Goal: Task Accomplishment & Management: Manage account settings

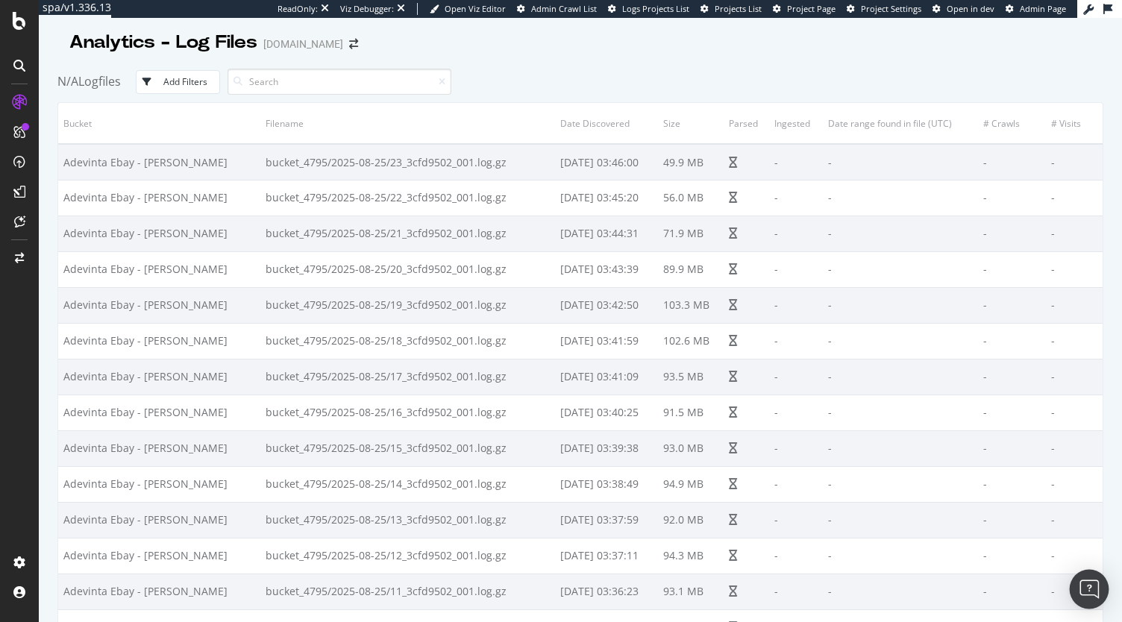
click at [1088, 586] on img "Open Intercom Messenger" at bounding box center [1088, 589] width 19 height 19
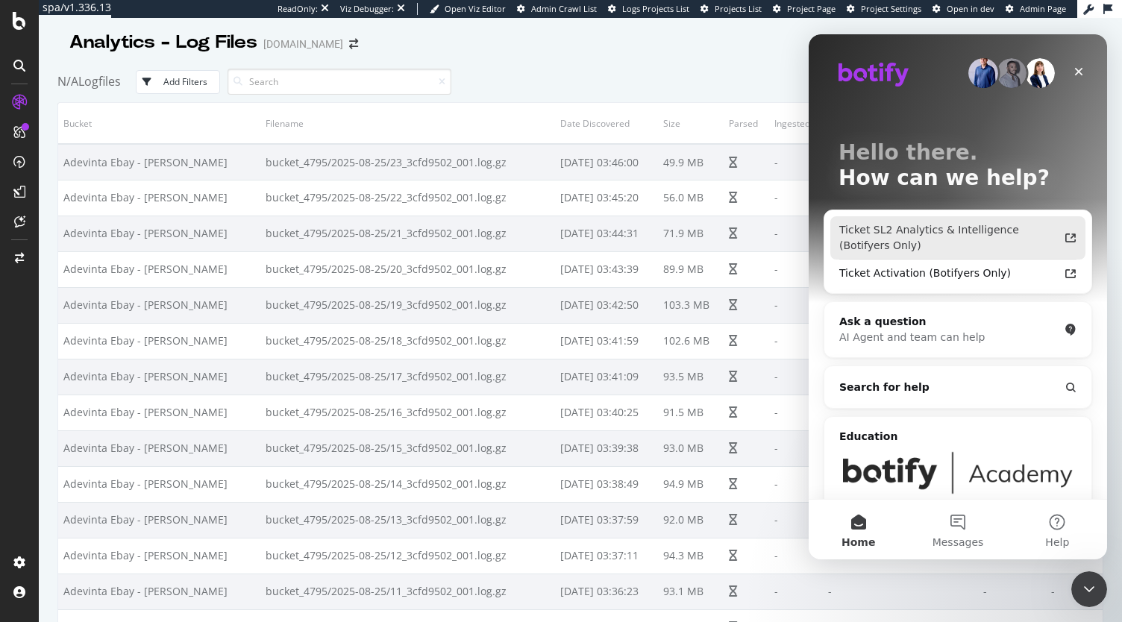
drag, startPoint x: 1681, startPoint y: 515, endPoint x: 969, endPoint y: 220, distance: 771.0
click at [969, 220] on div "Ticket SL2 Analytics & Intelligence (Botifyers Only)" at bounding box center [957, 237] width 255 height 43
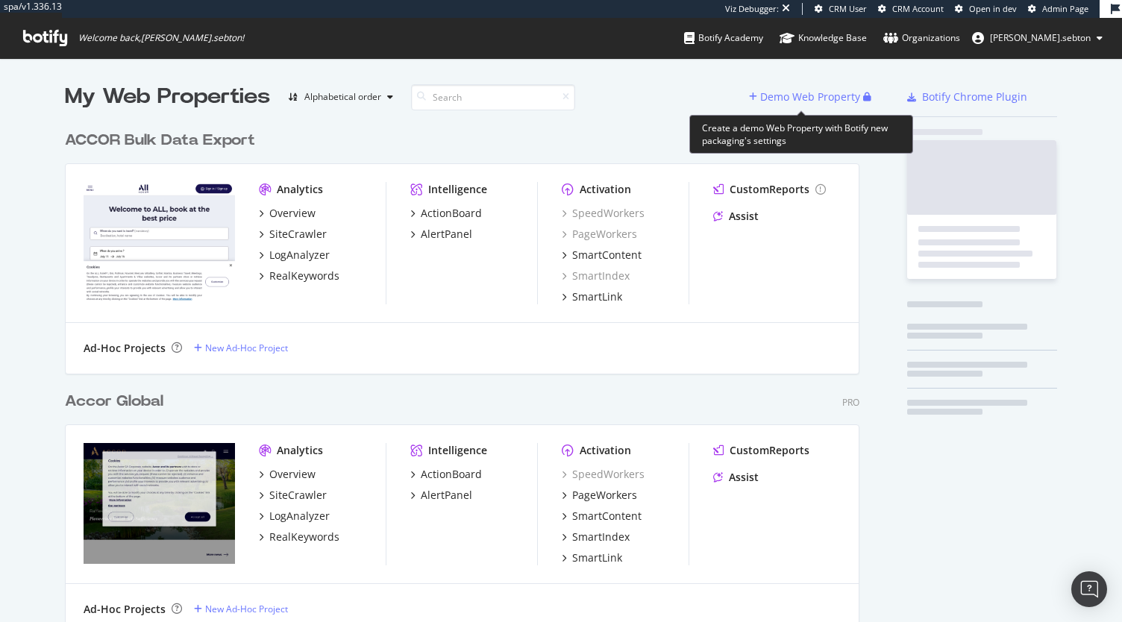
scroll to position [3211, 794]
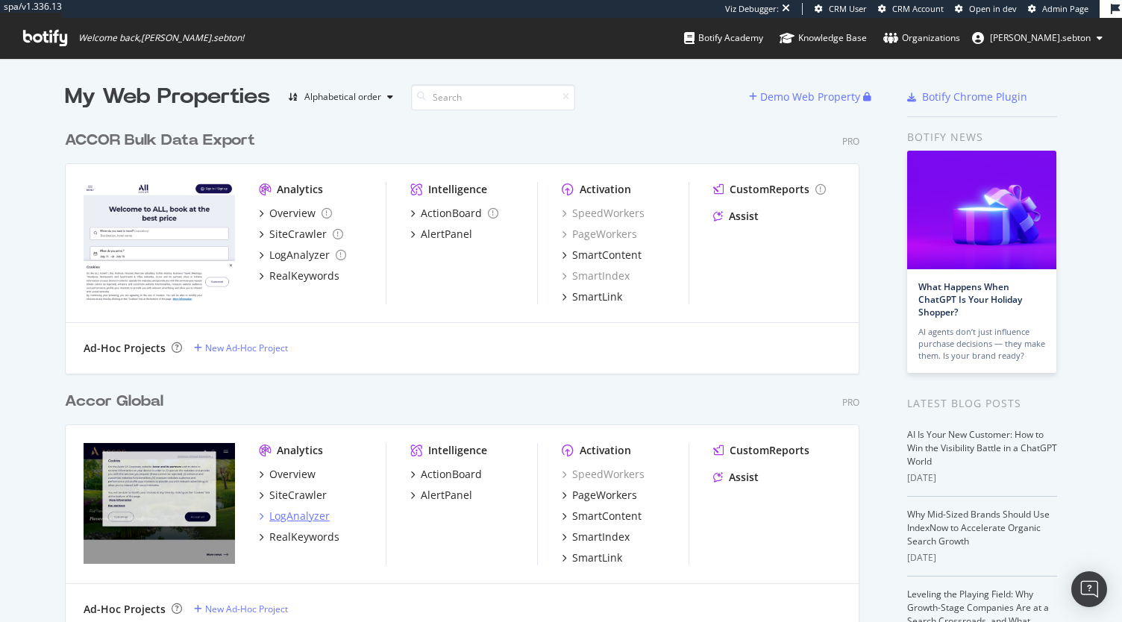
click at [279, 510] on div "LogAnalyzer" at bounding box center [299, 516] width 60 height 15
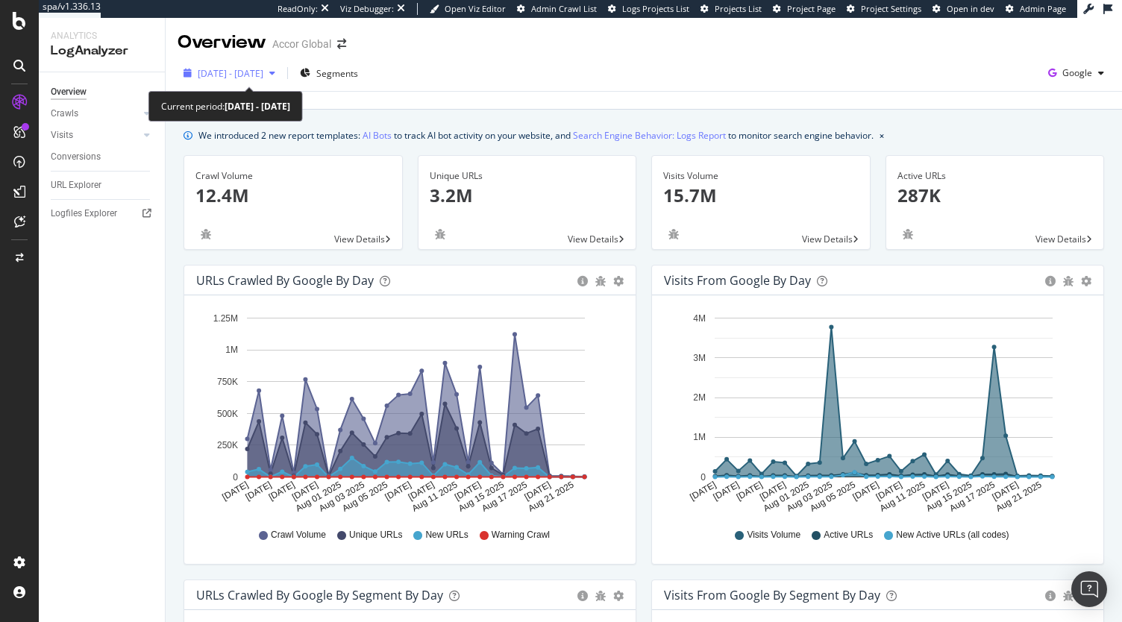
click at [263, 70] on span "2025 Jul. 24th - Aug. 22nd" at bounding box center [231, 73] width 66 height 13
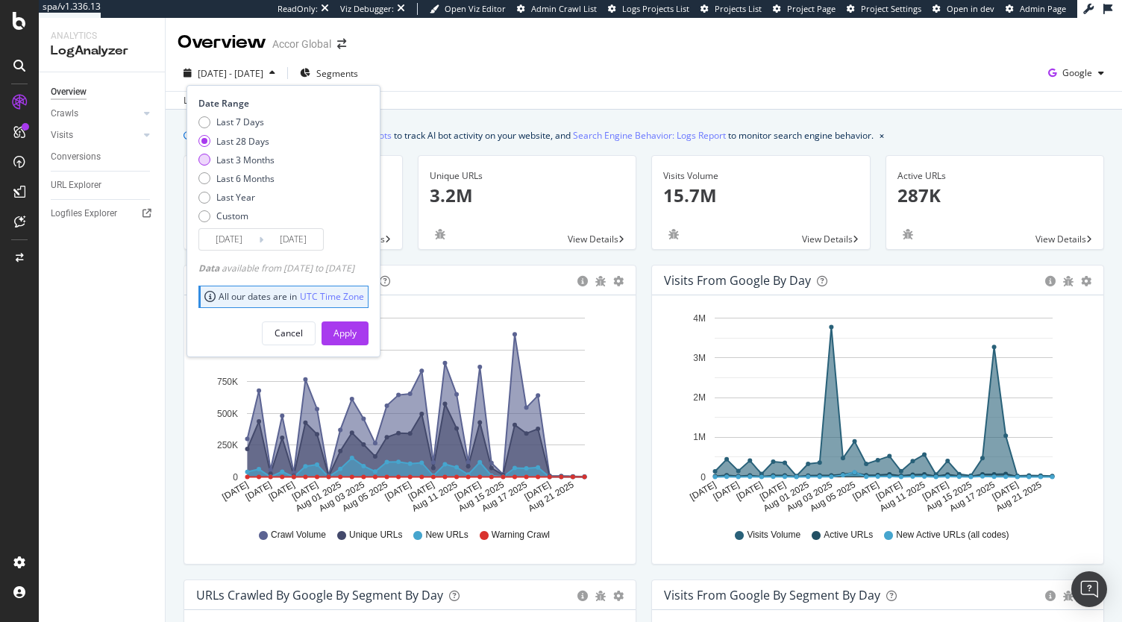
click at [270, 156] on div "Last 3 Months" at bounding box center [245, 160] width 58 height 13
type input "2025/05/23"
click at [357, 329] on div "Apply" at bounding box center [344, 333] width 23 height 13
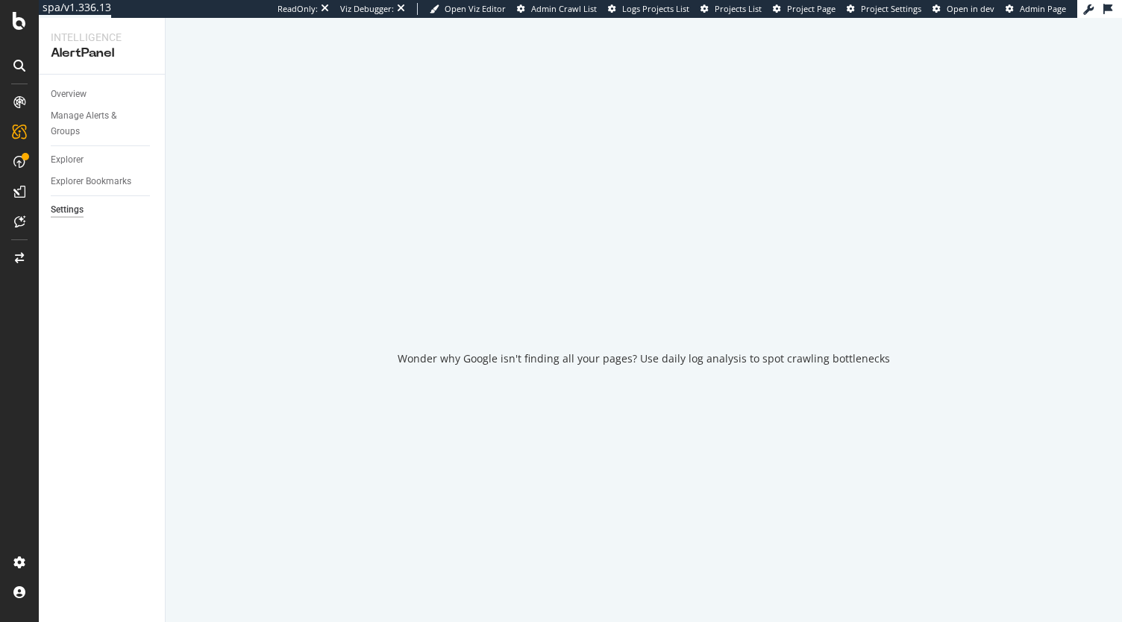
select select "03"
select select "30"
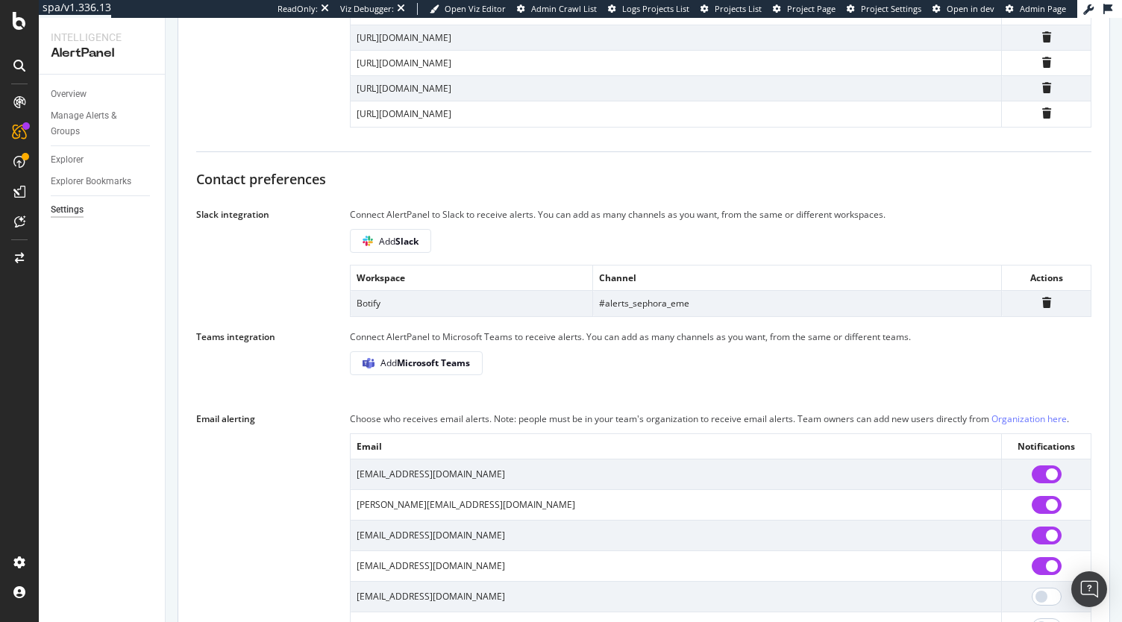
scroll to position [895, 0]
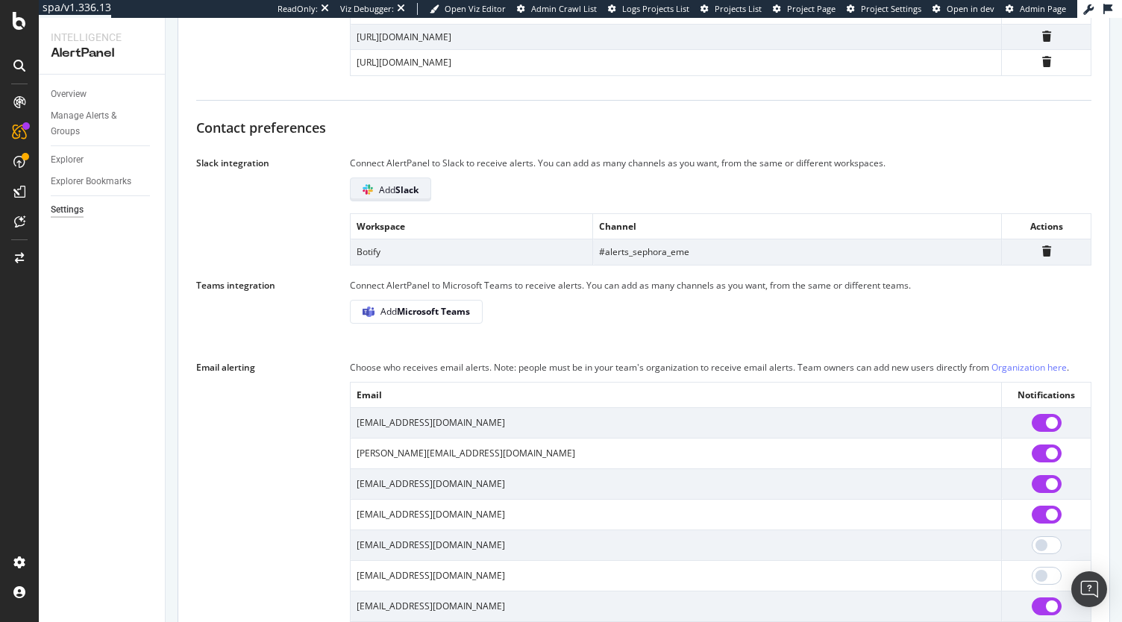
click at [392, 189] on span "Add Slack" at bounding box center [399, 190] width 40 height 13
click at [570, 312] on div "Connect AlertPanel to Microsoft Teams to receive alerts. You can add as many ch…" at bounding box center [721, 301] width 742 height 46
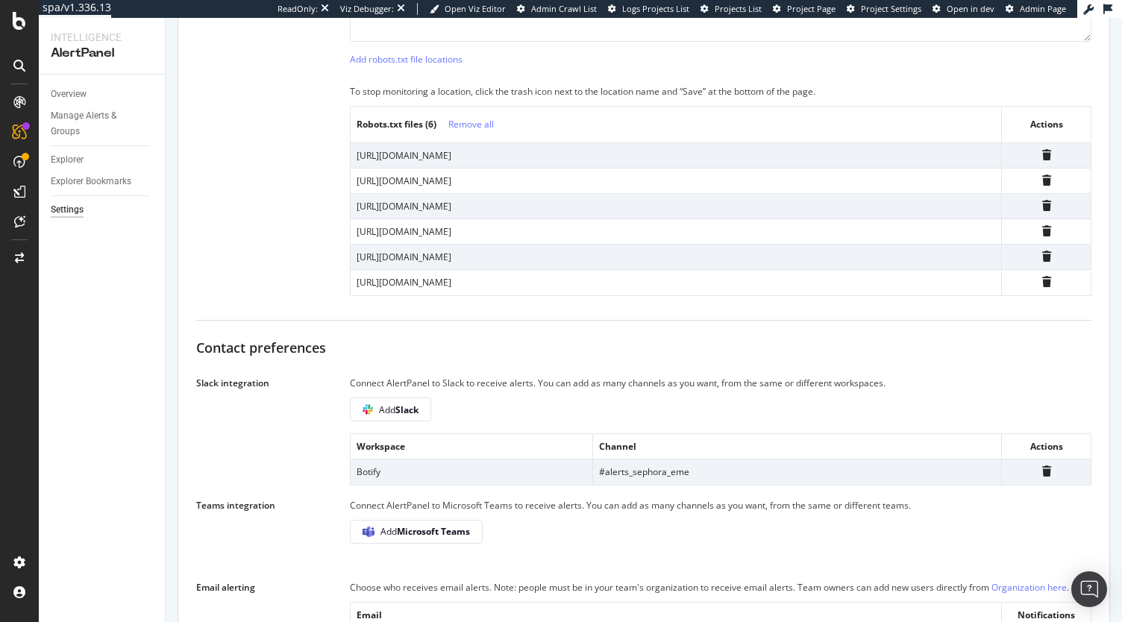
scroll to position [671, 0]
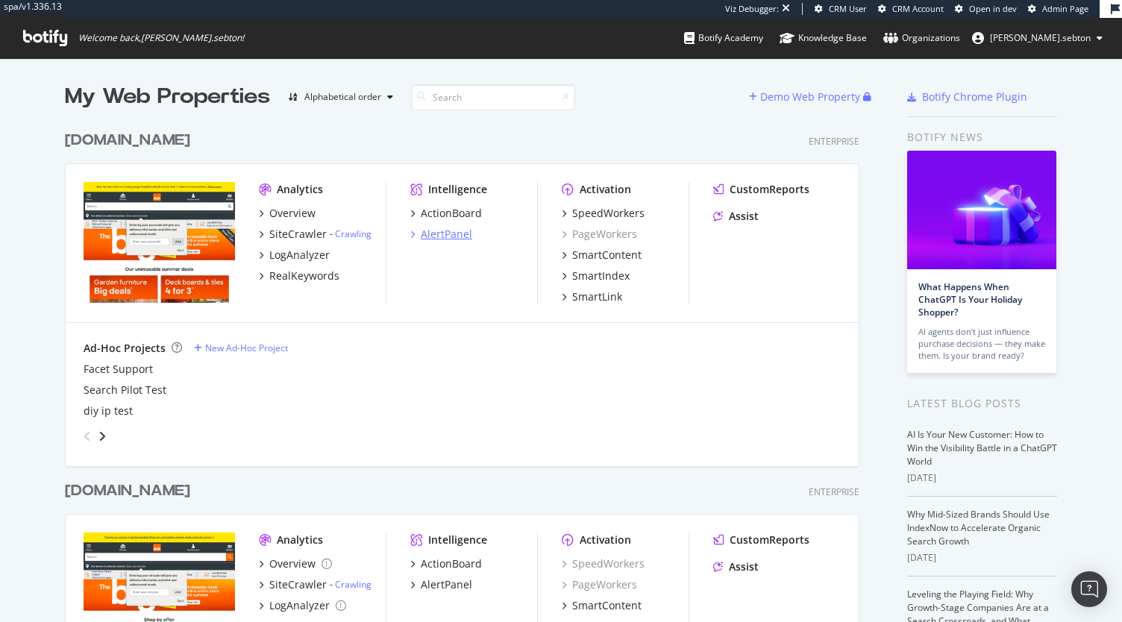
click at [435, 235] on div "AlertPanel" at bounding box center [446, 234] width 51 height 15
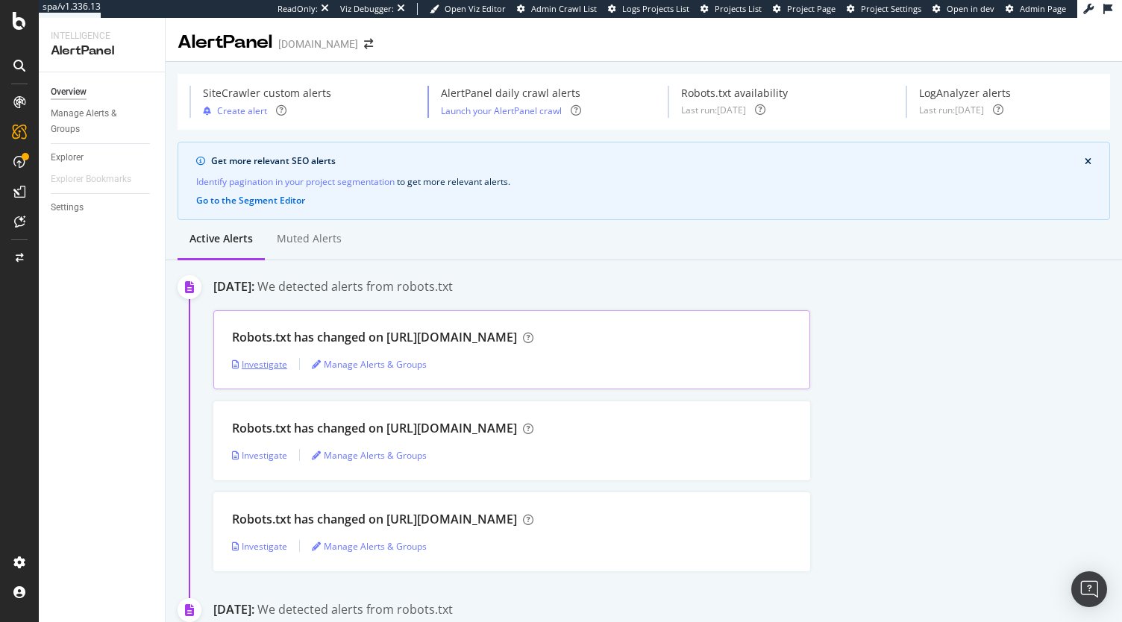
click at [269, 365] on div "Investigate" at bounding box center [259, 364] width 55 height 13
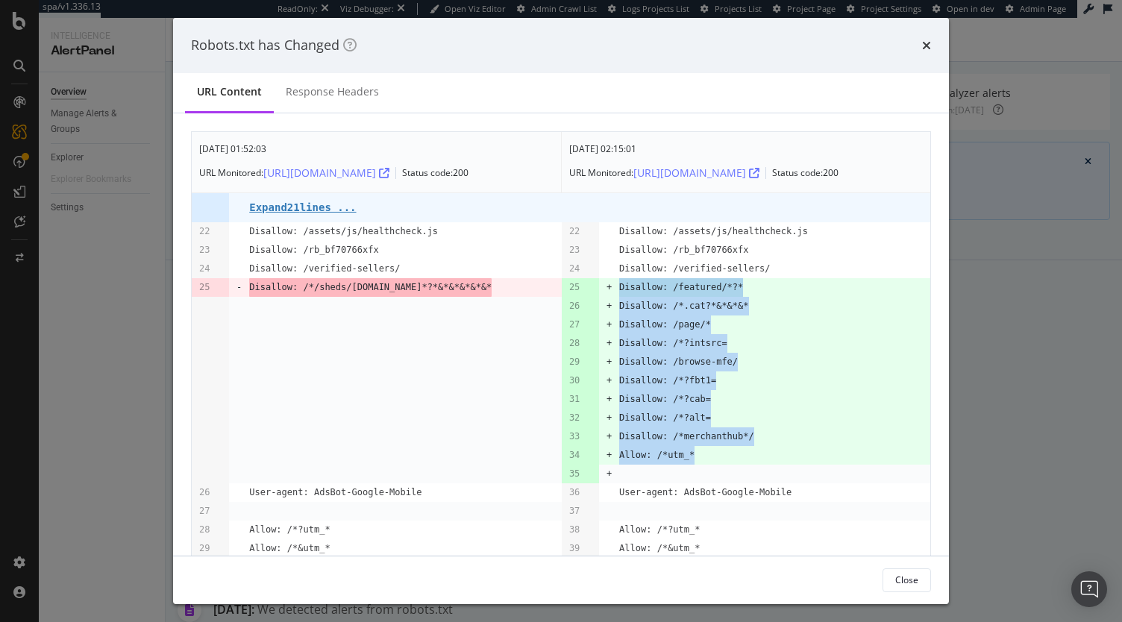
drag, startPoint x: 665, startPoint y: 480, endPoint x: 595, endPoint y: 278, distance: 213.5
click at [595, 278] on tbody "Aug. 22nd 2025 01:52:03 URL Monitored: https://www.diy.com/robots.txt Status co…" at bounding box center [561, 360] width 739 height 457
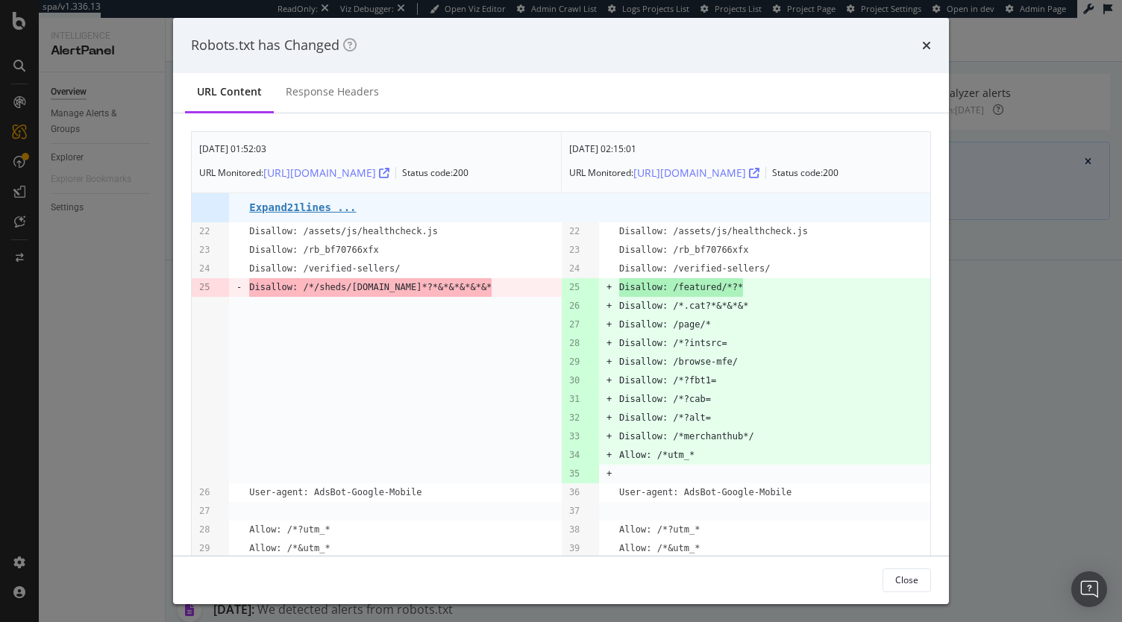
click at [921, 489] on div "Aug. 22nd 2025 01:52:03 URL Monitored: https://www.diy.com/robots.txt Status co…" at bounding box center [561, 334] width 776 height 442
click at [324, 211] on pre "Expand 21 lines ..." at bounding box center [302, 207] width 107 height 12
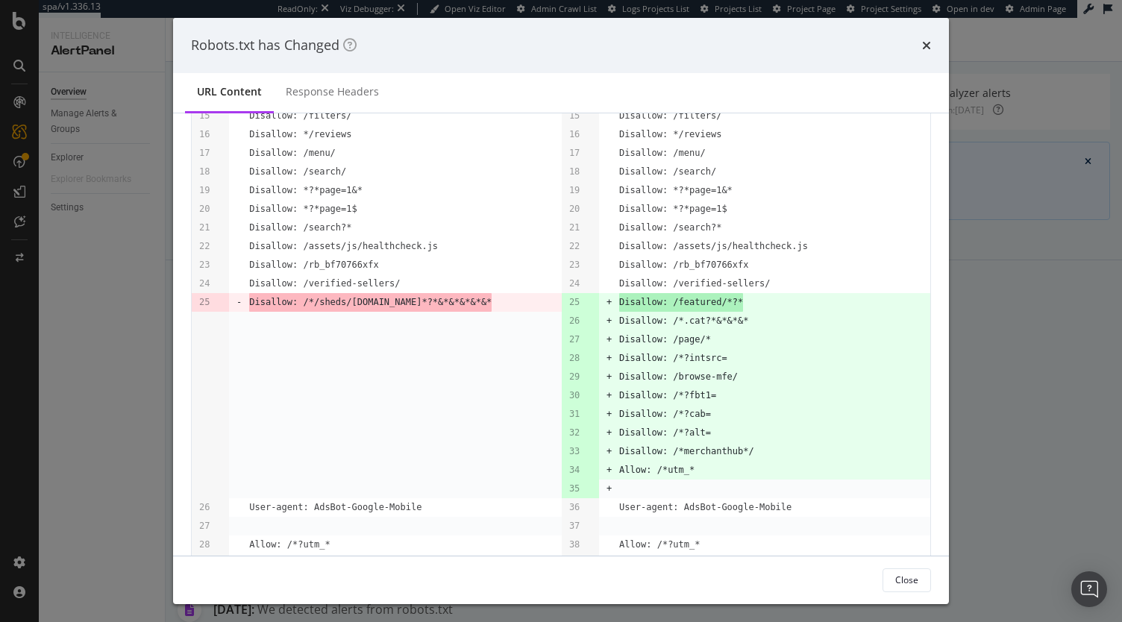
scroll to position [412, 0]
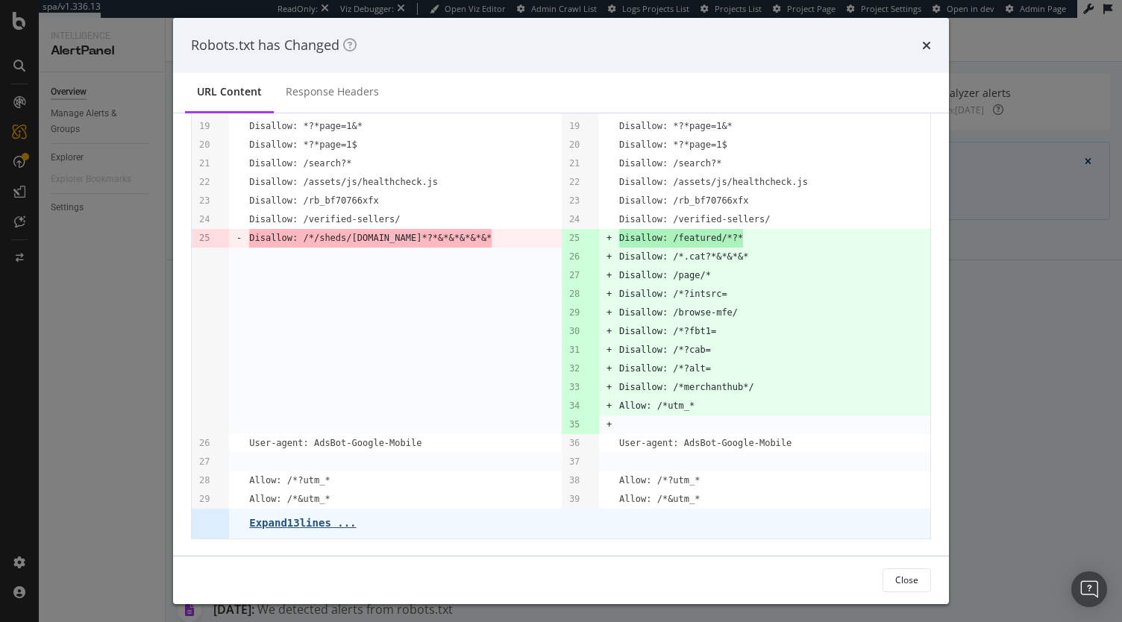
click at [320, 521] on pre "Expand 13 lines ..." at bounding box center [302, 523] width 107 height 12
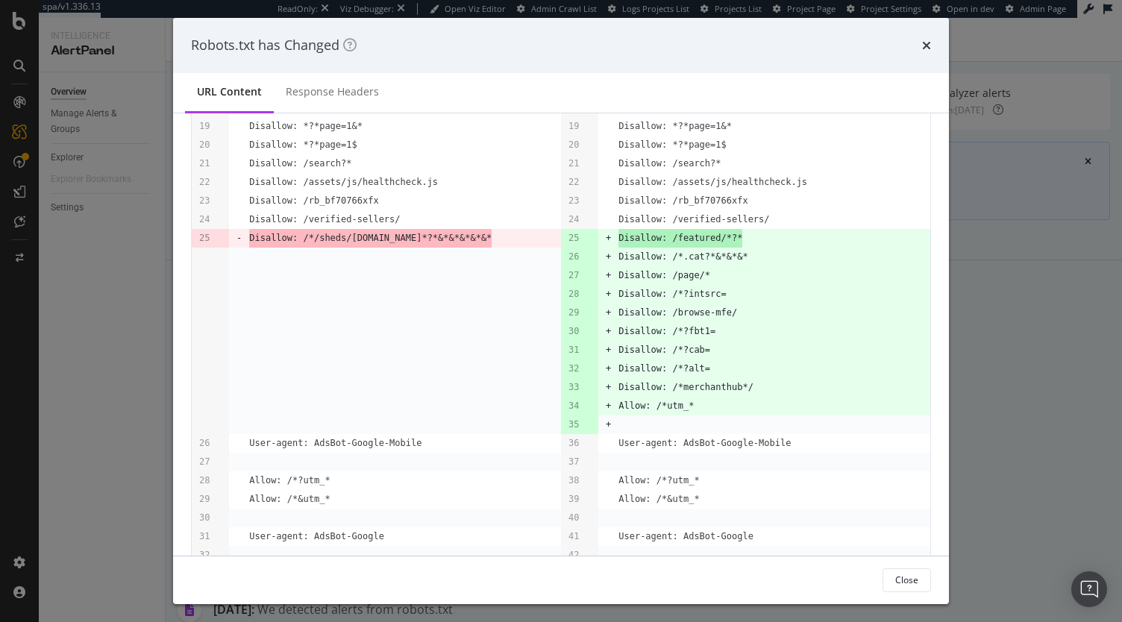
scroll to position [625, 0]
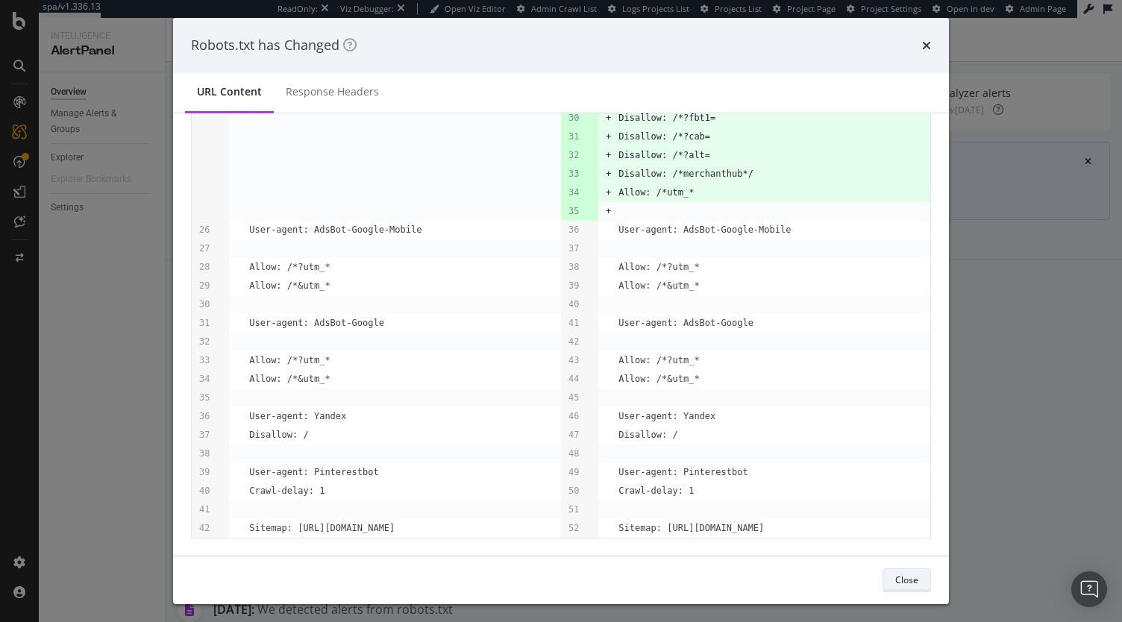
click at [919, 586] on button "Close" at bounding box center [907, 580] width 48 height 24
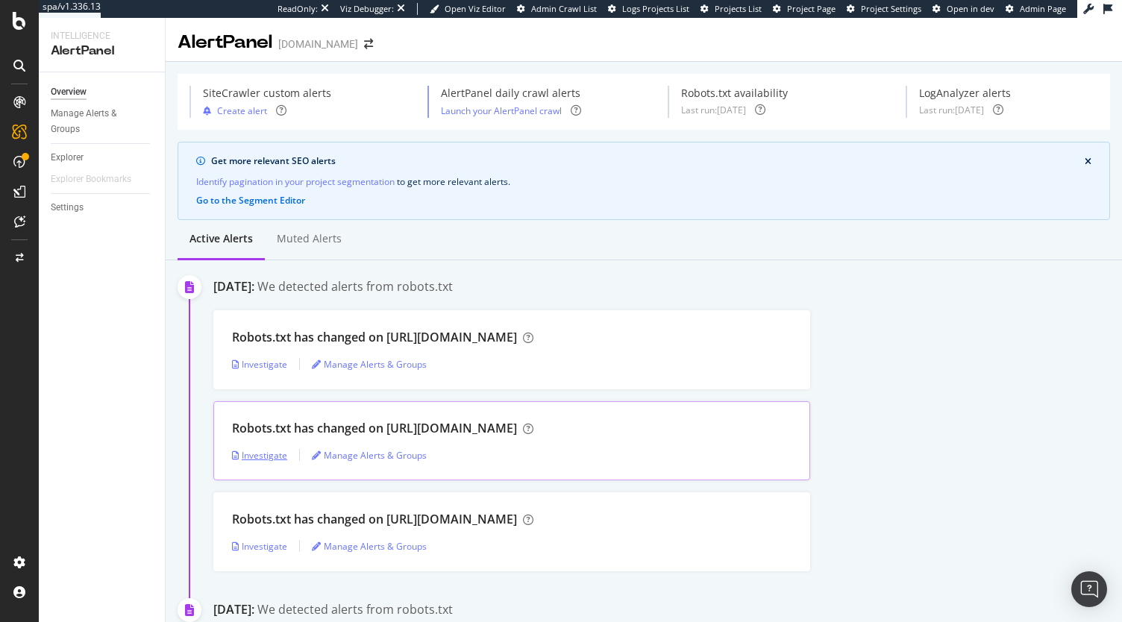
click at [278, 451] on div "Investigate" at bounding box center [259, 455] width 55 height 13
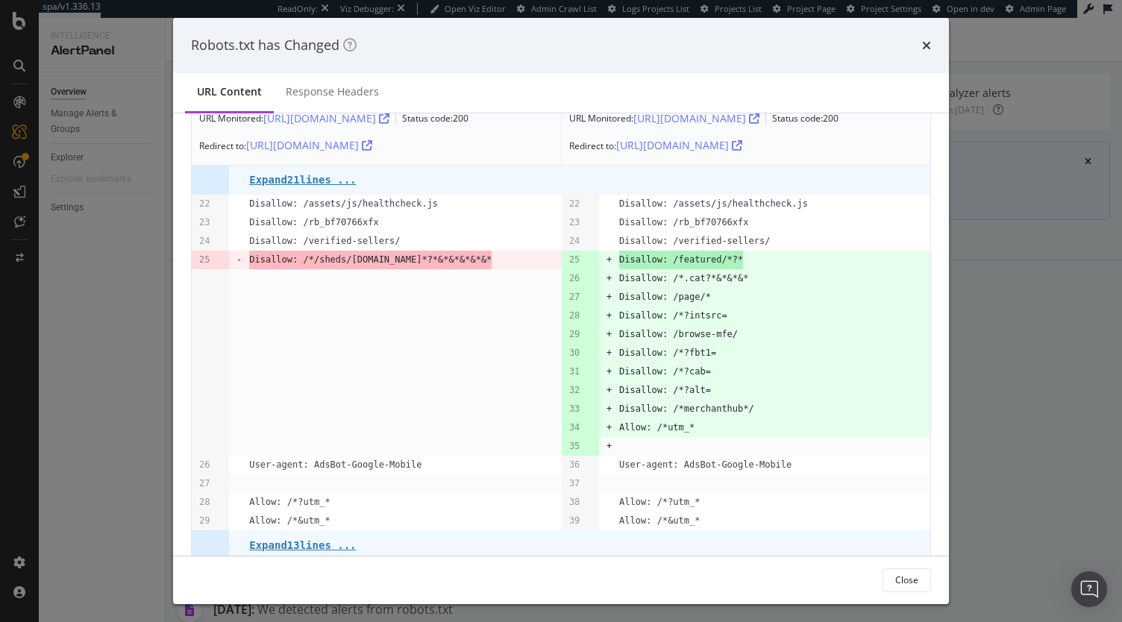
scroll to position [77, 0]
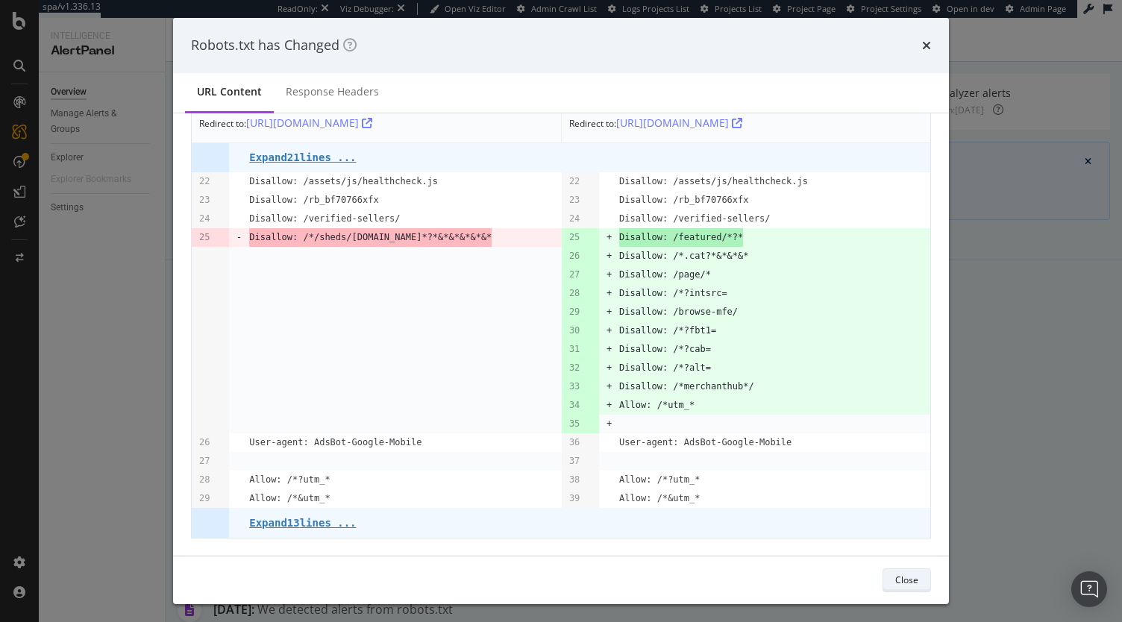
click at [884, 580] on button "Close" at bounding box center [907, 580] width 48 height 24
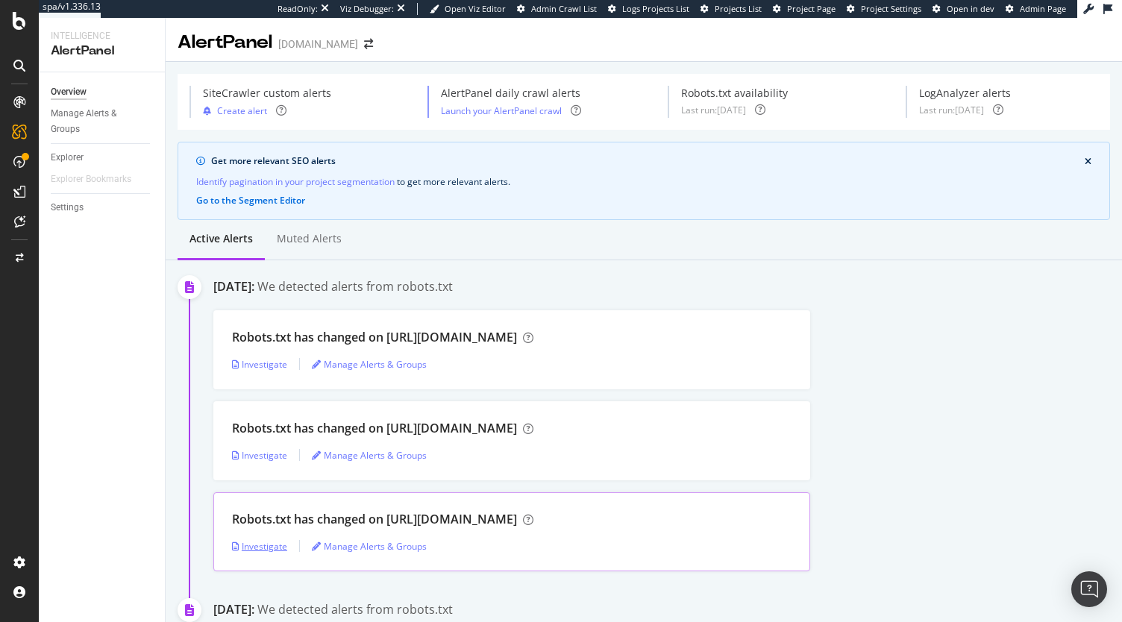
click at [258, 536] on div "Investigate" at bounding box center [259, 546] width 55 height 22
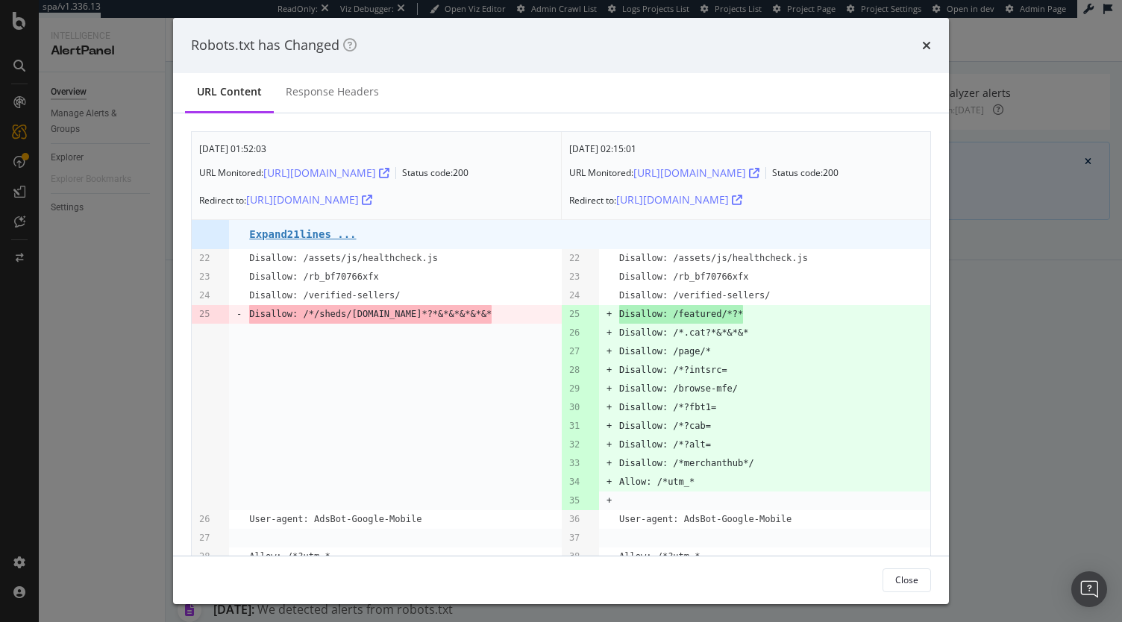
scroll to position [77, 0]
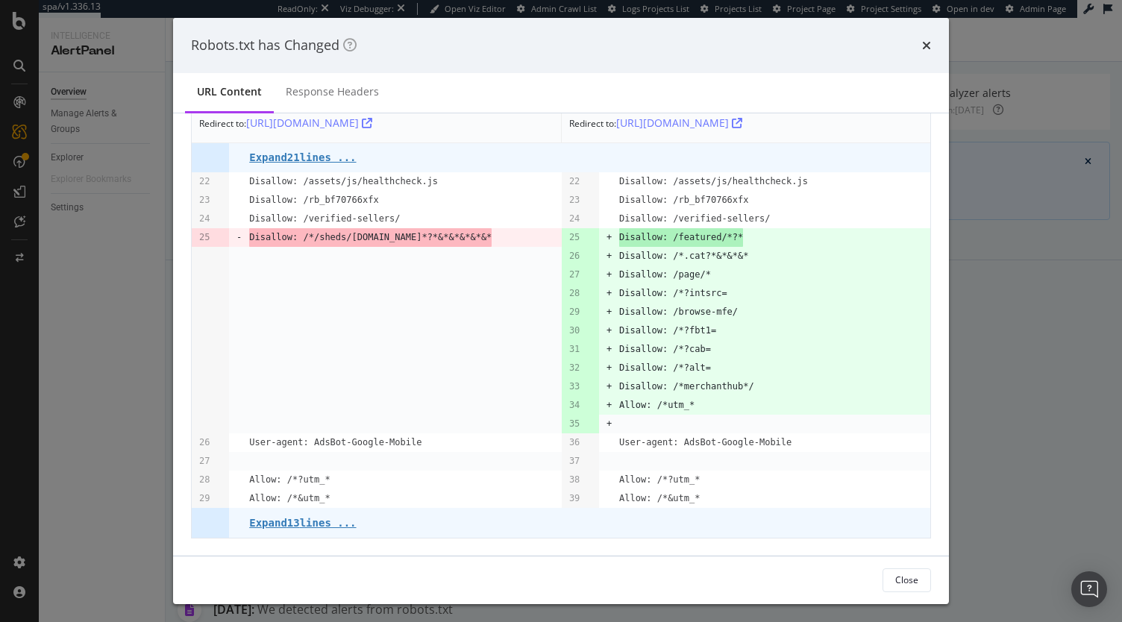
click at [1019, 495] on div "Robots.txt has Changed URL Content Response Headers Aug. 22nd 2025 01:52:03 URL…" at bounding box center [561, 311] width 1122 height 622
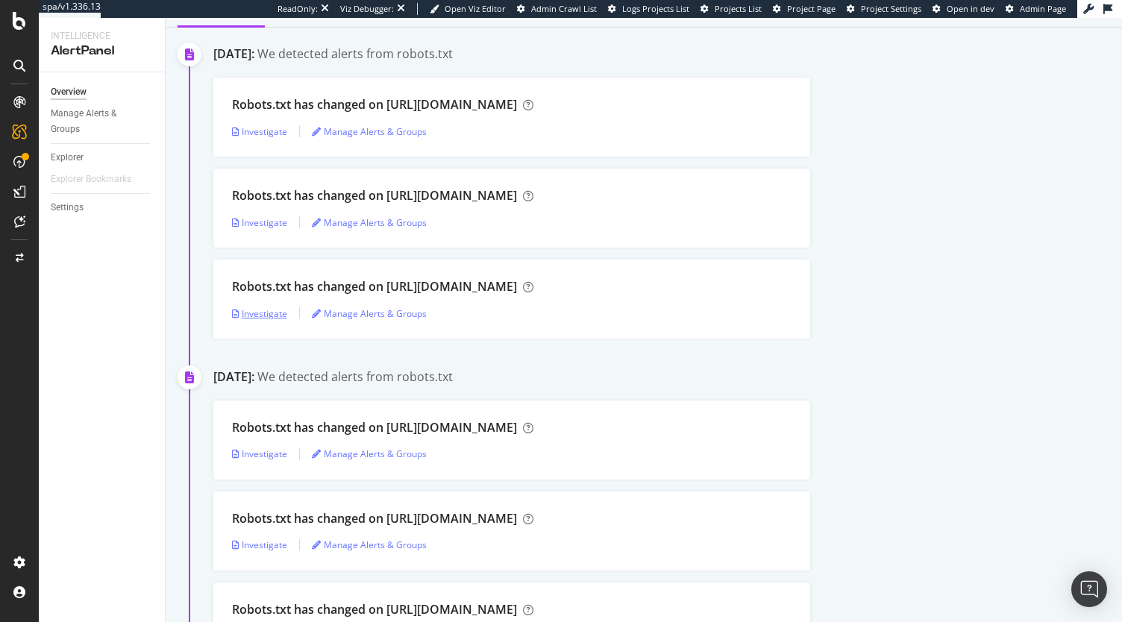
scroll to position [373, 0]
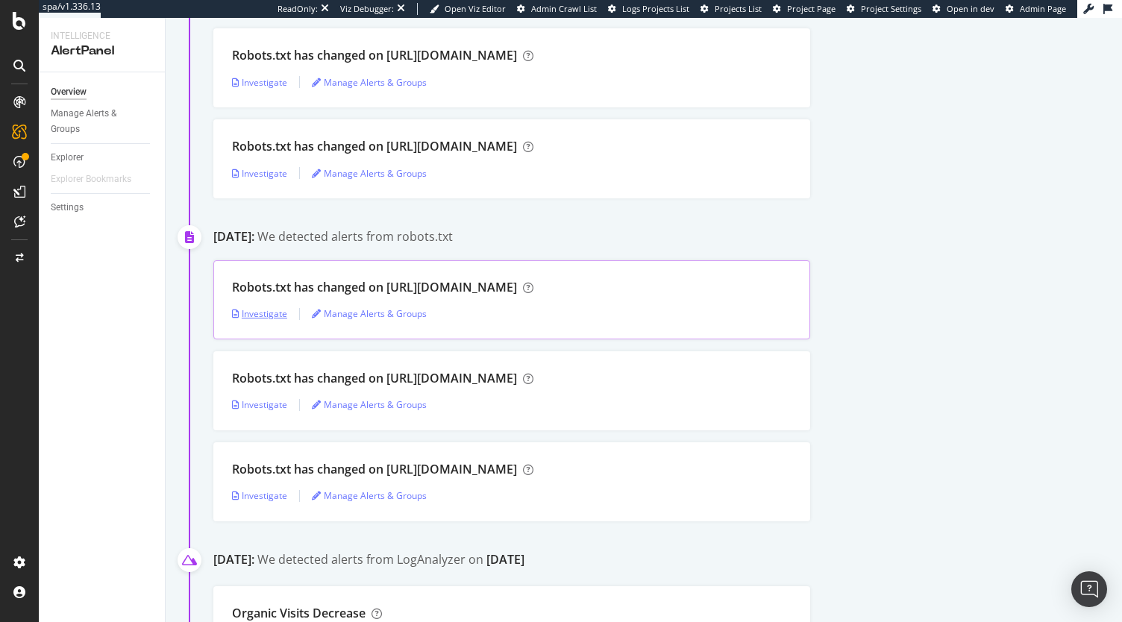
click at [251, 314] on div "Investigate" at bounding box center [259, 313] width 55 height 13
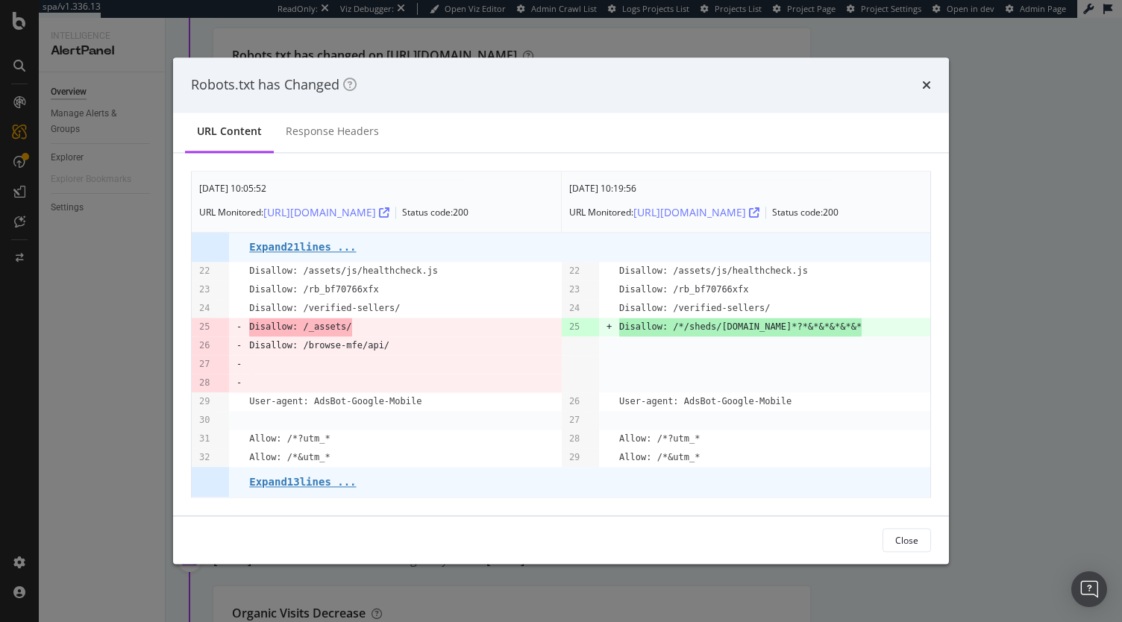
click at [1018, 457] on div "Robots.txt has Changed URL Content Response Headers Aug. 11th 2025 10:05:52 URL…" at bounding box center [561, 311] width 1122 height 622
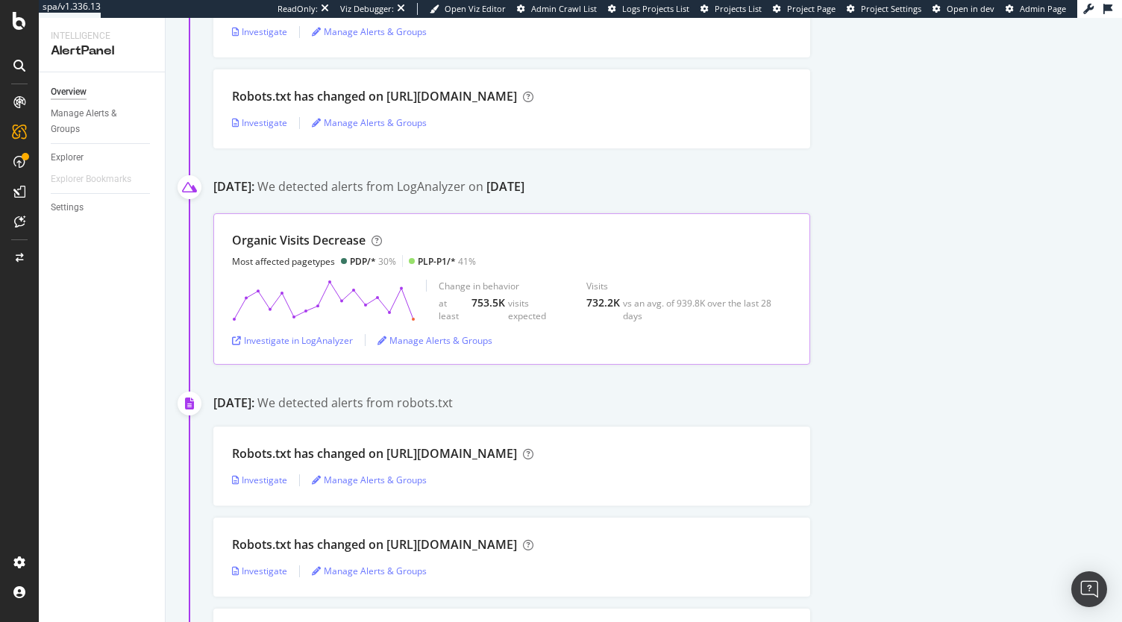
scroll to position [821, 0]
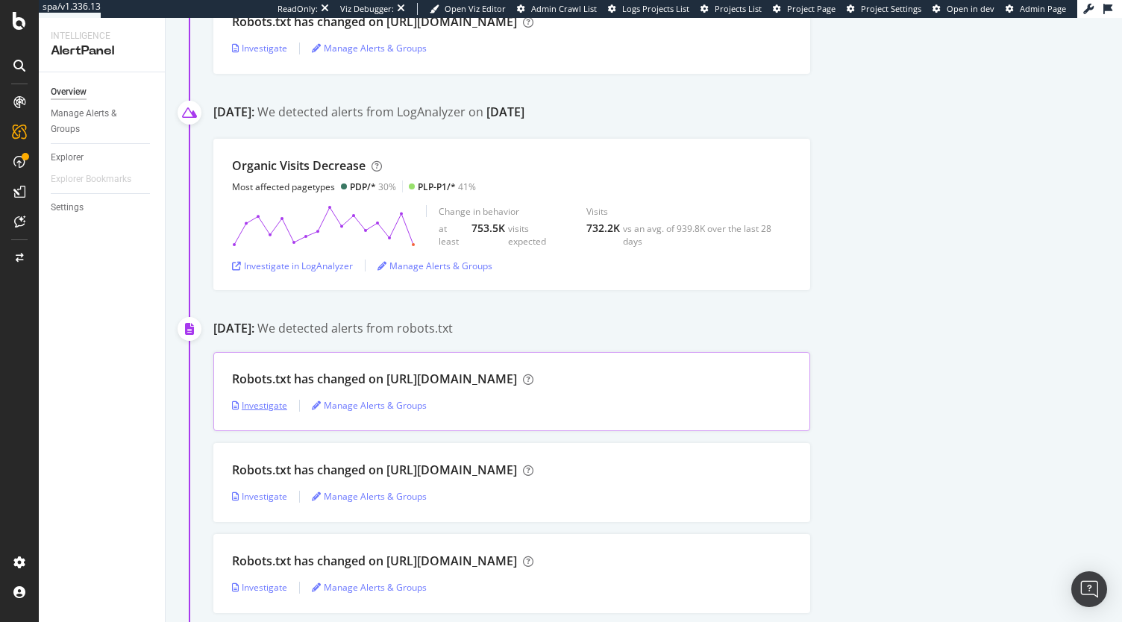
click at [270, 407] on div "Investigate" at bounding box center [259, 405] width 55 height 13
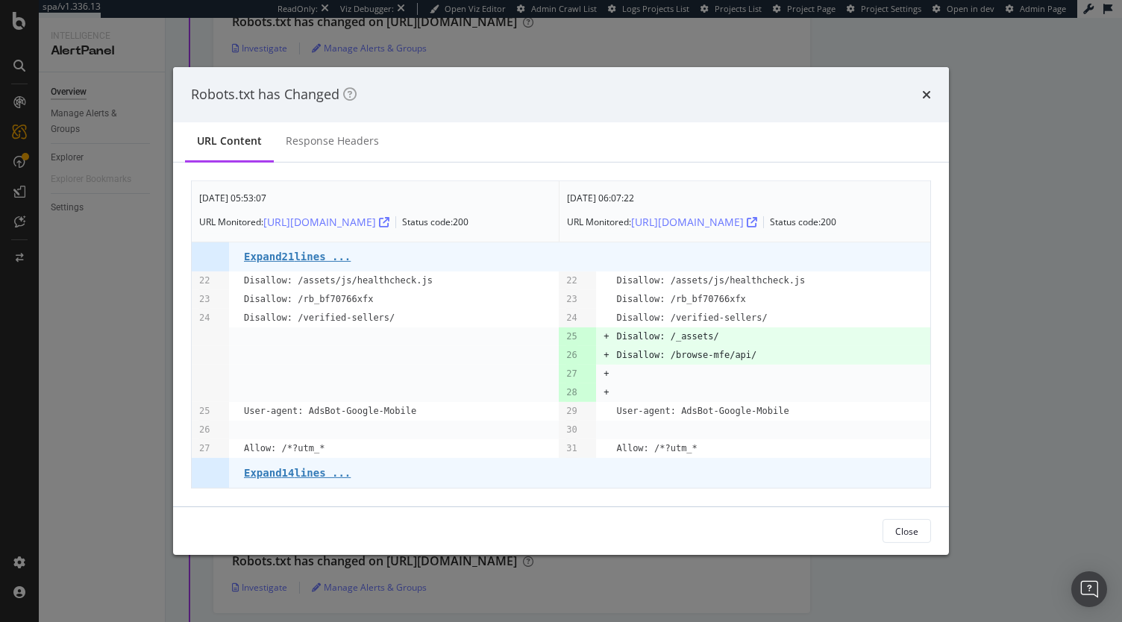
click at [1018, 383] on div "Robots.txt has Changed URL Content Response Headers Jul. 31st 2025 05:53:07 URL…" at bounding box center [561, 311] width 1122 height 622
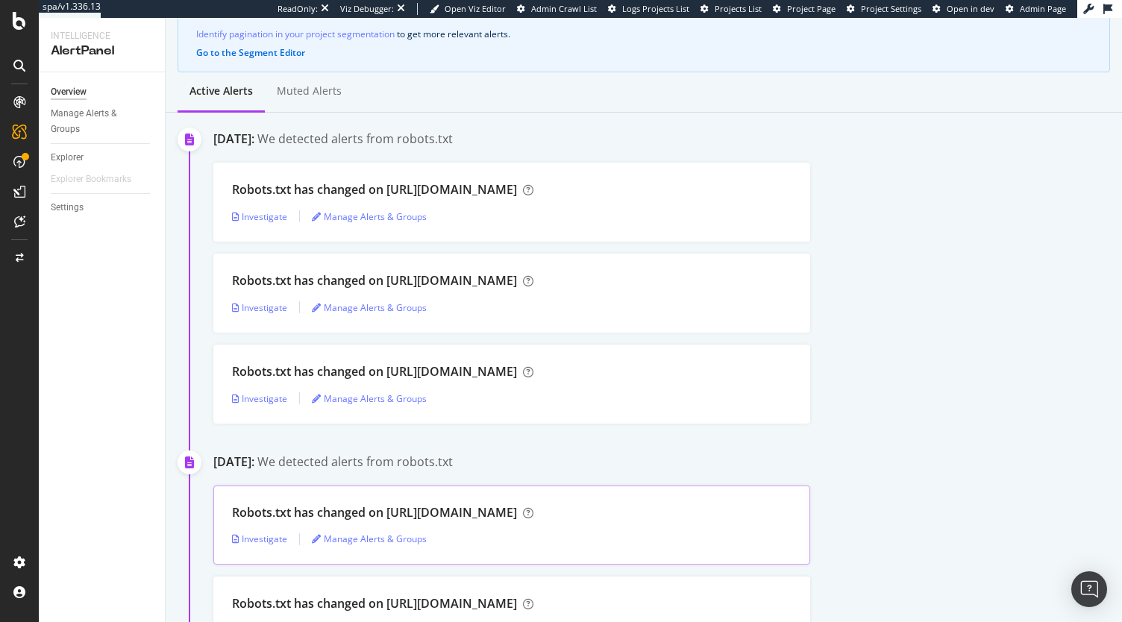
scroll to position [75, 0]
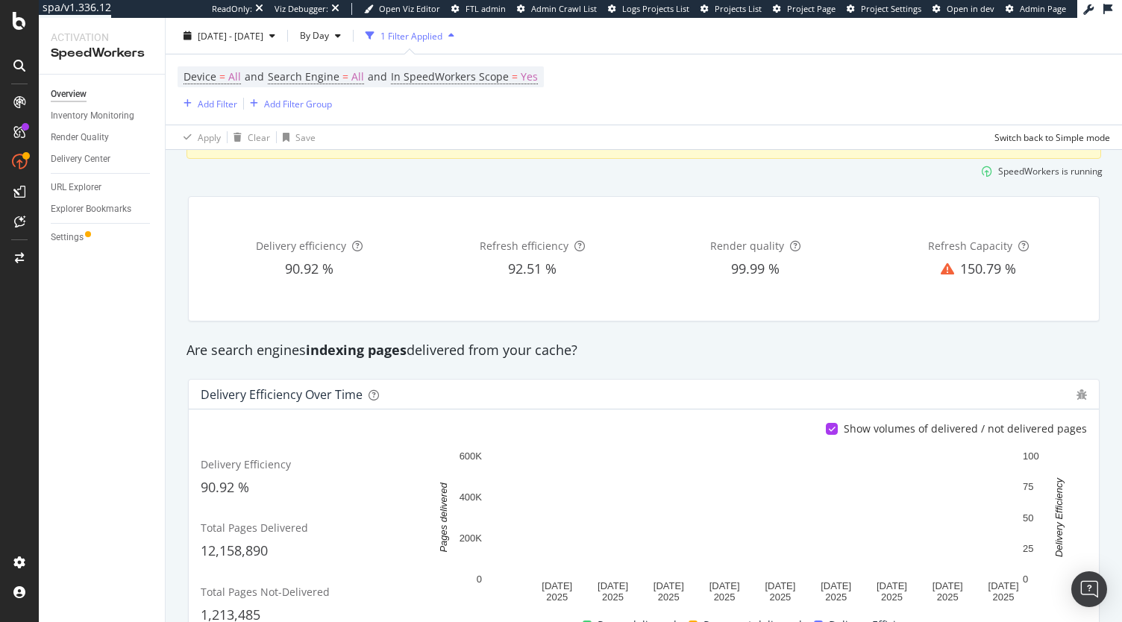
scroll to position [298, 0]
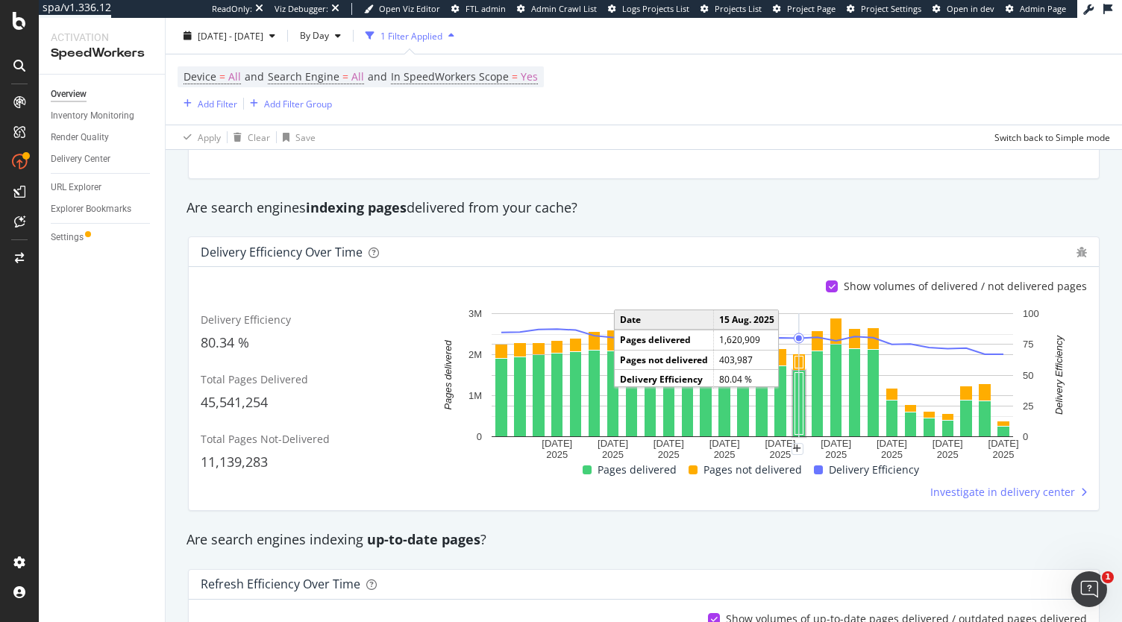
scroll to position [149, 0]
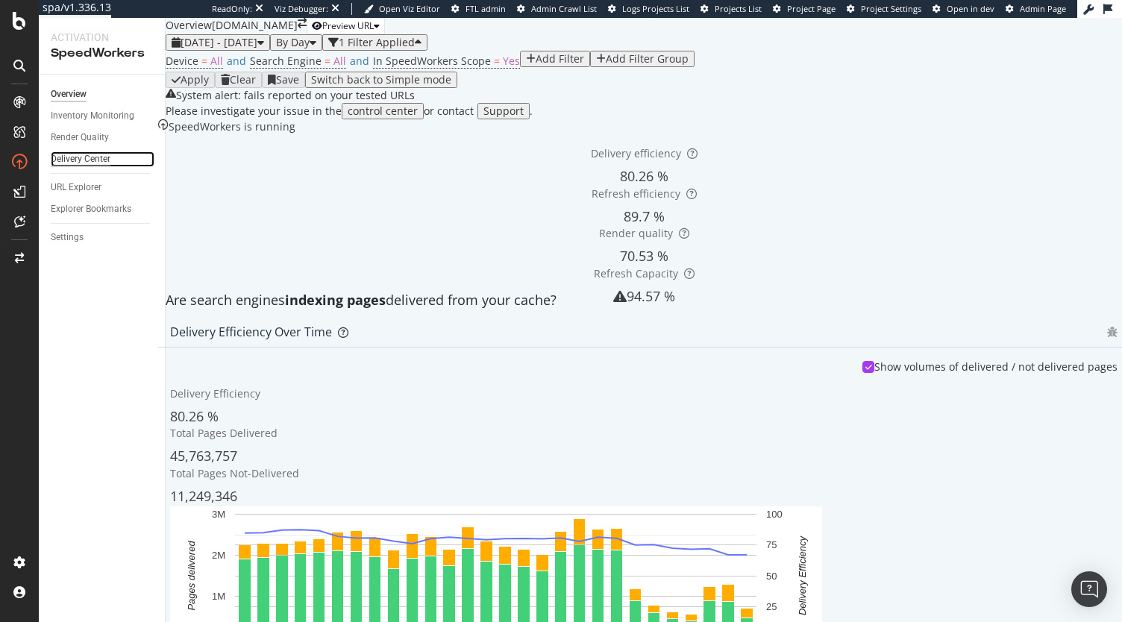
click at [88, 155] on div "Delivery Center" at bounding box center [81, 159] width 60 height 16
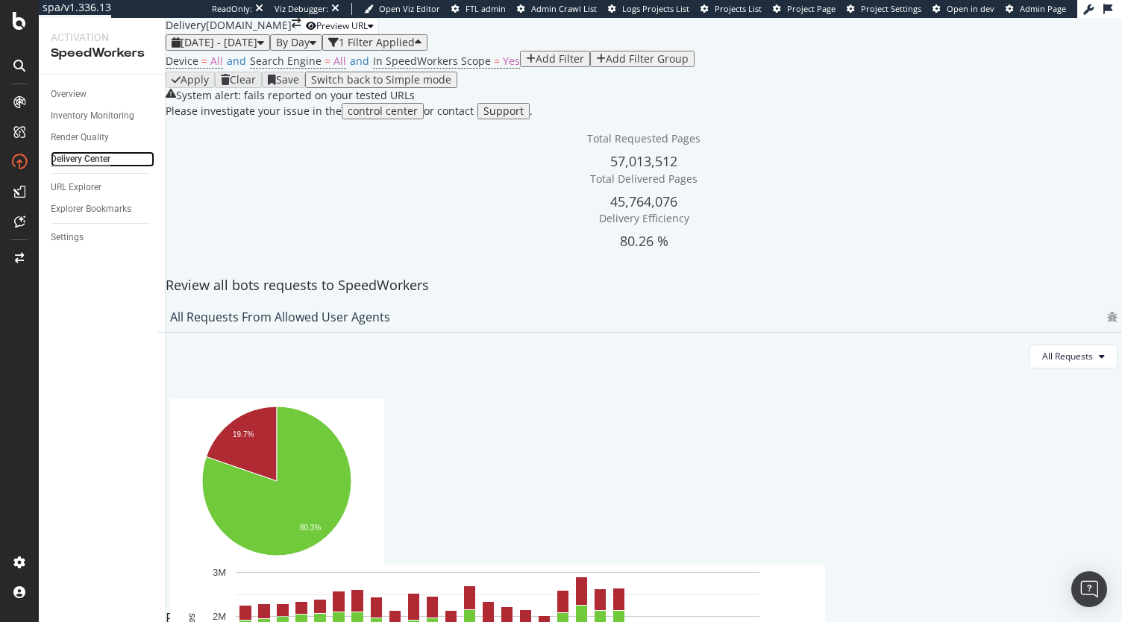
scroll to position [1429, 0]
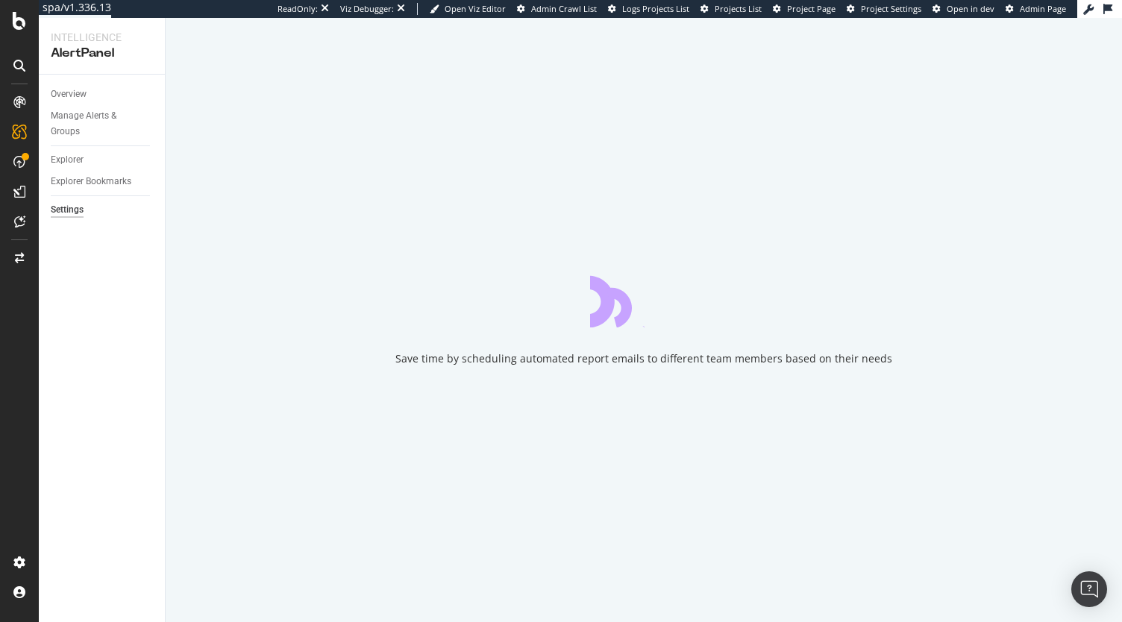
select select "03"
select select "30"
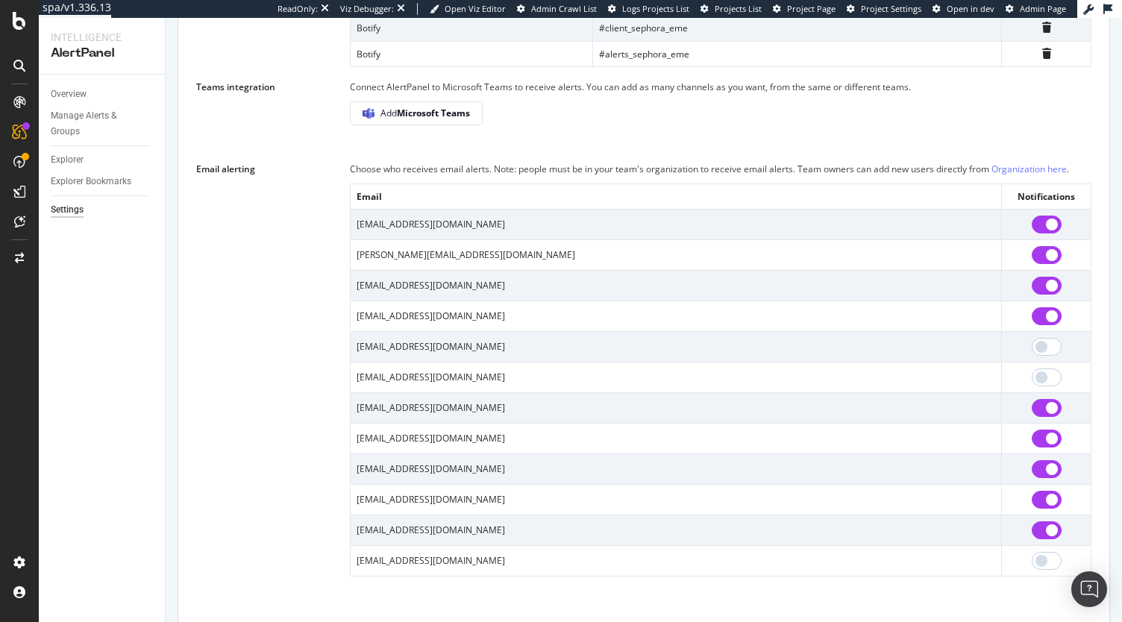
scroll to position [1197, 0]
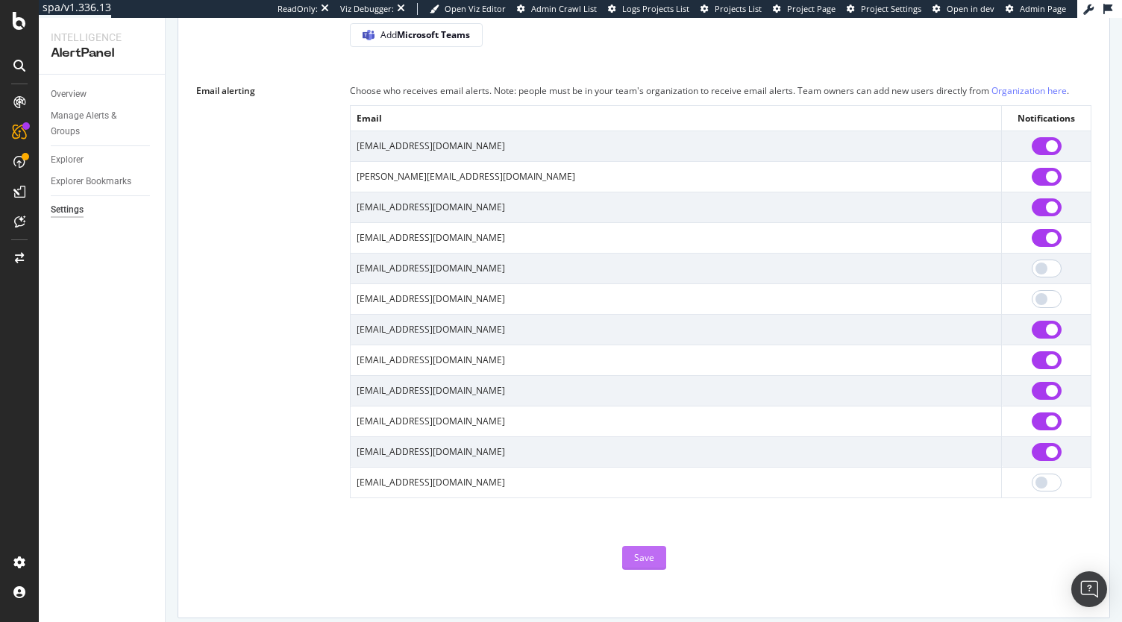
click at [634, 551] on div "Save" at bounding box center [644, 557] width 20 height 13
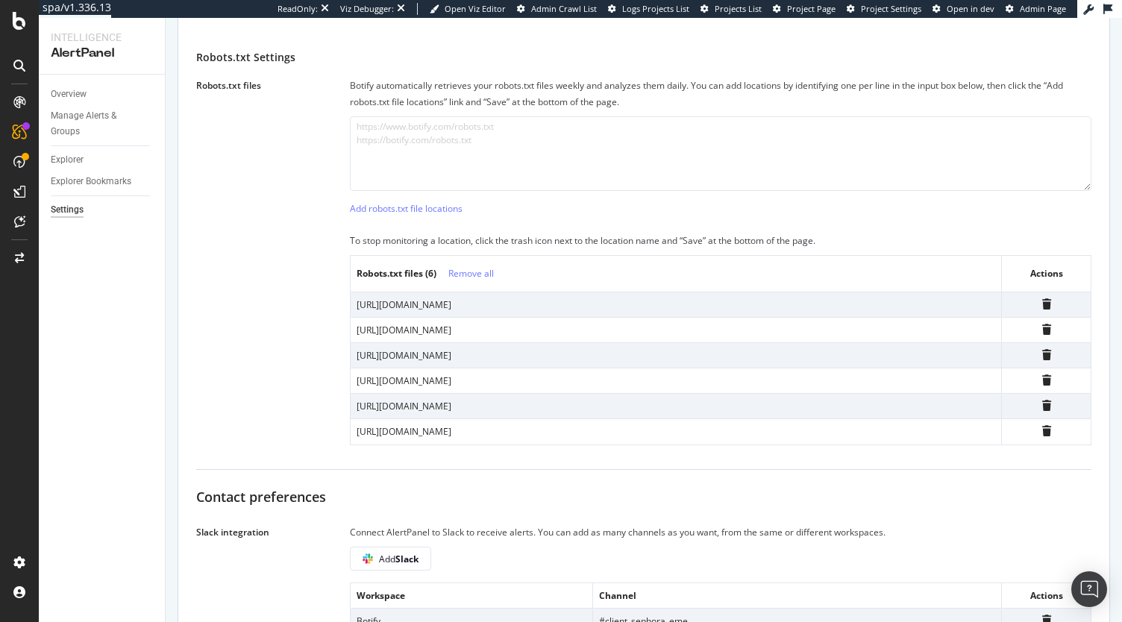
scroll to position [0, 0]
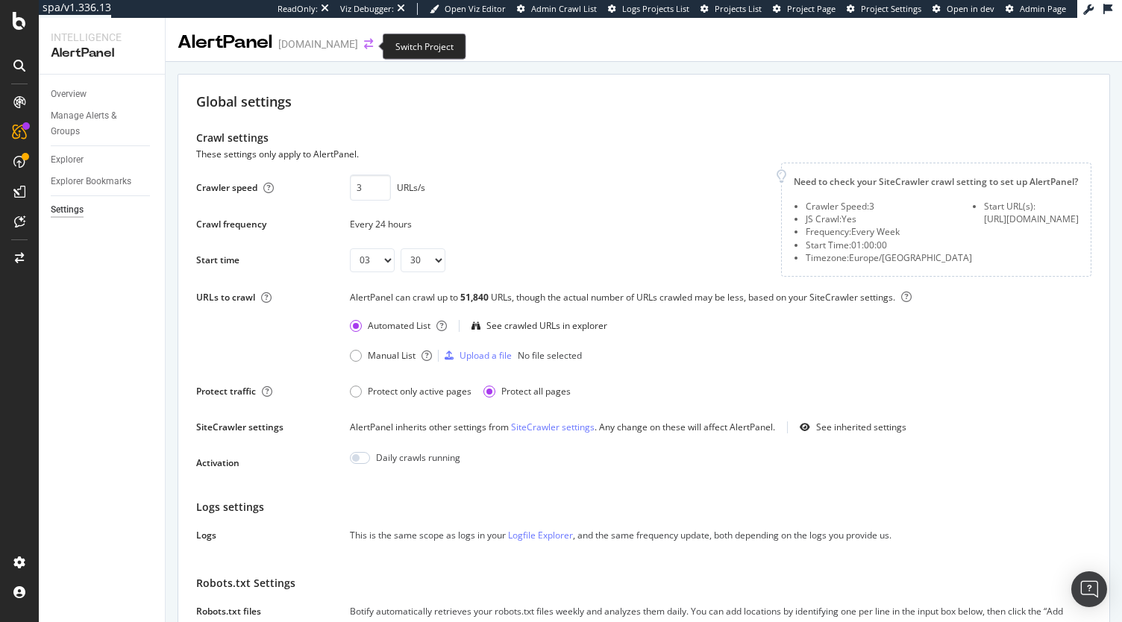
click at [364, 40] on icon "arrow-right-arrow-left" at bounding box center [368, 44] width 9 height 10
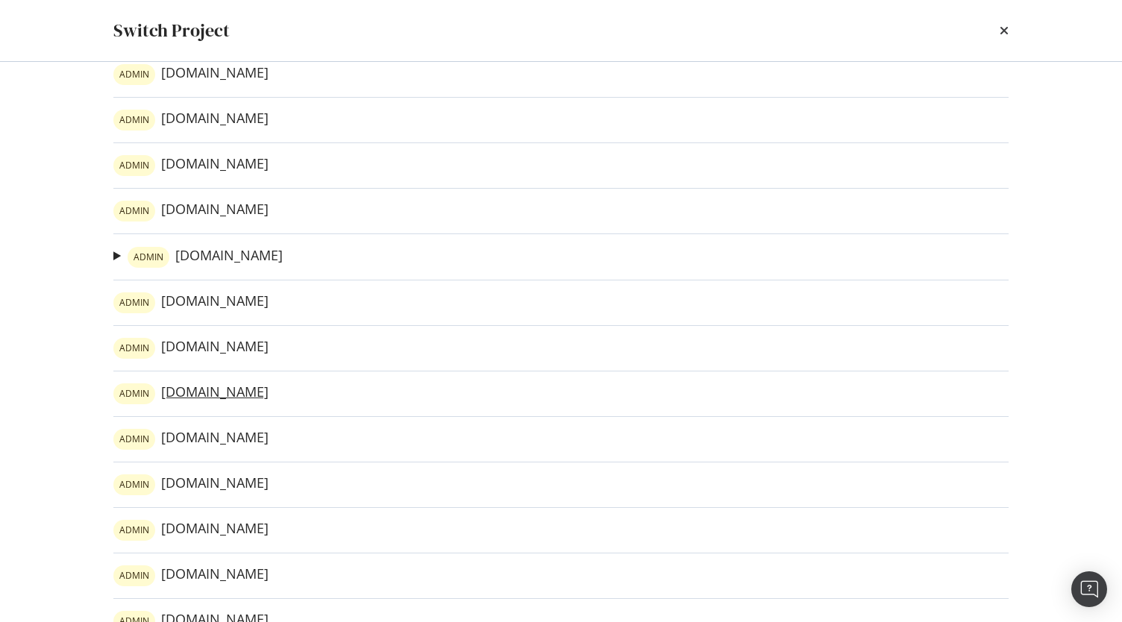
scroll to position [231, 0]
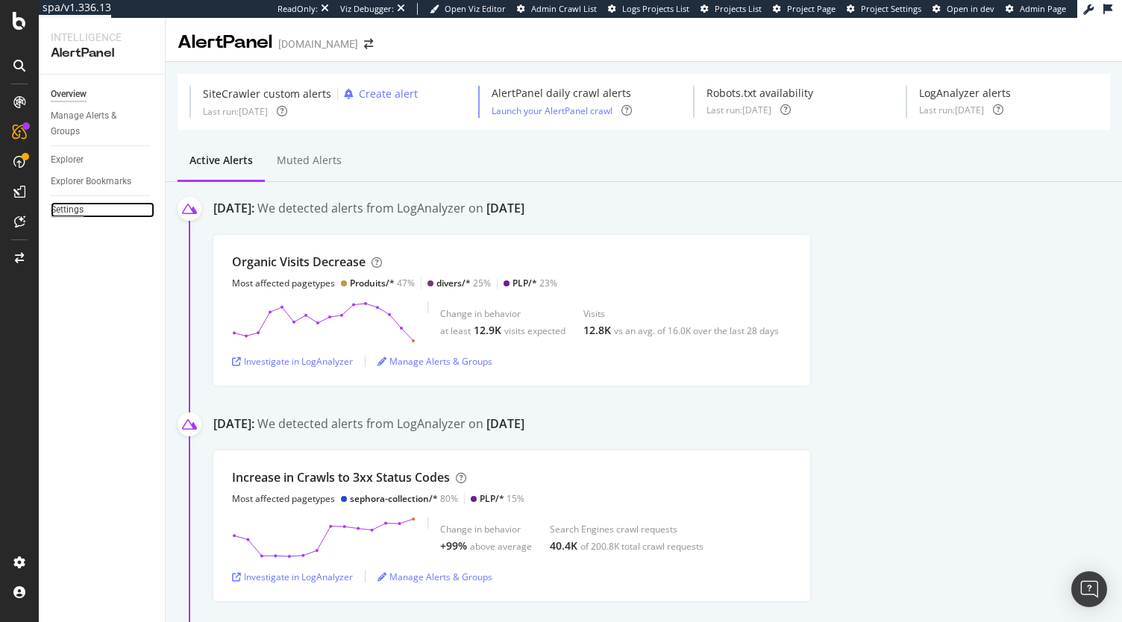
click at [81, 207] on div "Settings" at bounding box center [67, 210] width 33 height 16
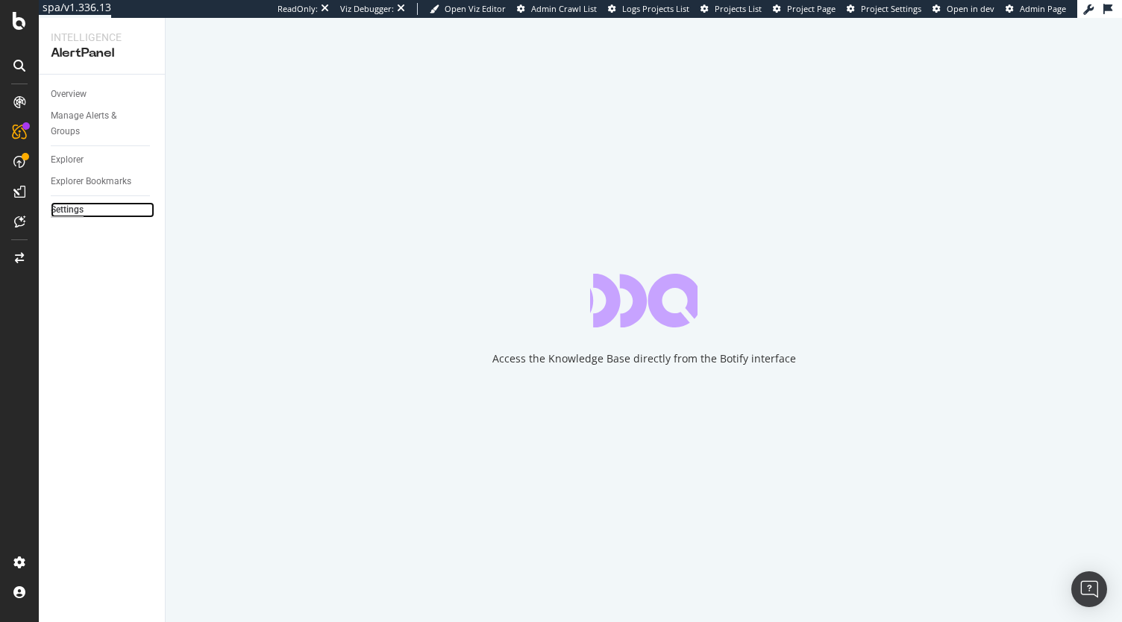
select select "04"
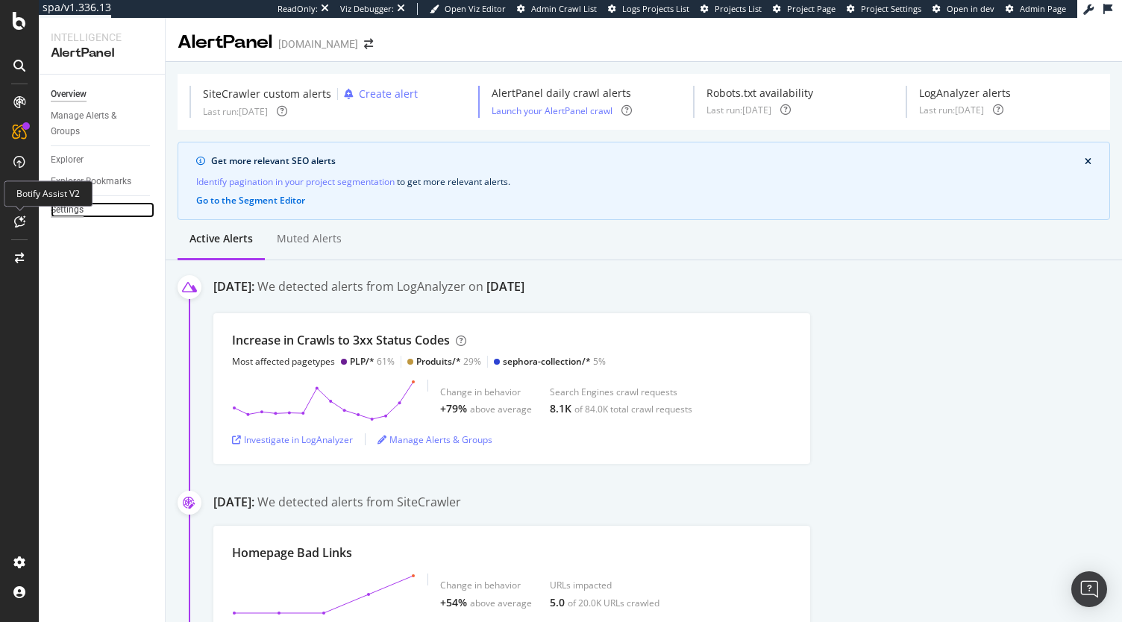
click at [66, 209] on div "Settings" at bounding box center [67, 210] width 33 height 16
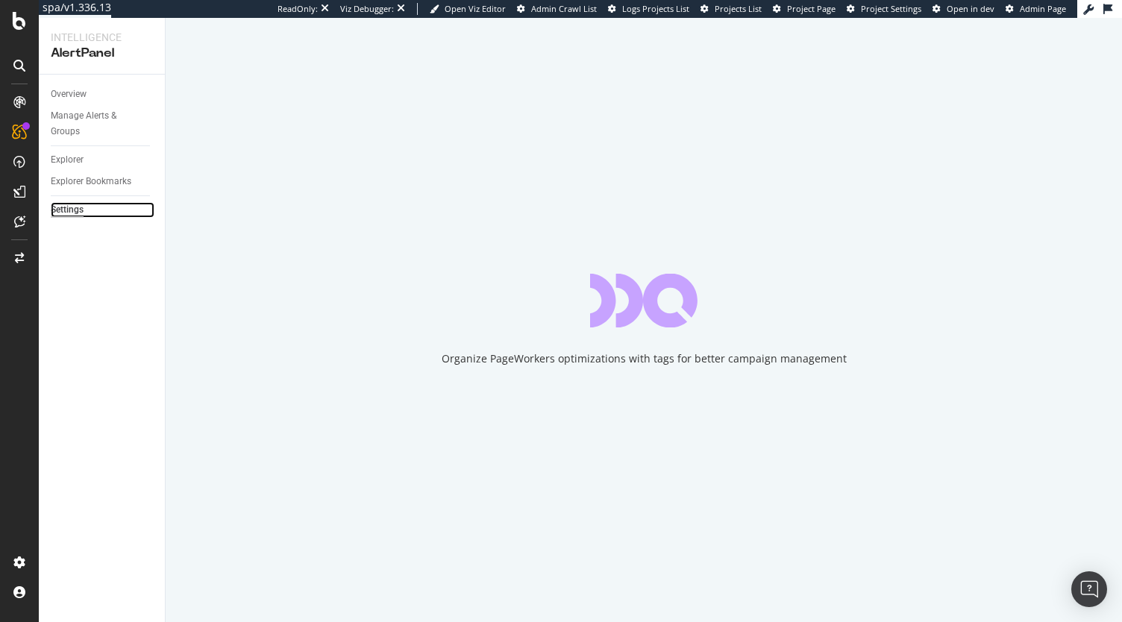
select select "04"
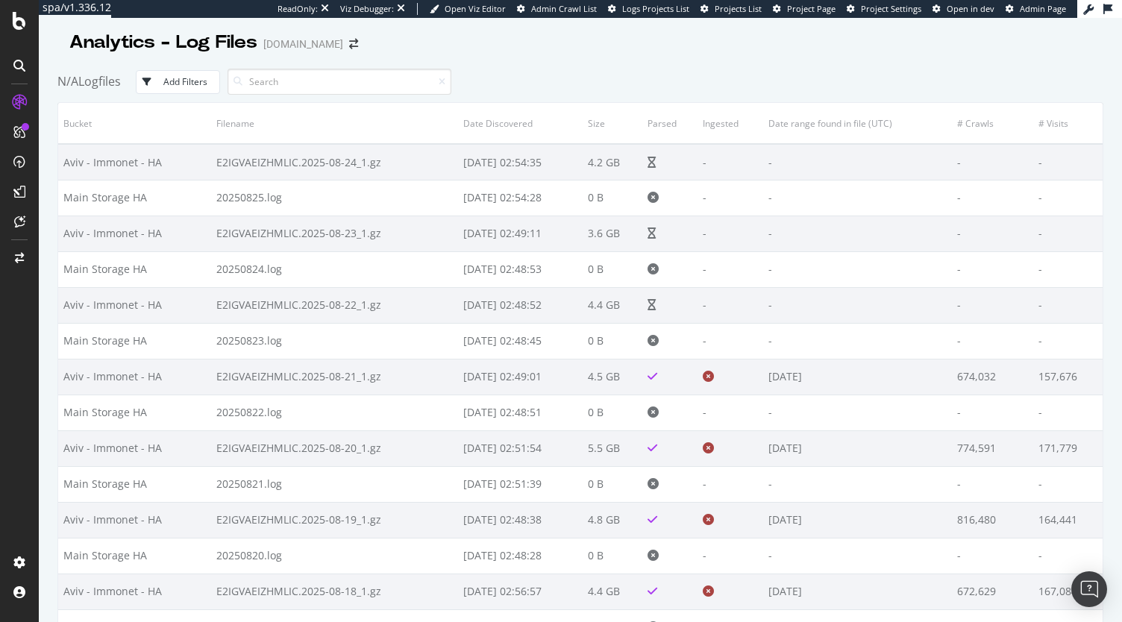
scroll to position [224, 0]
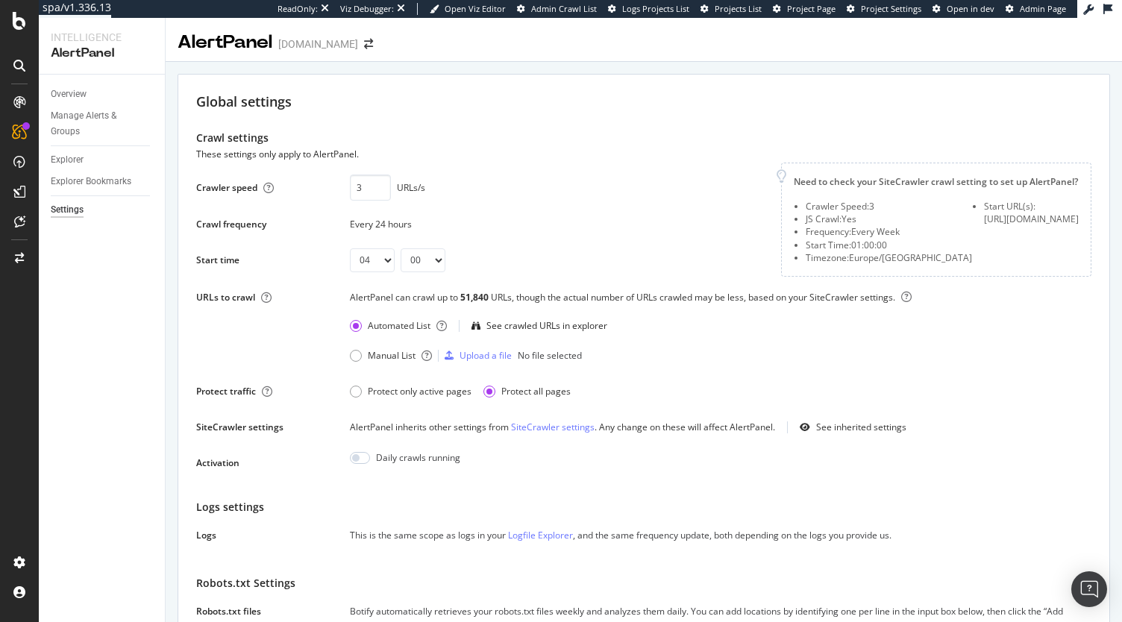
select select "04"
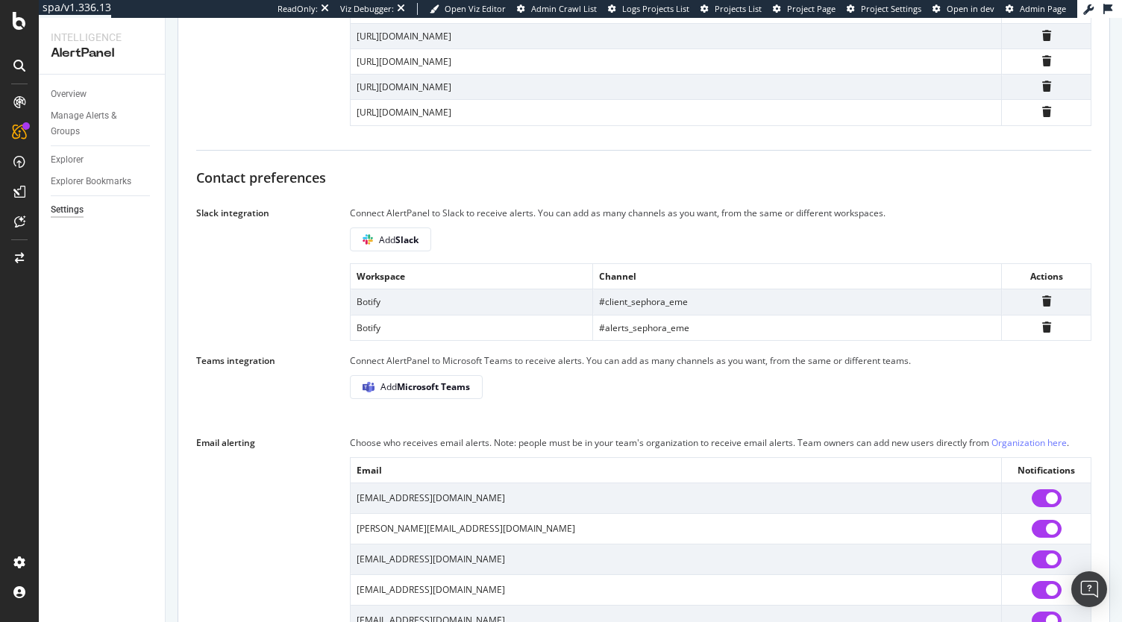
scroll to position [848, 0]
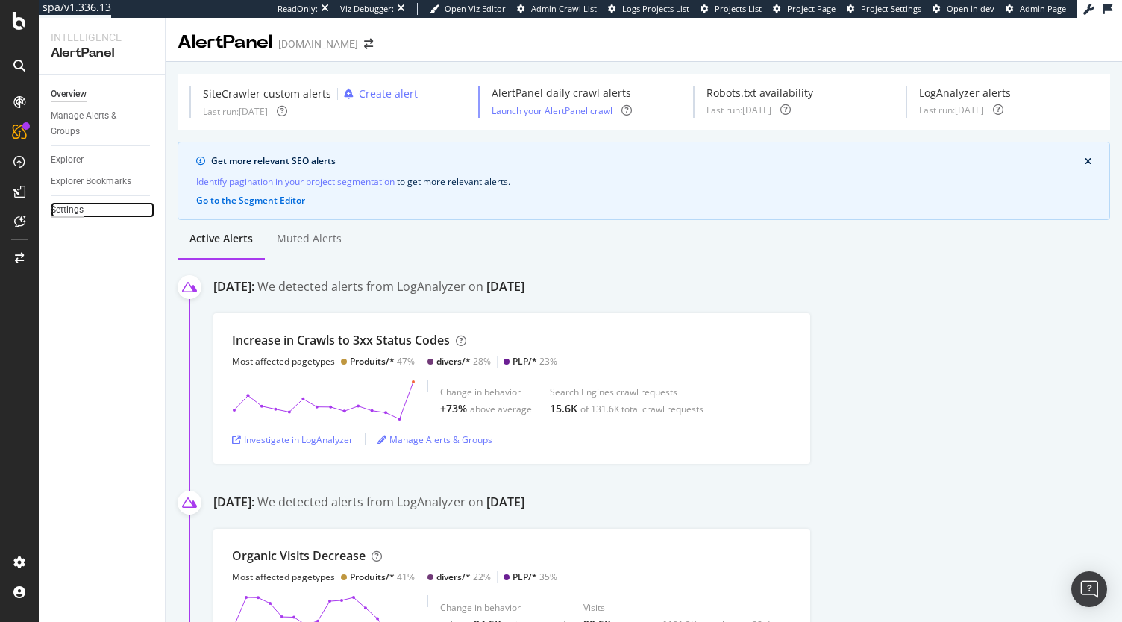
click at [70, 210] on div "Settings" at bounding box center [67, 210] width 33 height 16
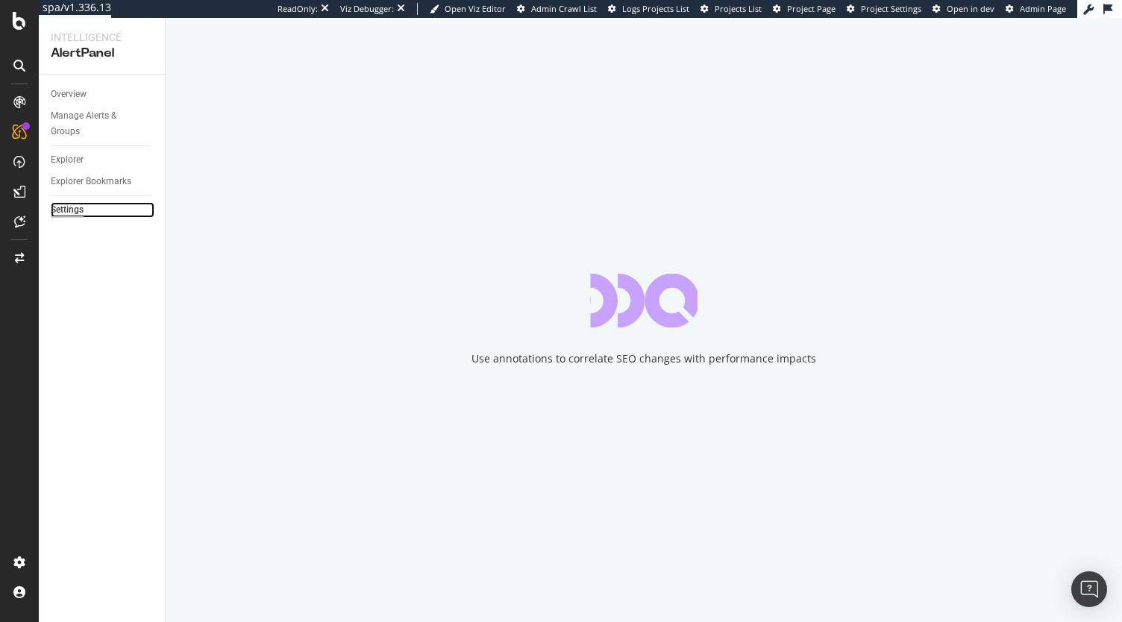
select select "01"
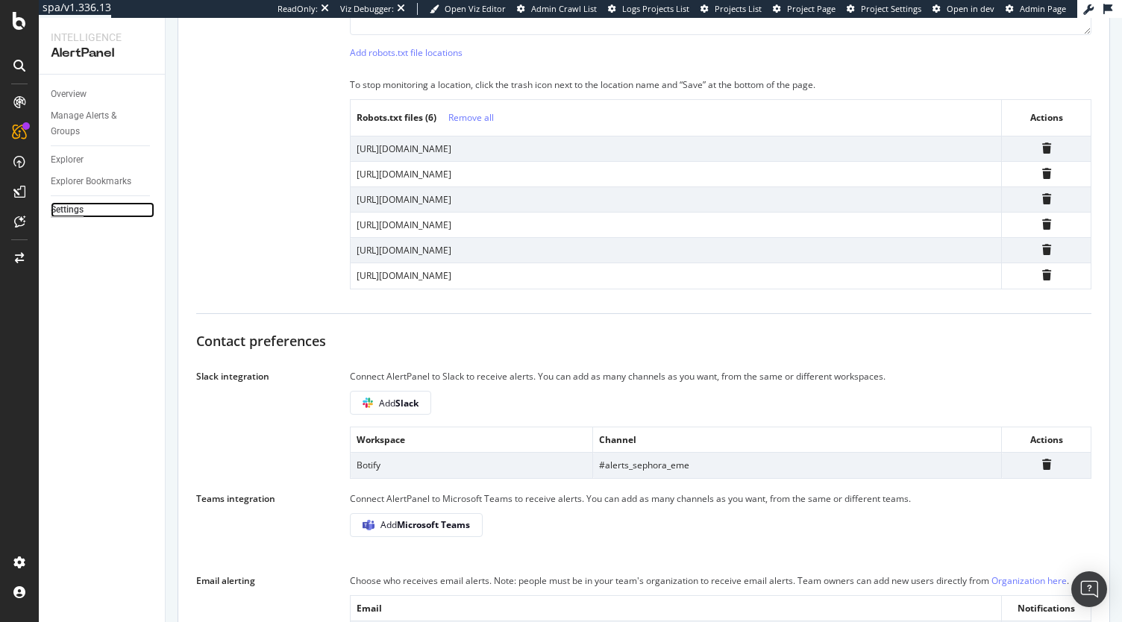
scroll to position [683, 0]
click at [376, 409] on div "Add Slack" at bounding box center [391, 402] width 56 height 13
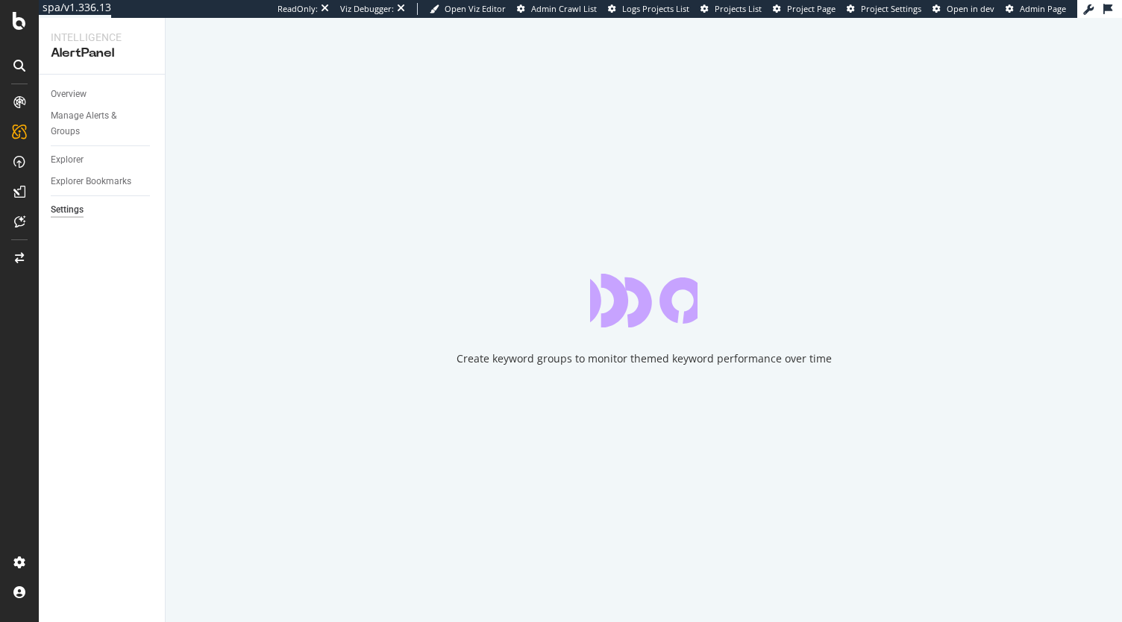
select select "01"
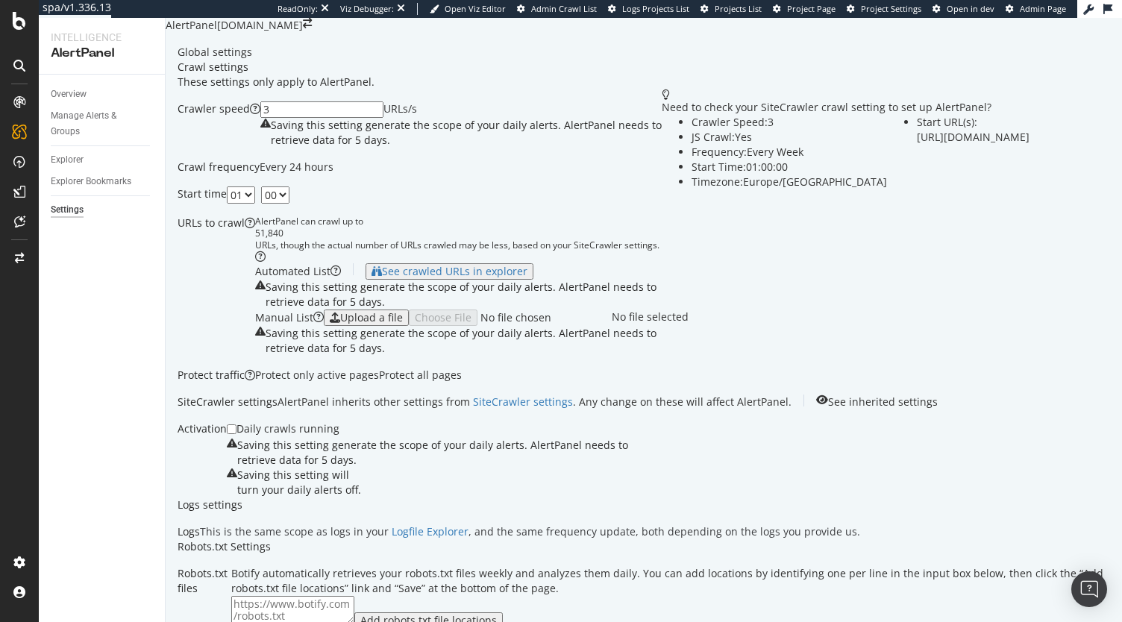
scroll to position [1111, 0]
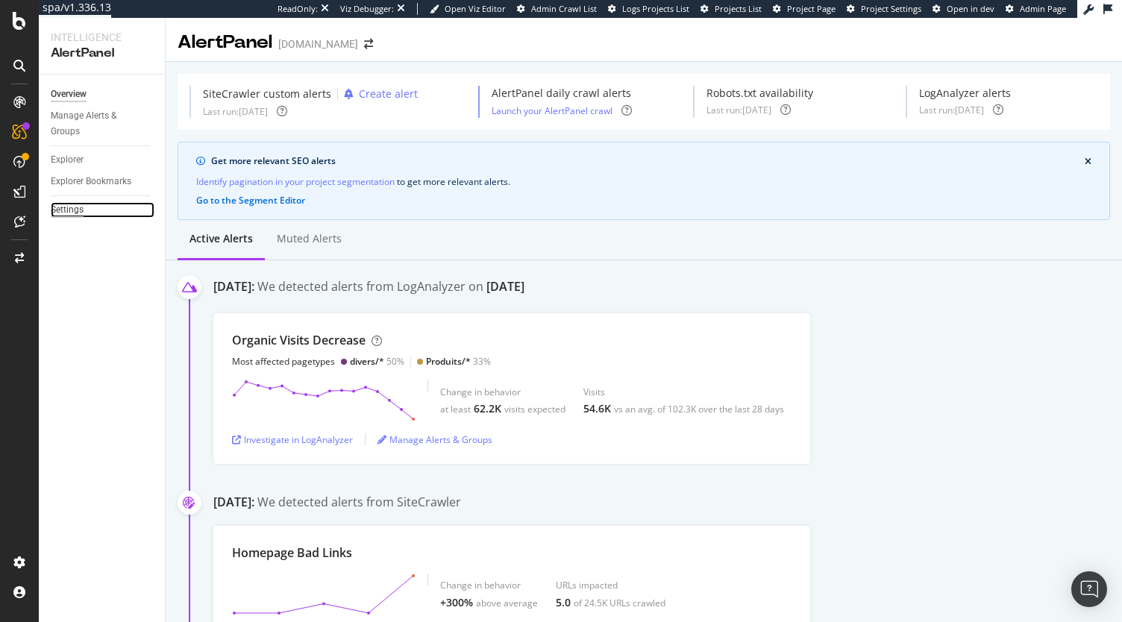
click at [64, 216] on div "Settings" at bounding box center [67, 210] width 33 height 16
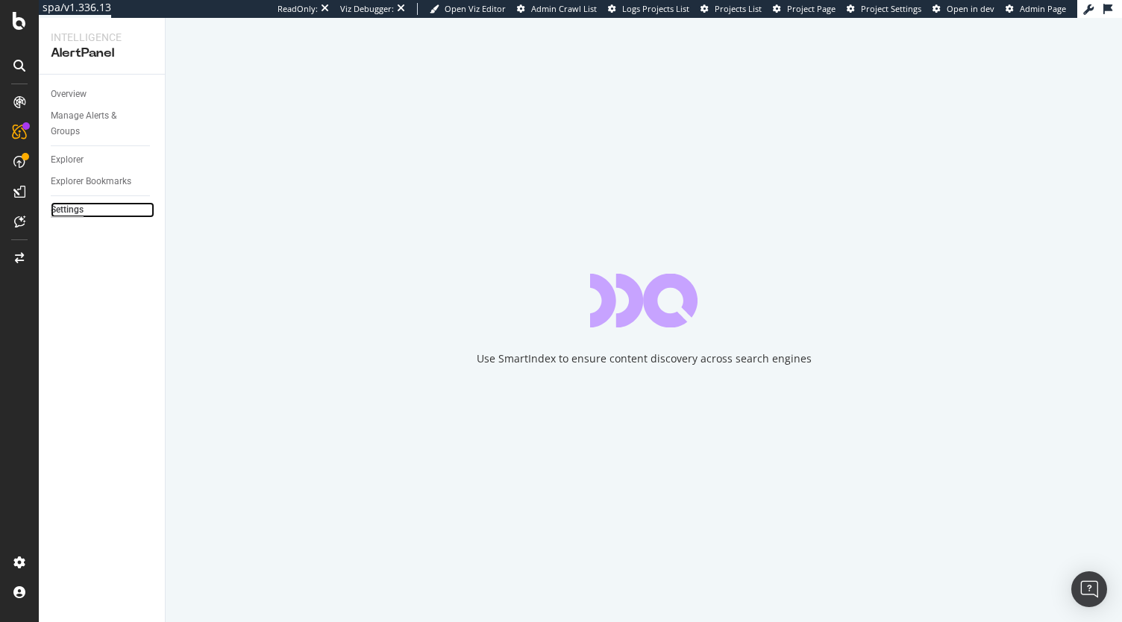
select select "02"
select select "45"
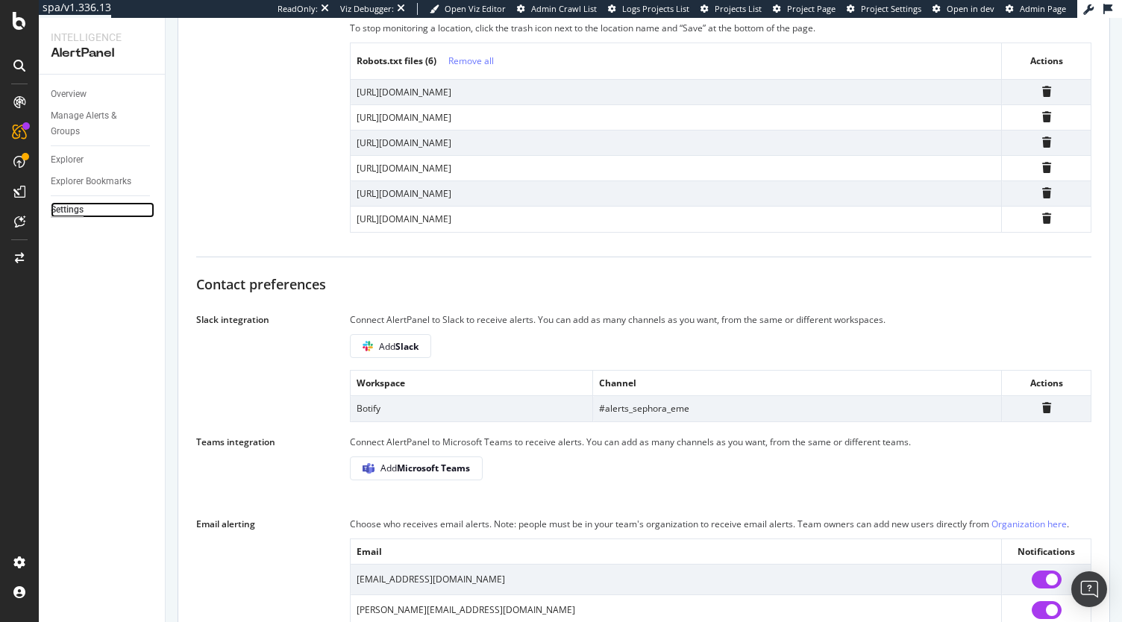
scroll to position [739, 0]
click at [416, 350] on div "Add Slack" at bounding box center [391, 345] width 56 height 21
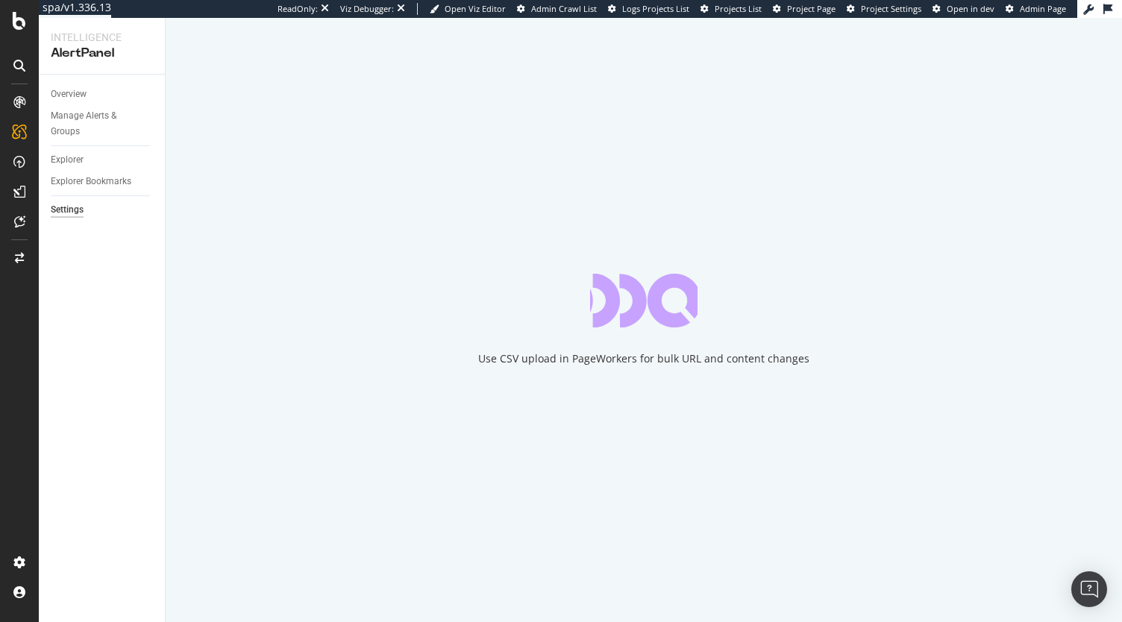
select select "02"
select select "45"
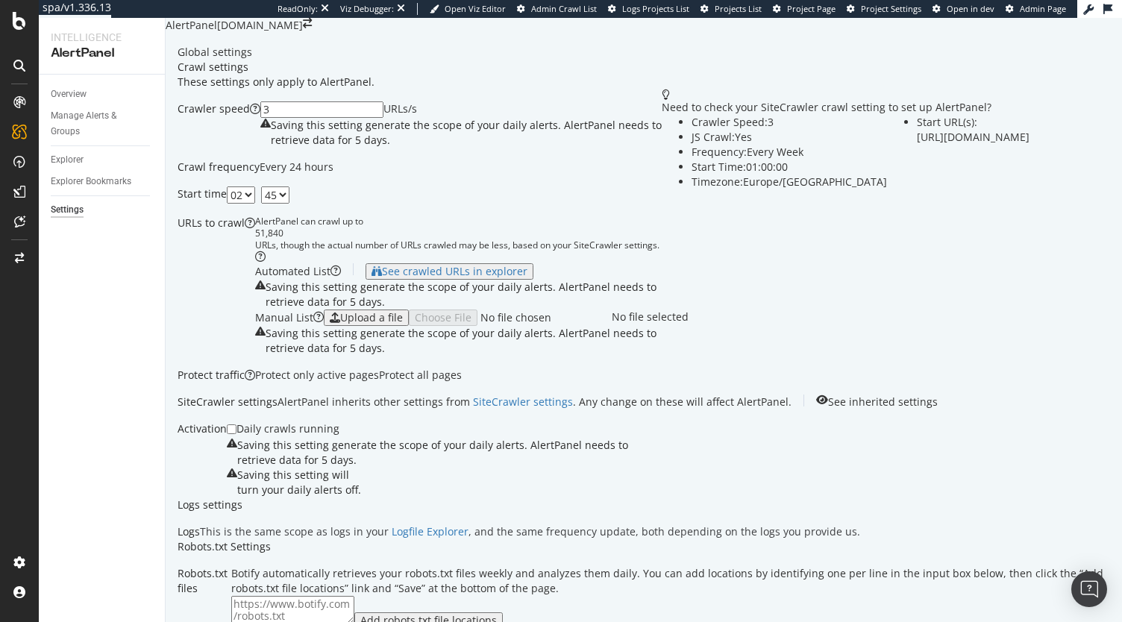
scroll to position [52, 0]
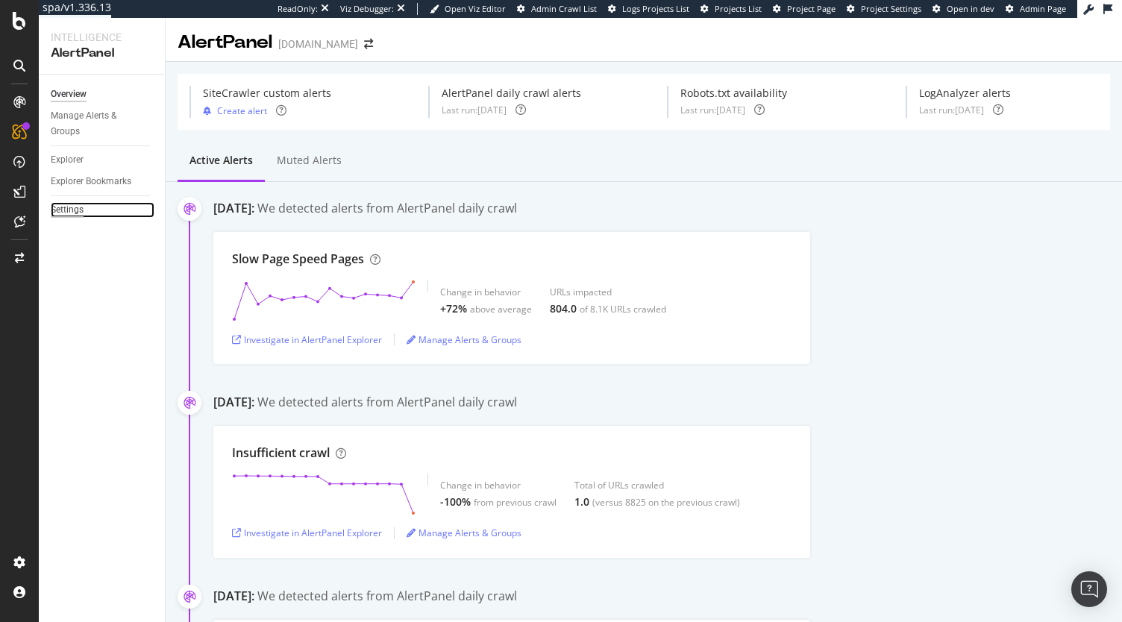
click at [72, 213] on div "Settings" at bounding box center [67, 210] width 33 height 16
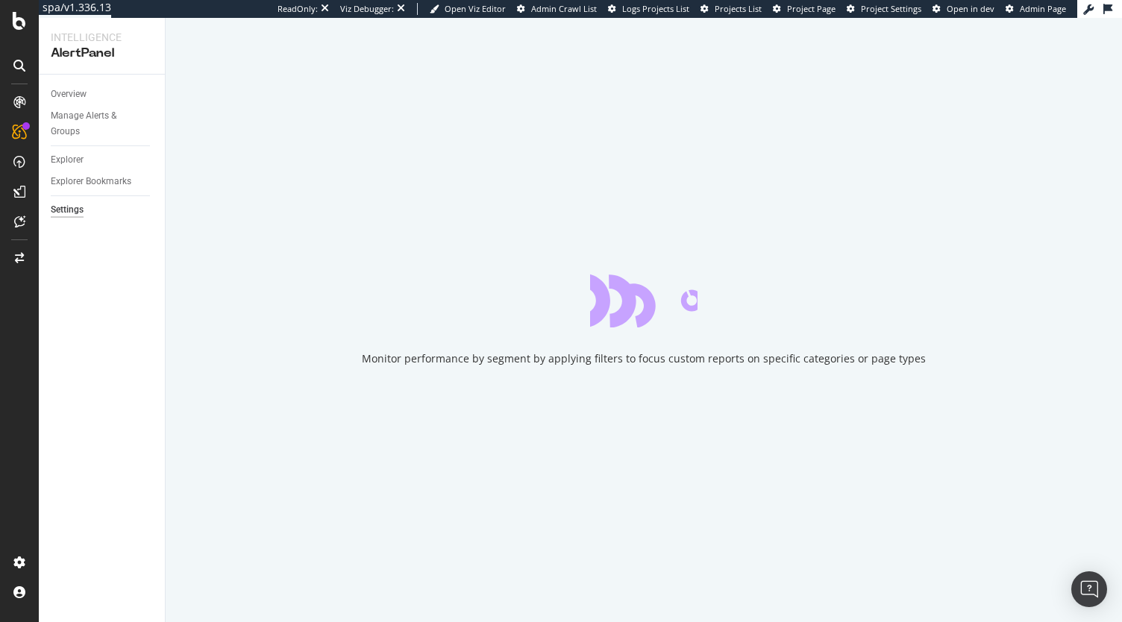
select select "03"
select select "15"
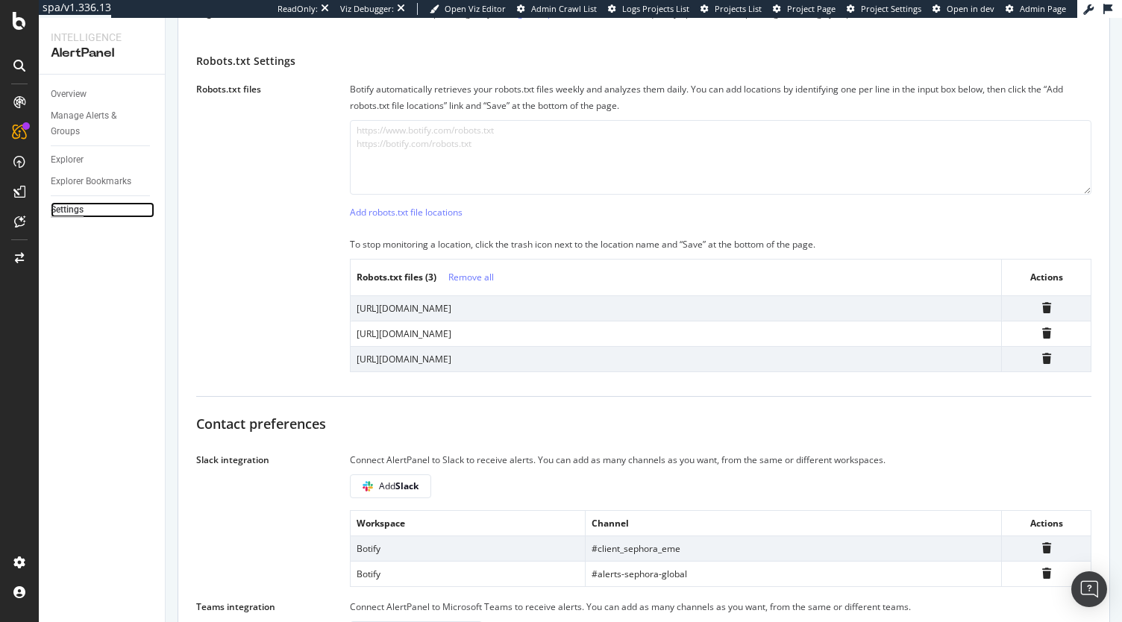
scroll to position [597, 0]
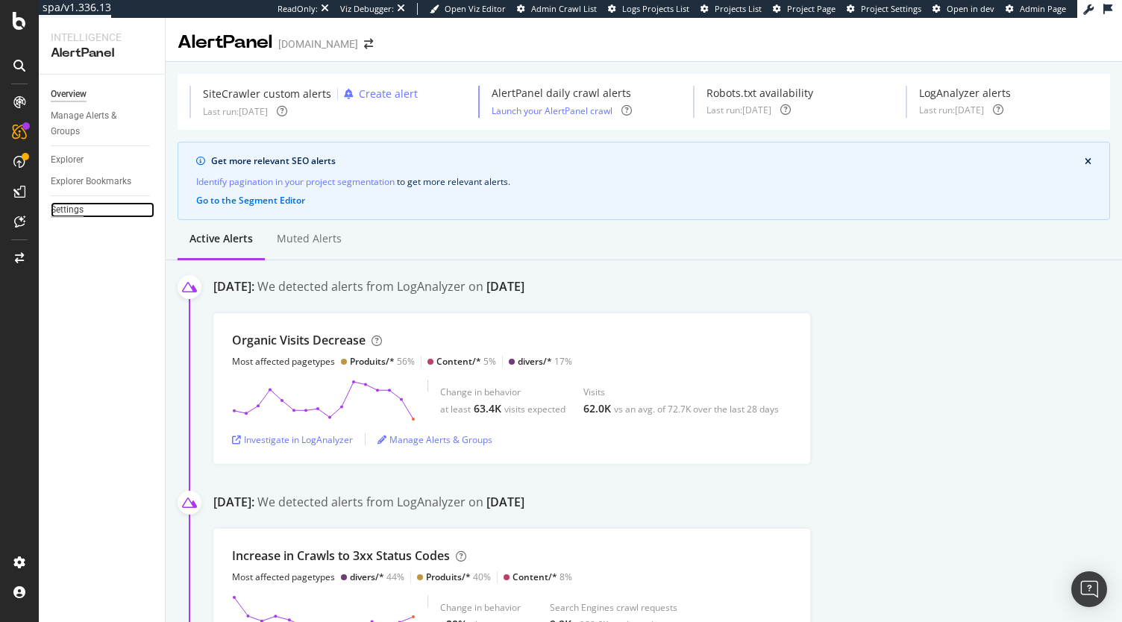
click at [64, 210] on div "Settings" at bounding box center [67, 210] width 33 height 16
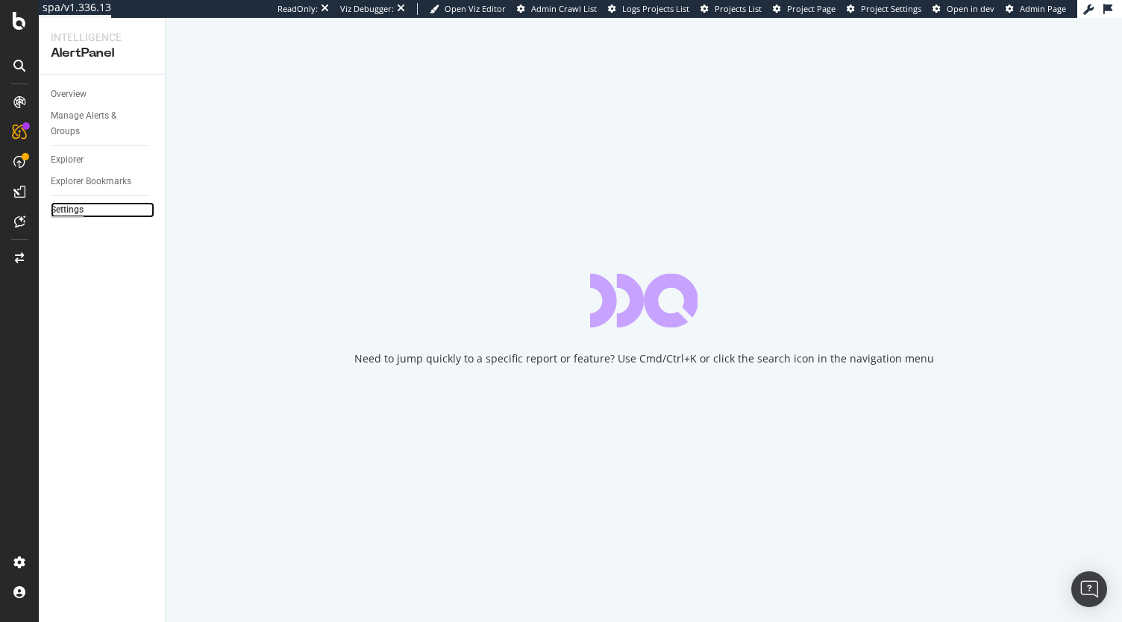
select select "02"
select select "15"
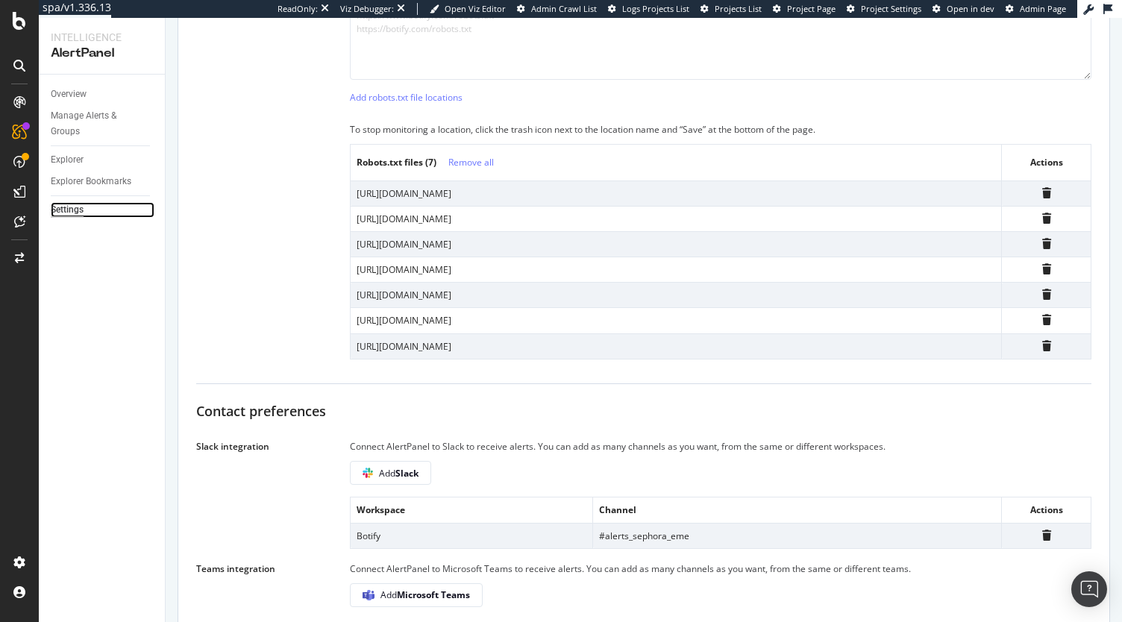
scroll to position [671, 0]
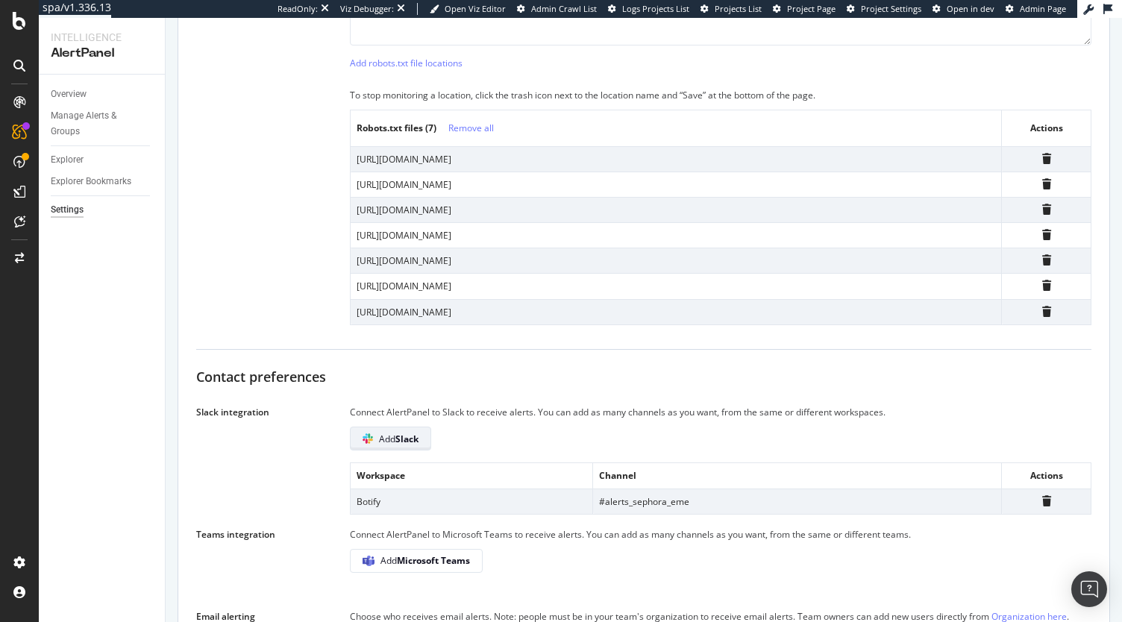
click at [407, 437] on b "Slack" at bounding box center [406, 439] width 23 height 13
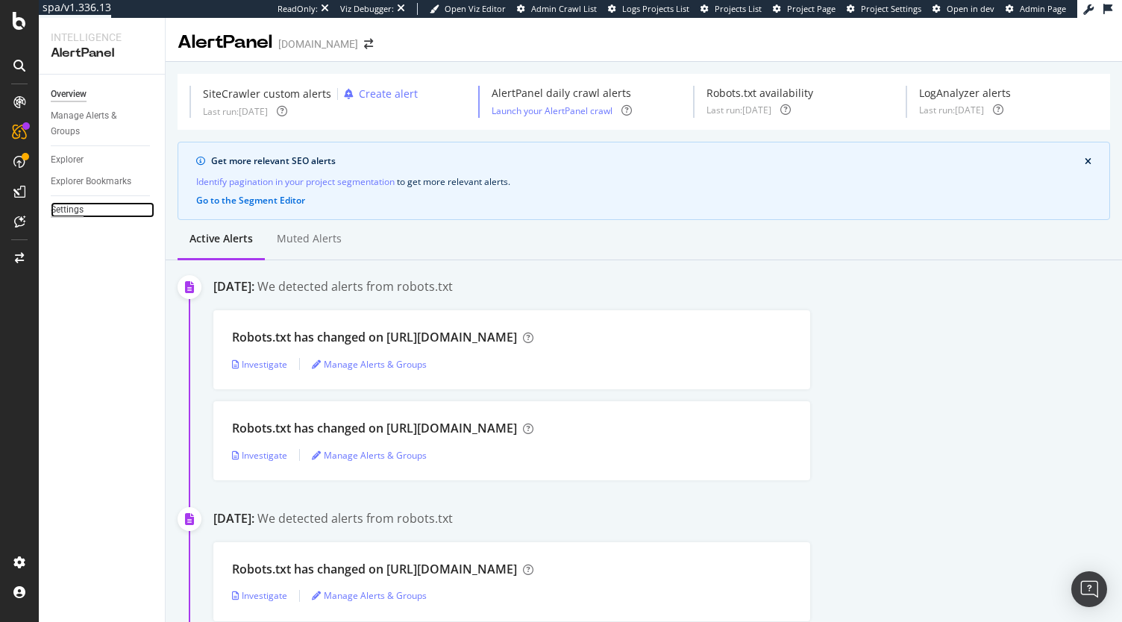
click div "Settings"
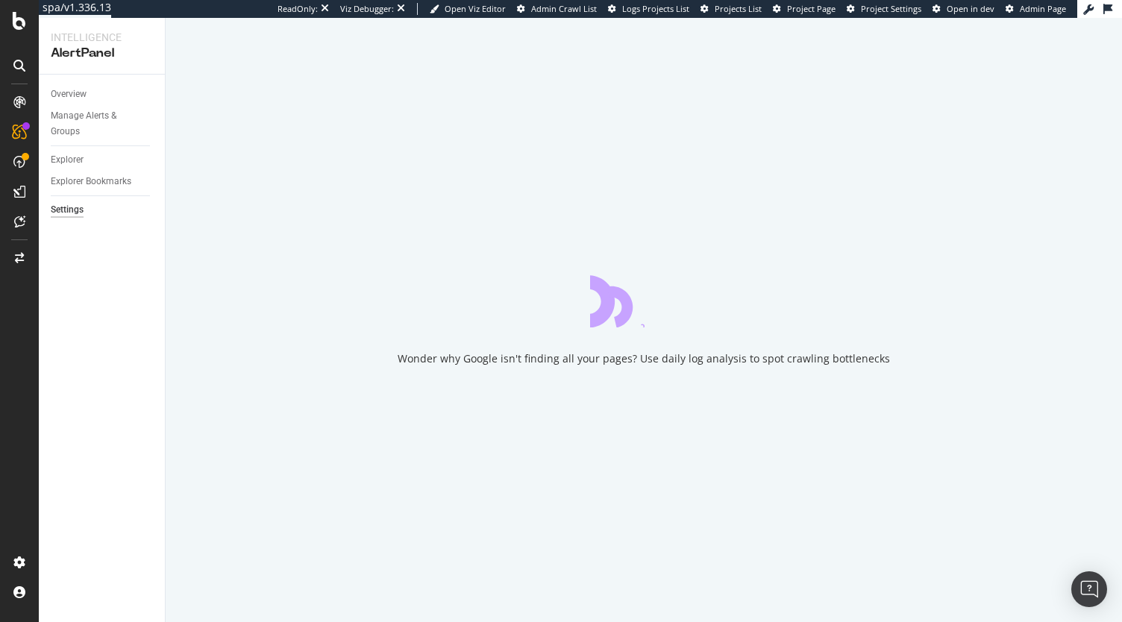
select select "04"
select select "30"
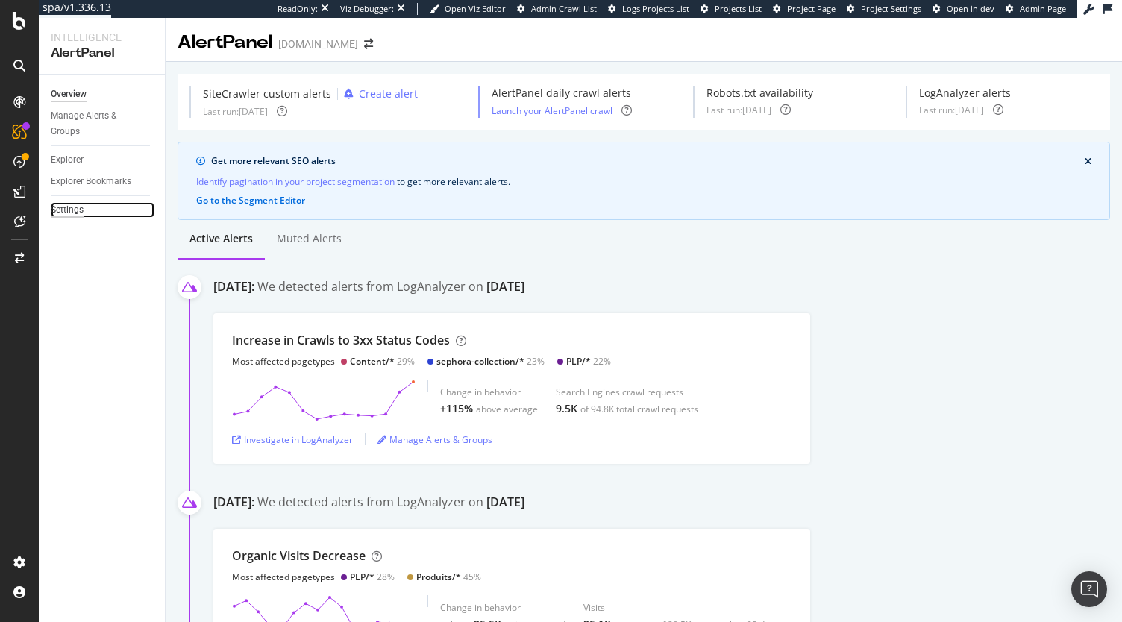
click at [70, 214] on div "Settings" at bounding box center [67, 210] width 33 height 16
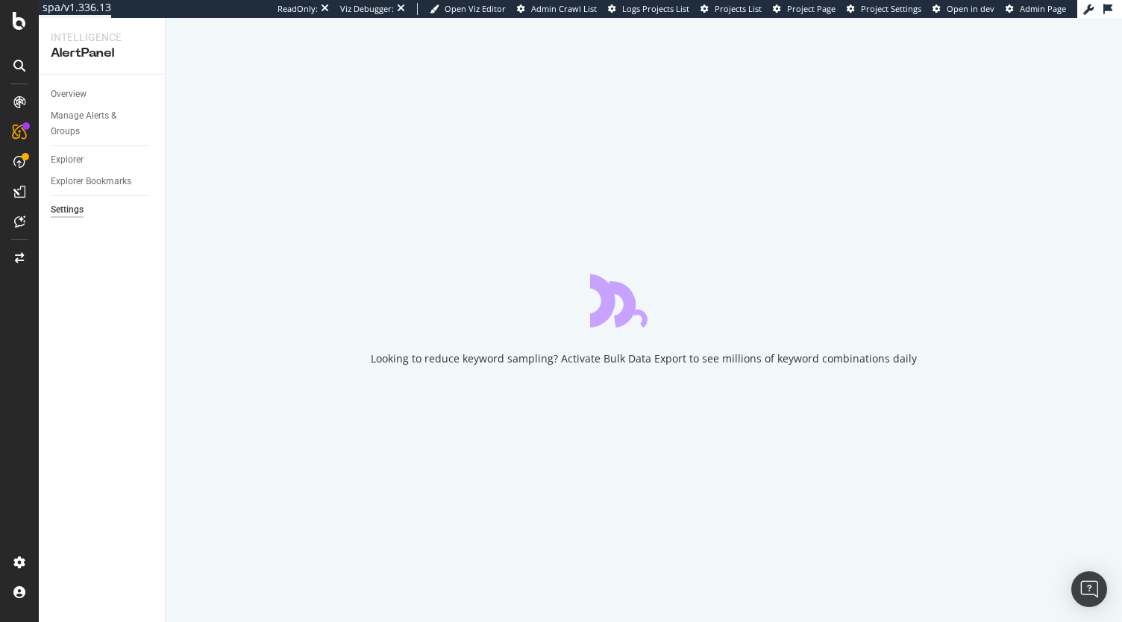
select select "01"
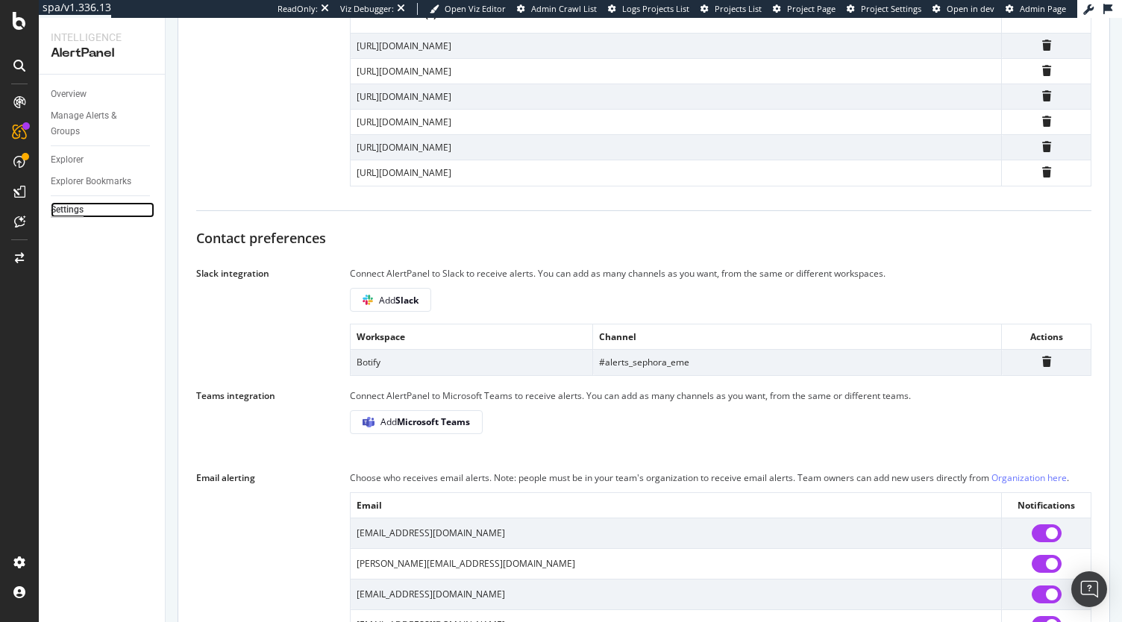
scroll to position [662, 0]
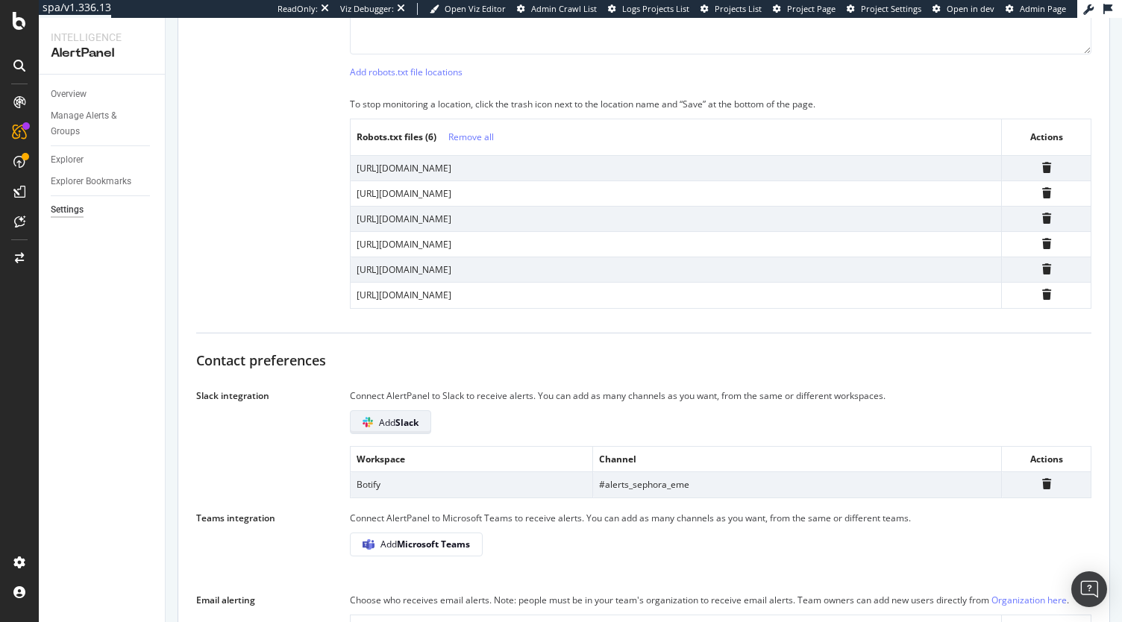
click at [431, 427] on button "Add Slack" at bounding box center [390, 422] width 81 height 24
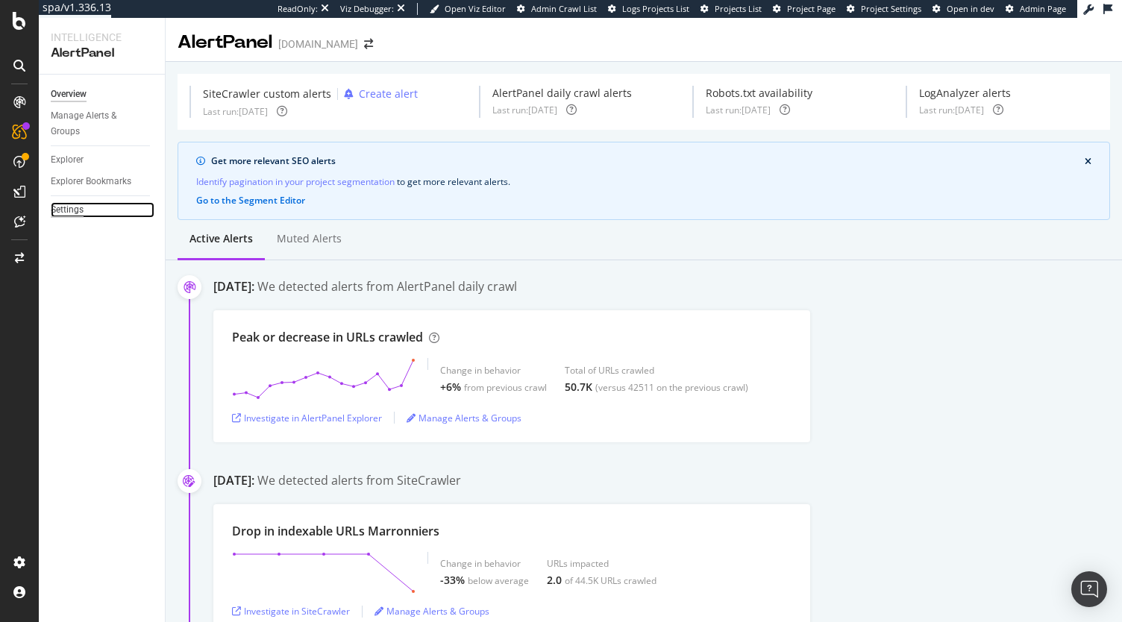
click at [58, 212] on div "Settings" at bounding box center [67, 210] width 33 height 16
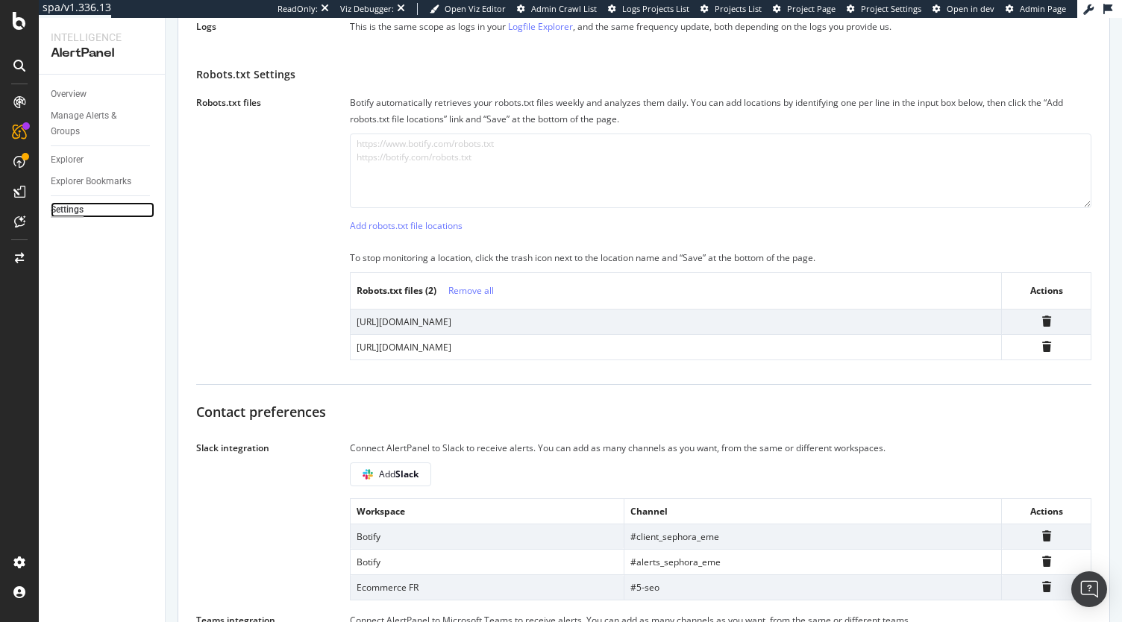
scroll to position [671, 0]
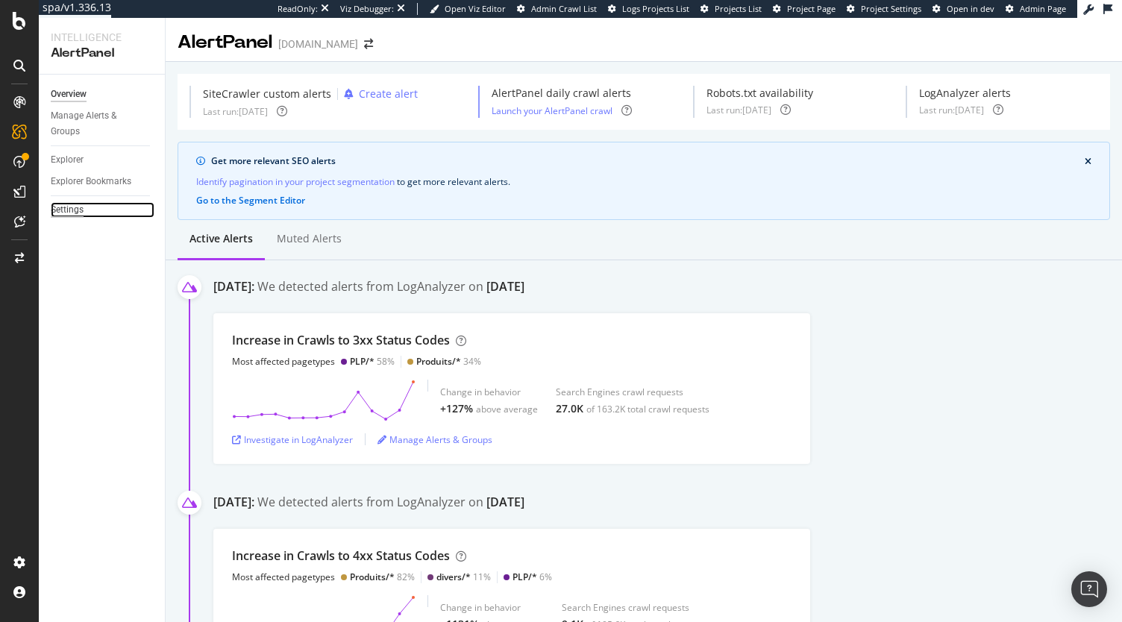
click at [73, 211] on div "Settings" at bounding box center [67, 210] width 33 height 16
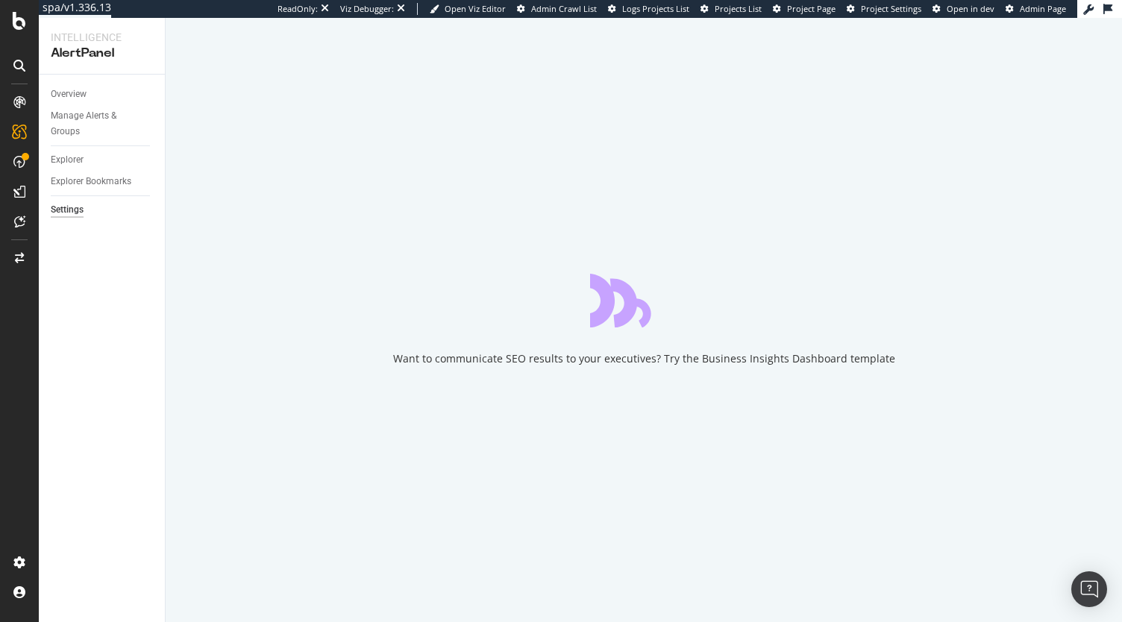
select select "04"
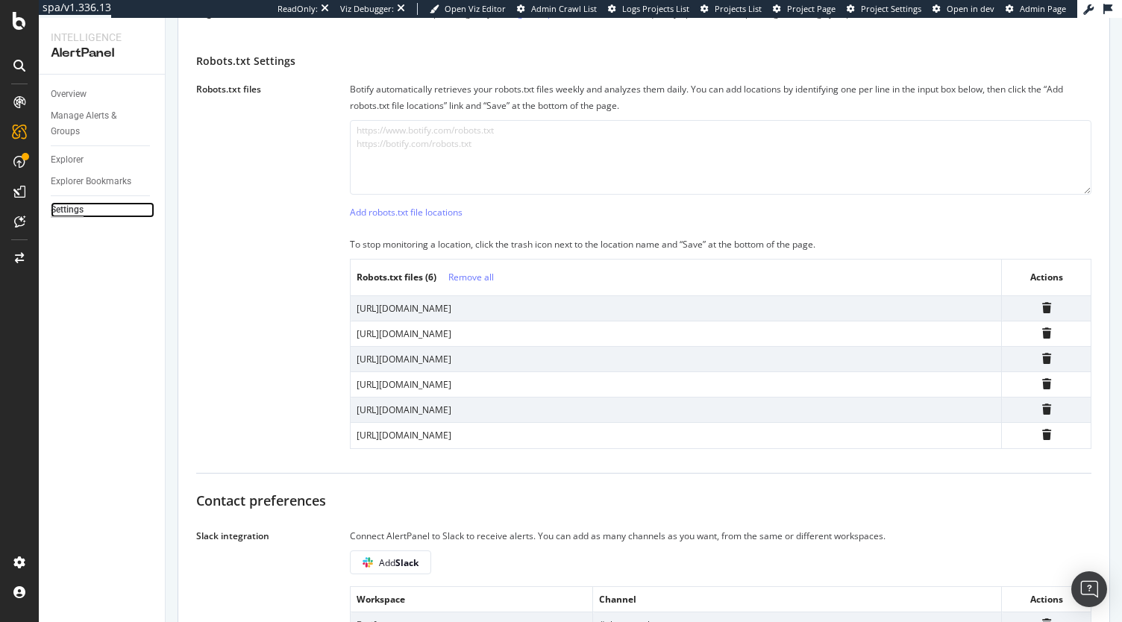
scroll to position [821, 0]
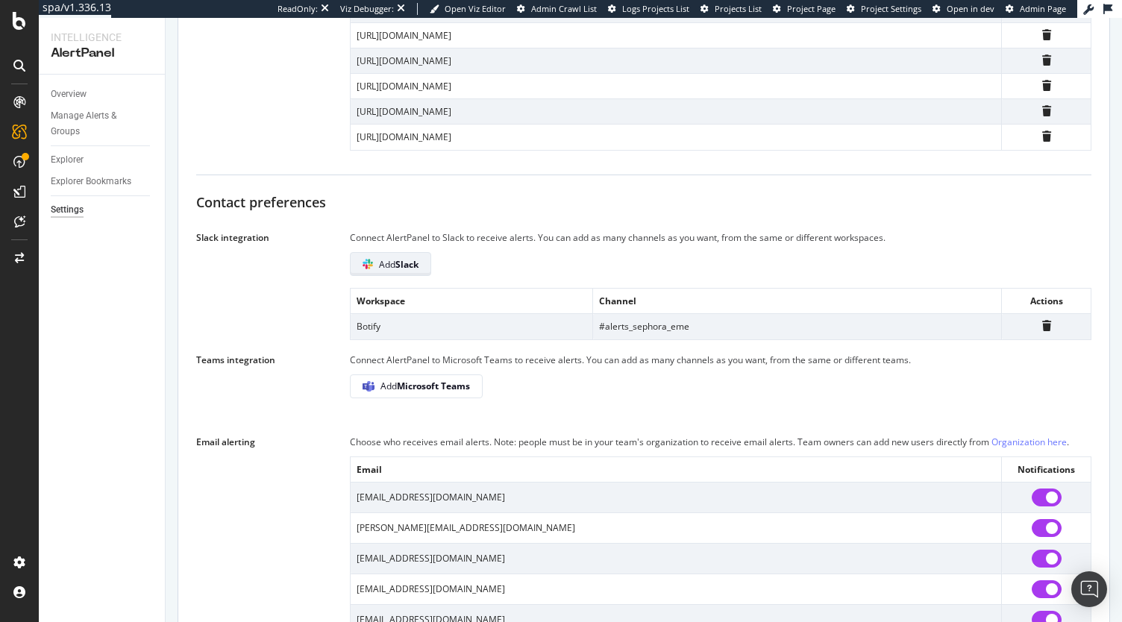
click at [410, 262] on b "Slack" at bounding box center [406, 264] width 23 height 13
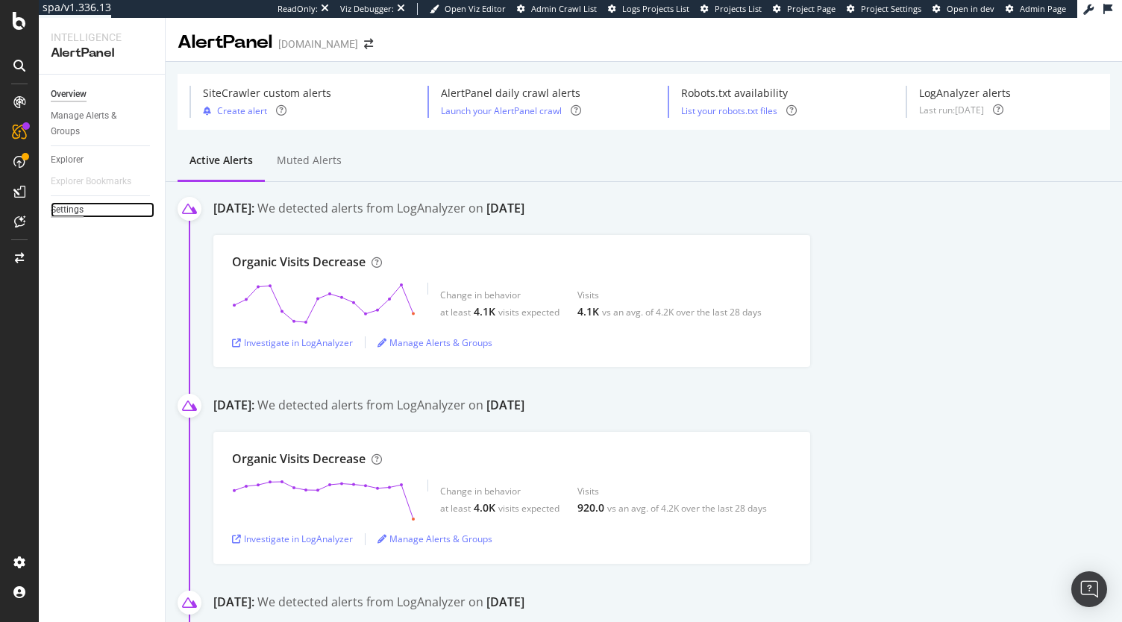
click at [72, 202] on div "Settings" at bounding box center [67, 210] width 33 height 16
select select "02"
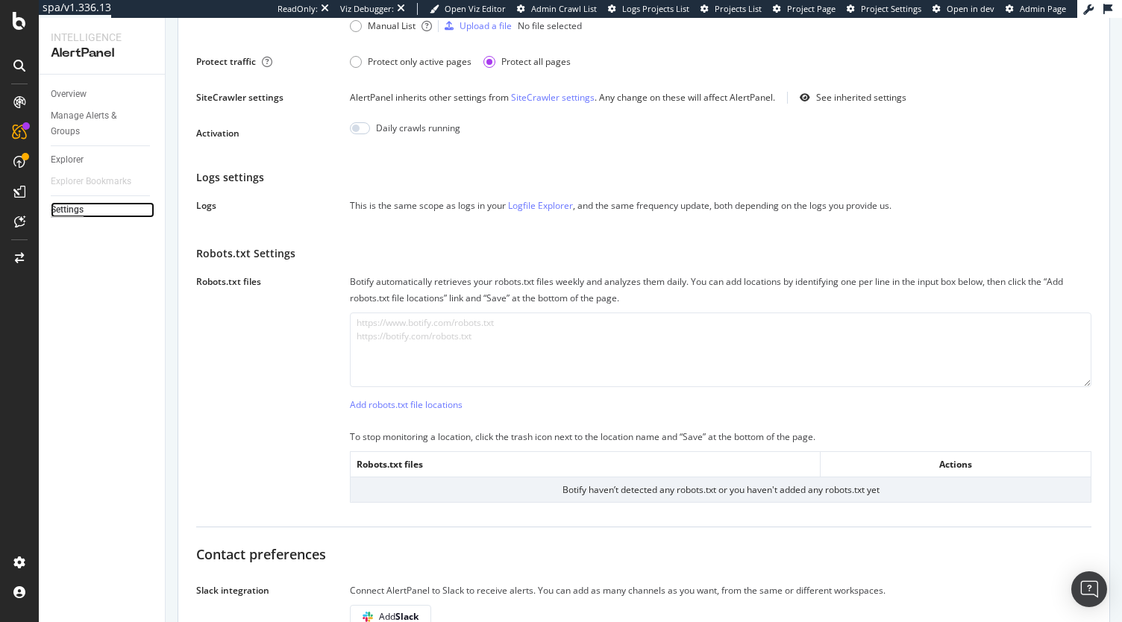
scroll to position [671, 0]
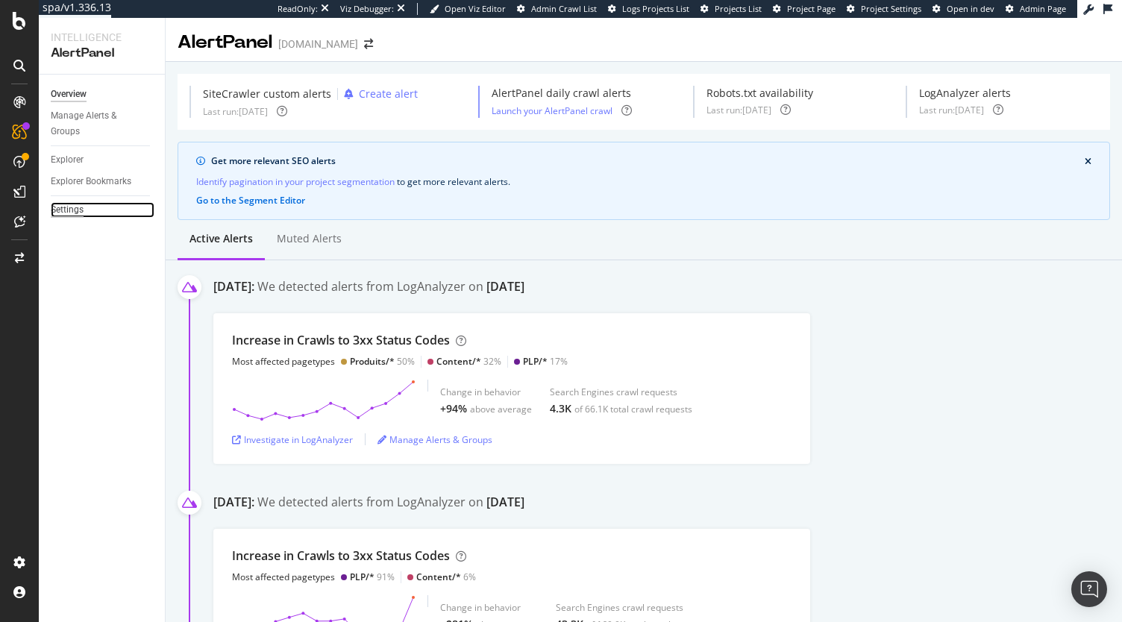
click at [78, 214] on div "Settings" at bounding box center [67, 210] width 33 height 16
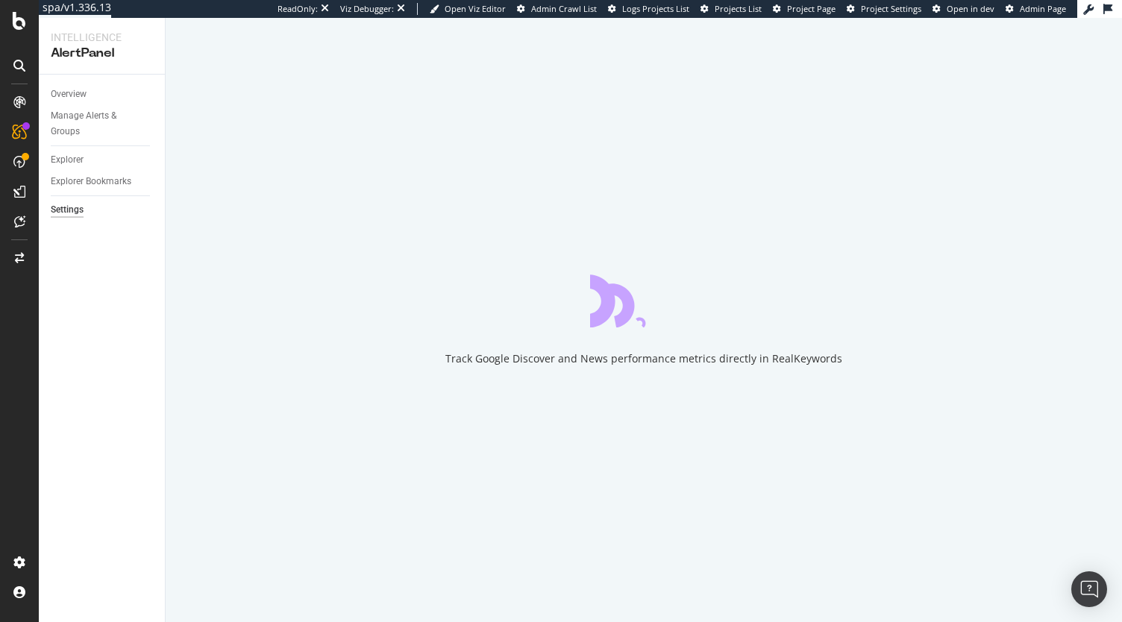
select select "04"
select select "30"
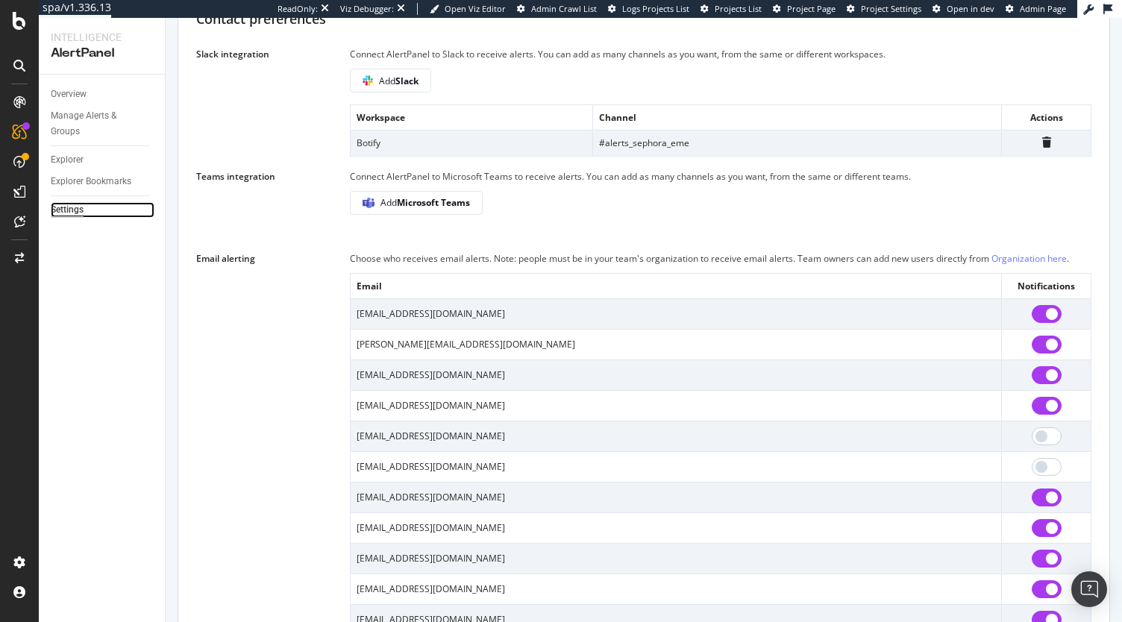
scroll to position [874, 0]
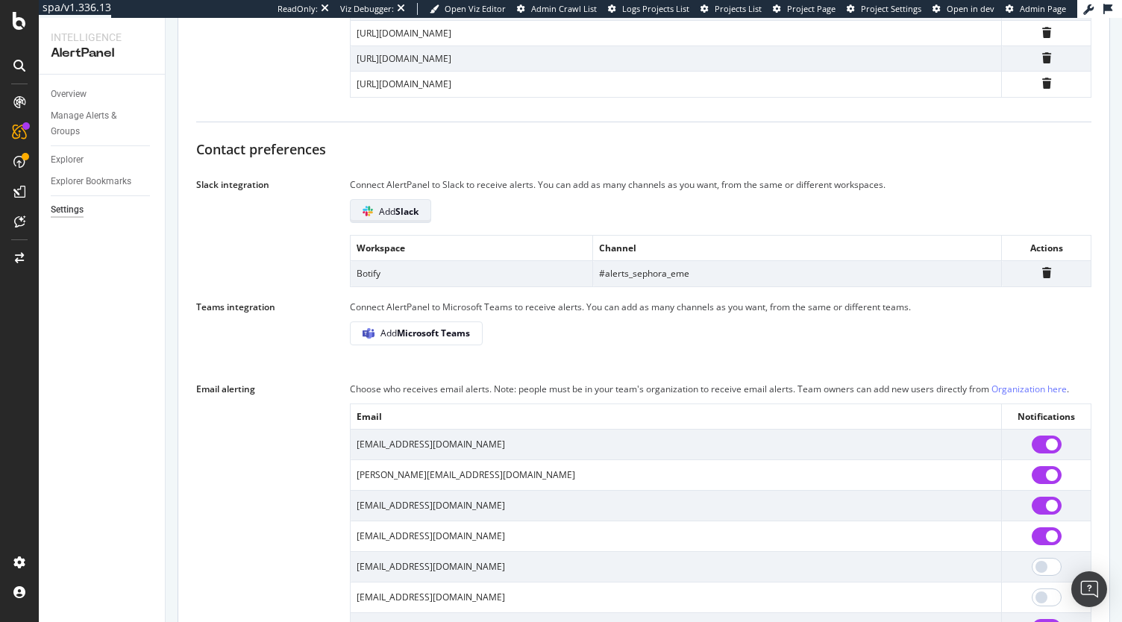
click at [404, 213] on b "Slack" at bounding box center [406, 211] width 23 height 13
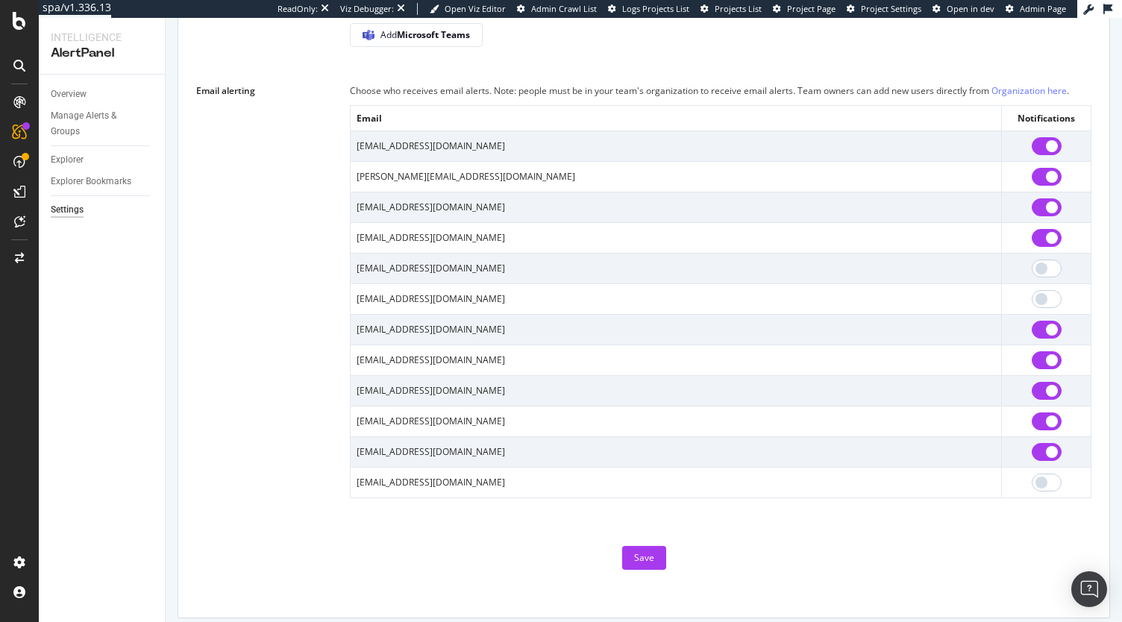
scroll to position [948, 0]
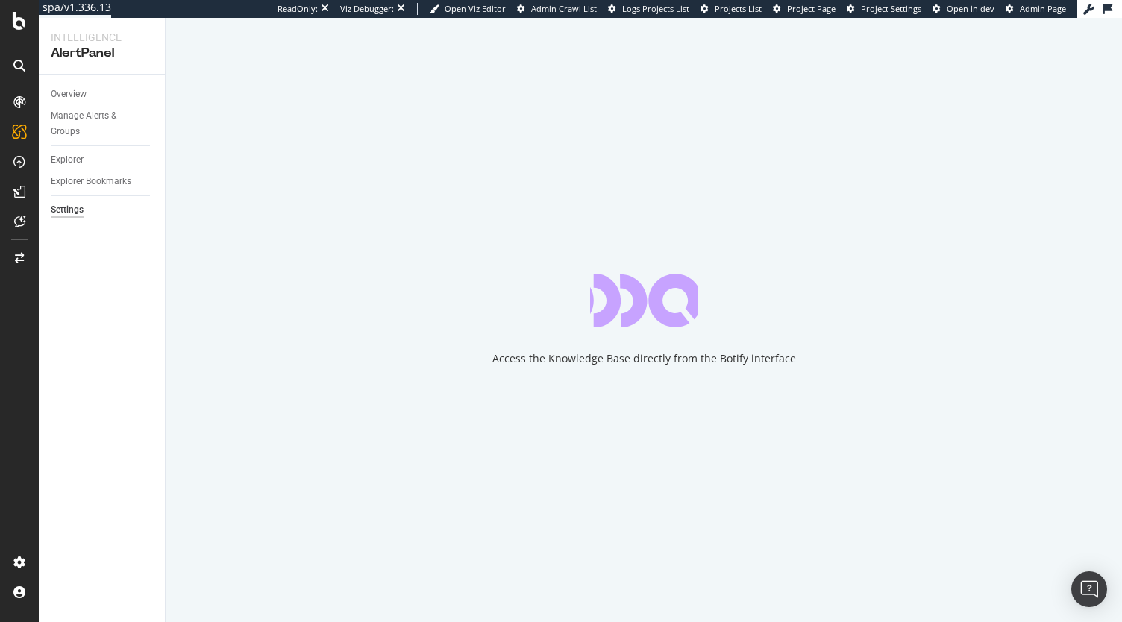
select select "02"
select select "15"
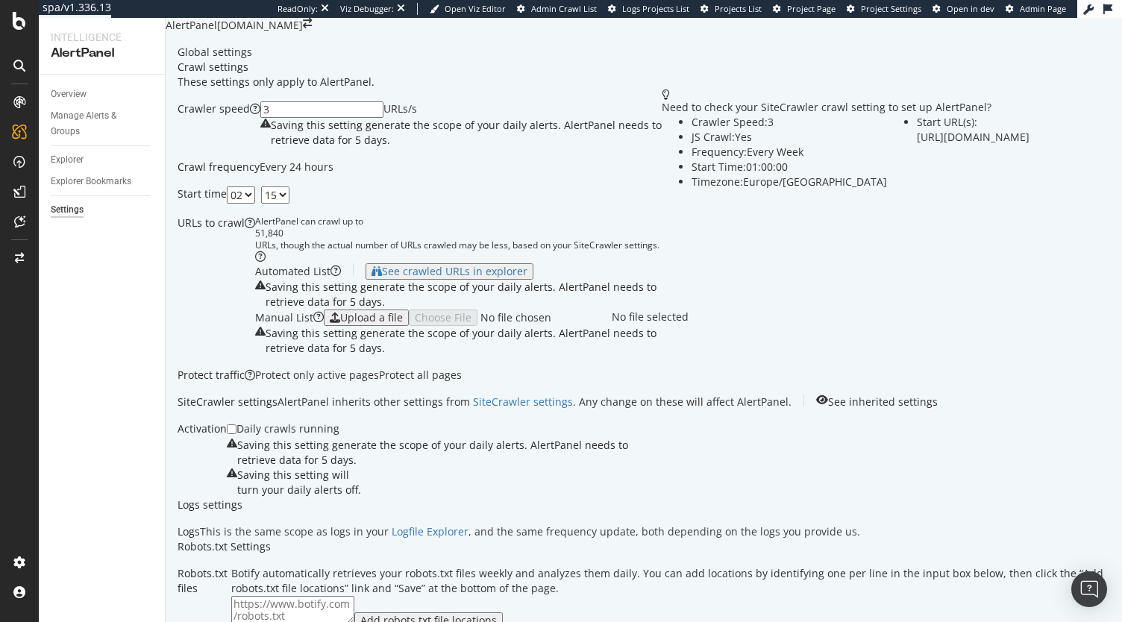
scroll to position [1283, 0]
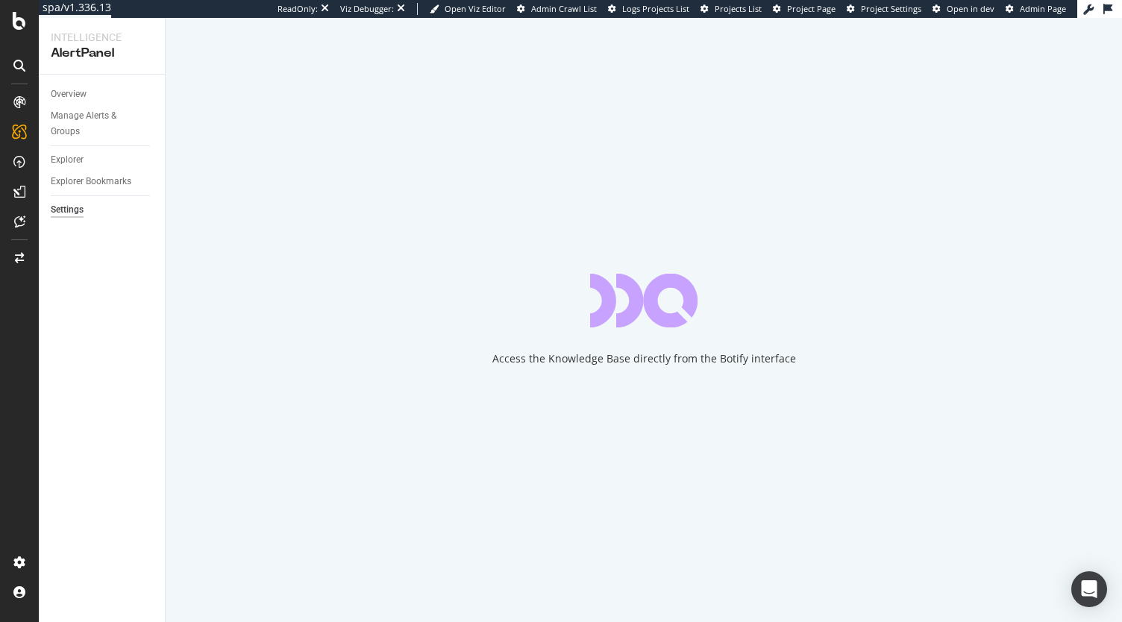
select select "01"
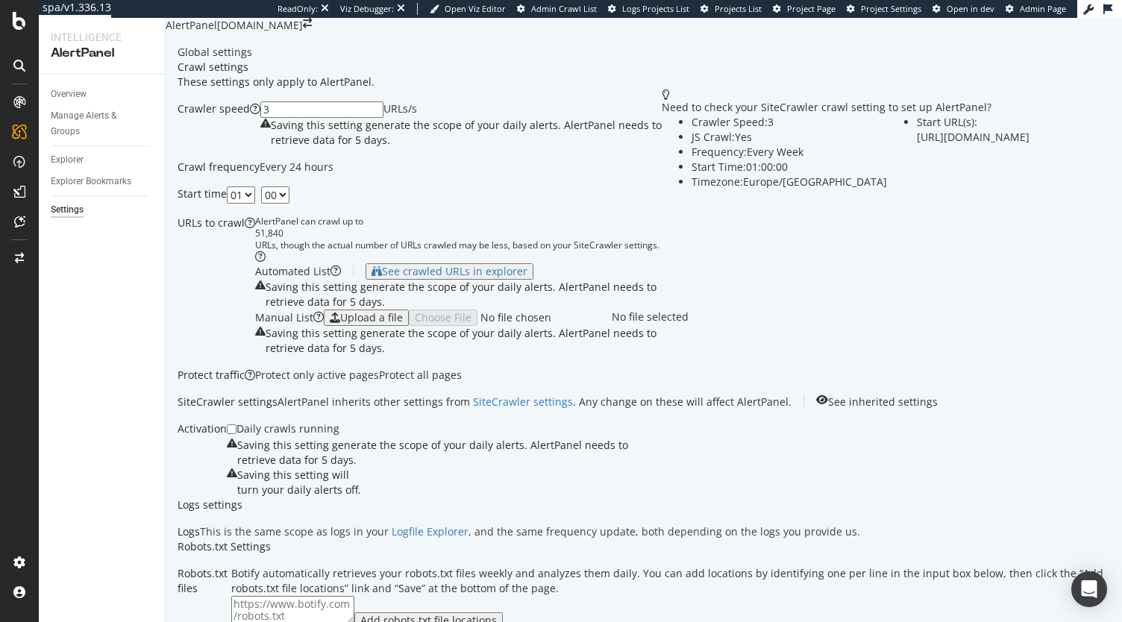
scroll to position [1210, 0]
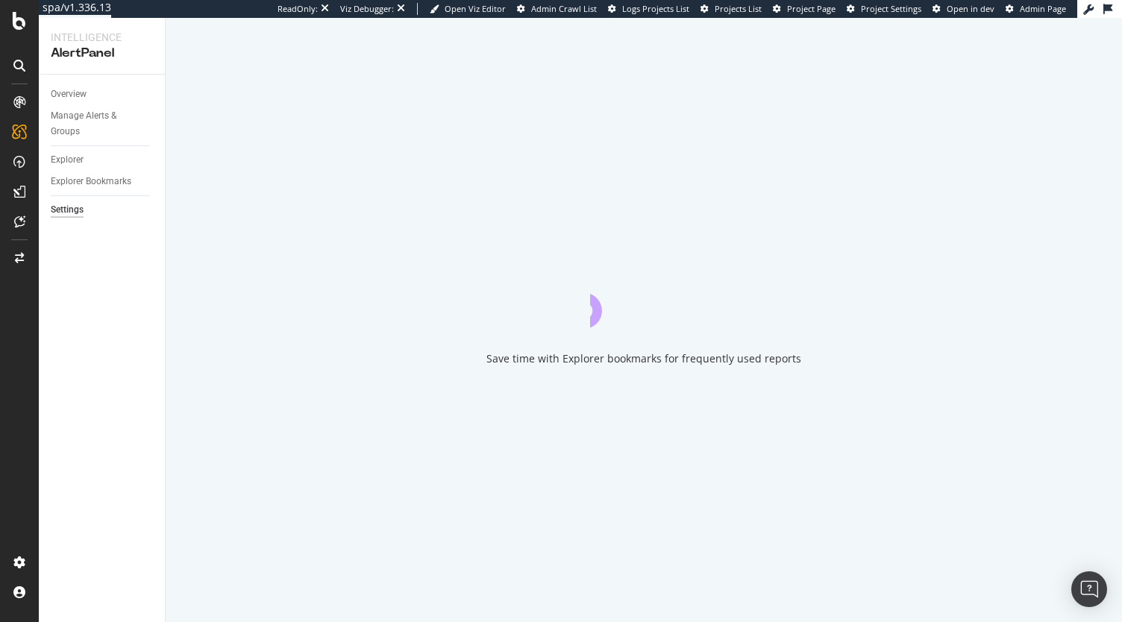
select select "04"
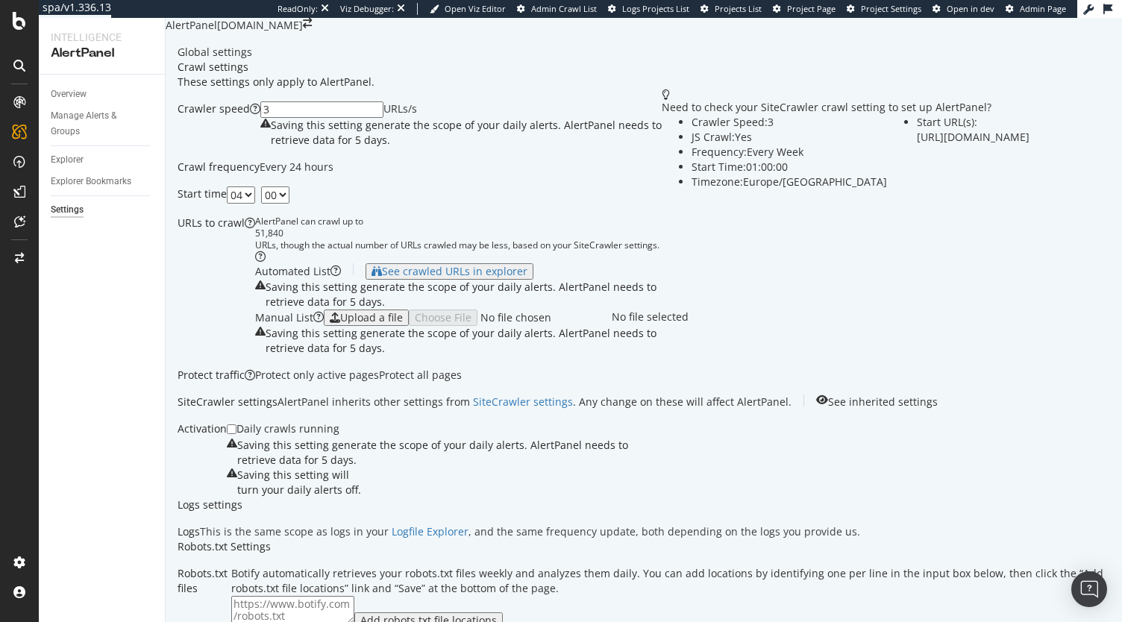
scroll to position [1228, 0]
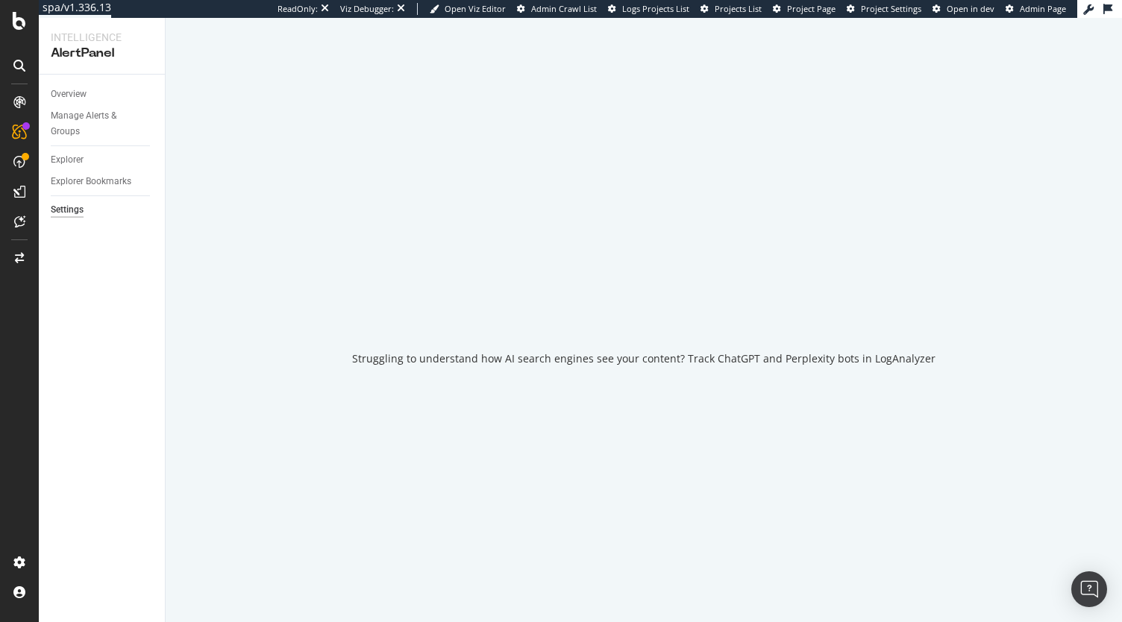
select select "04"
select select "30"
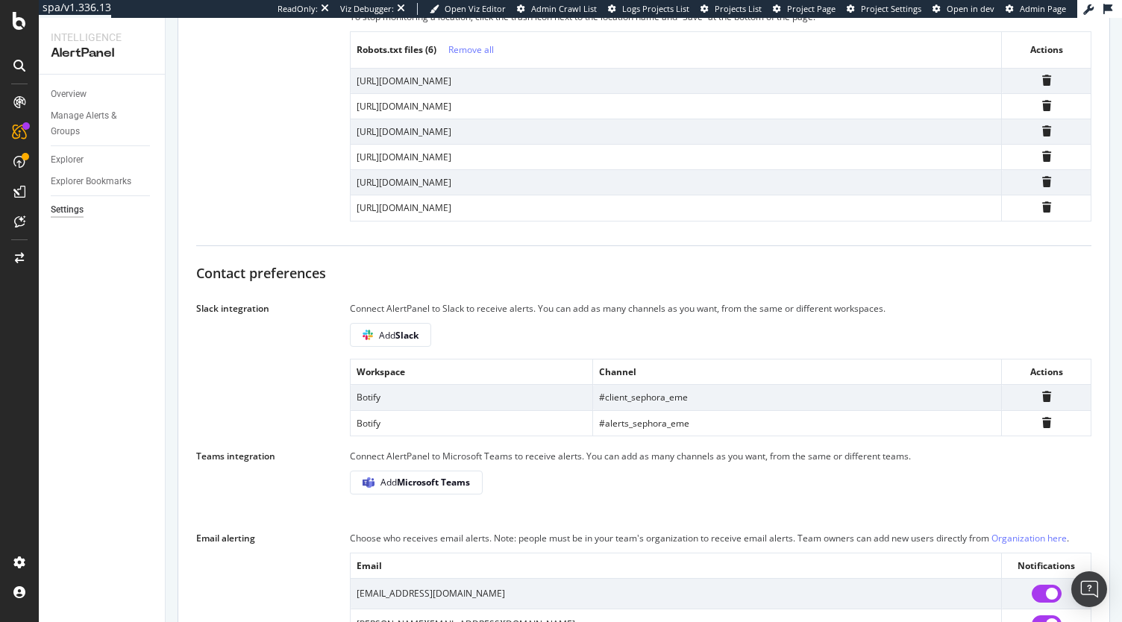
scroll to position [1197, 0]
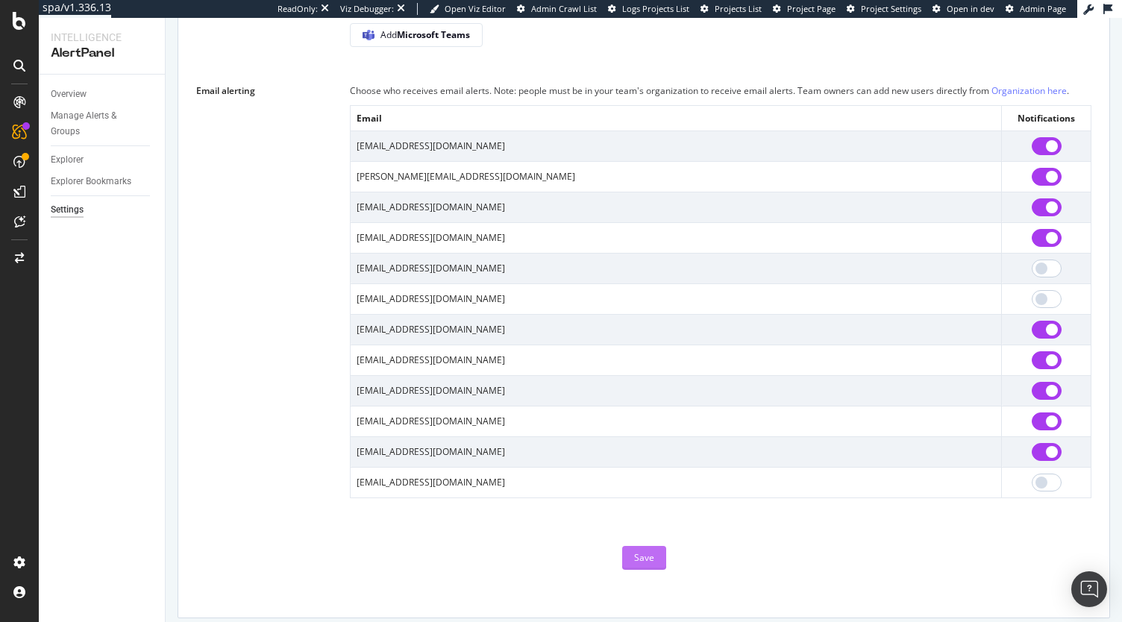
click at [634, 551] on div "Save" at bounding box center [644, 557] width 20 height 13
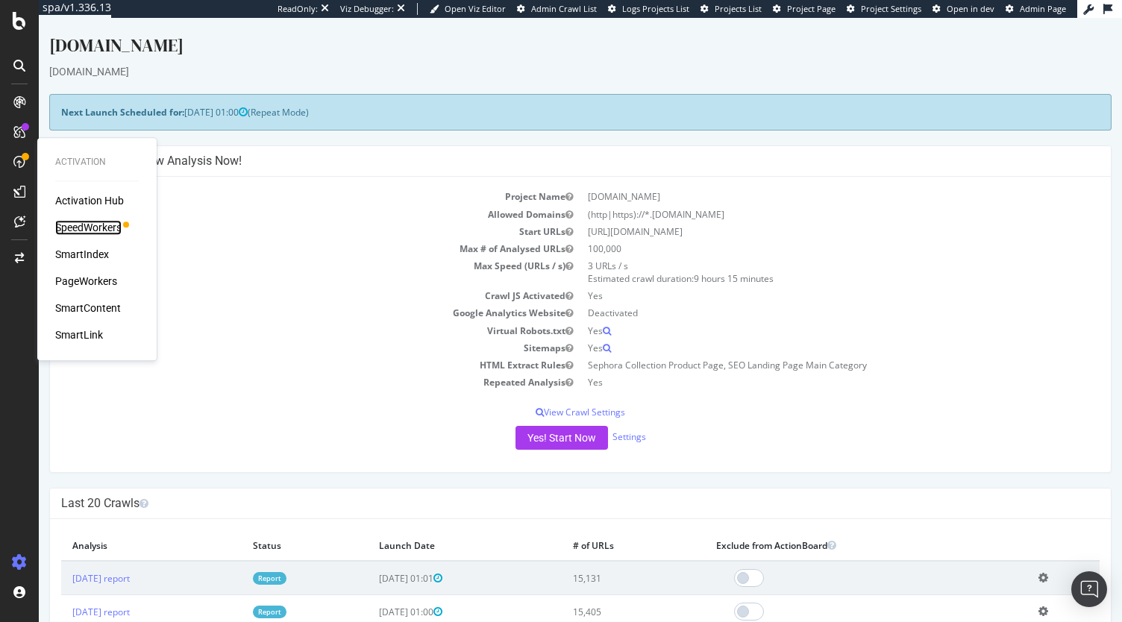
click at [98, 231] on div "SpeedWorkers" at bounding box center [88, 227] width 66 height 15
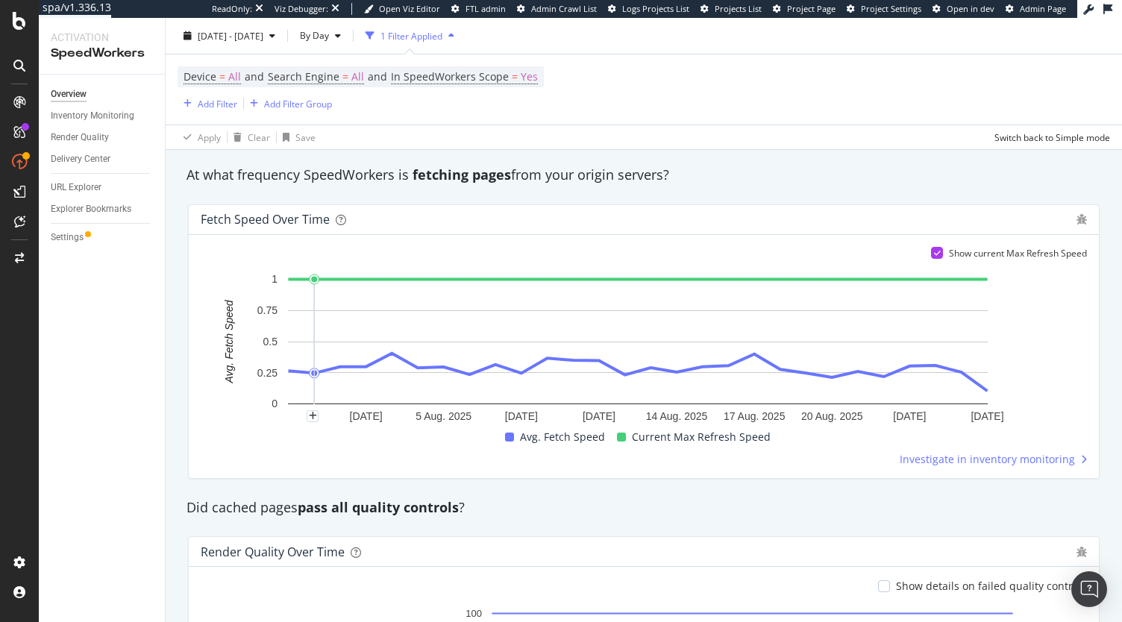
scroll to position [518, 0]
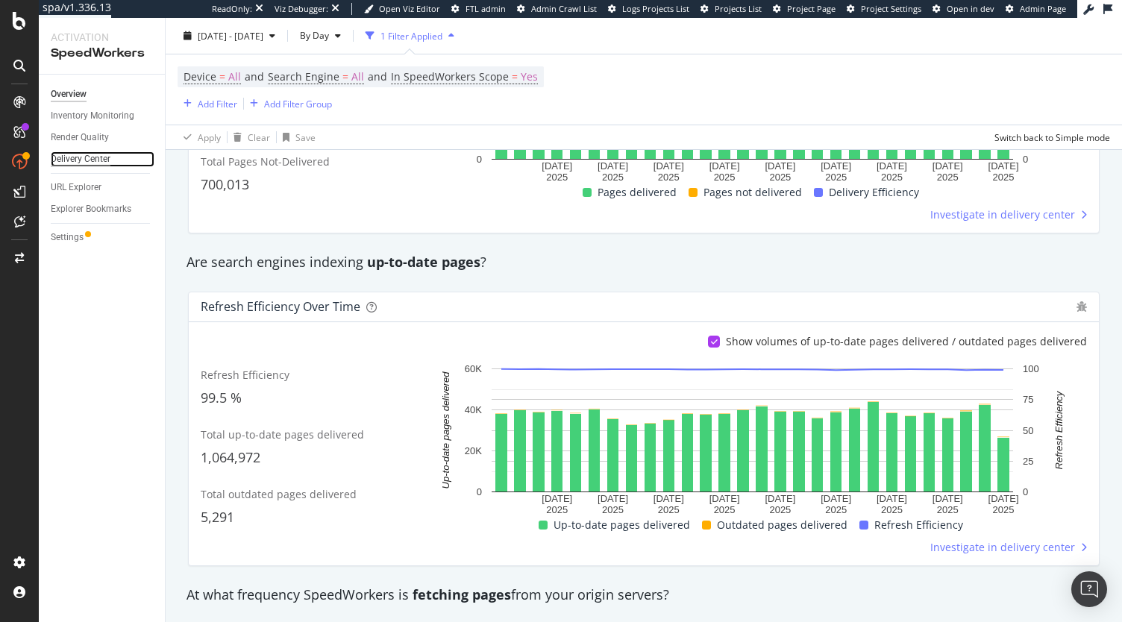
click at [83, 156] on div "Delivery Center" at bounding box center [81, 159] width 60 height 16
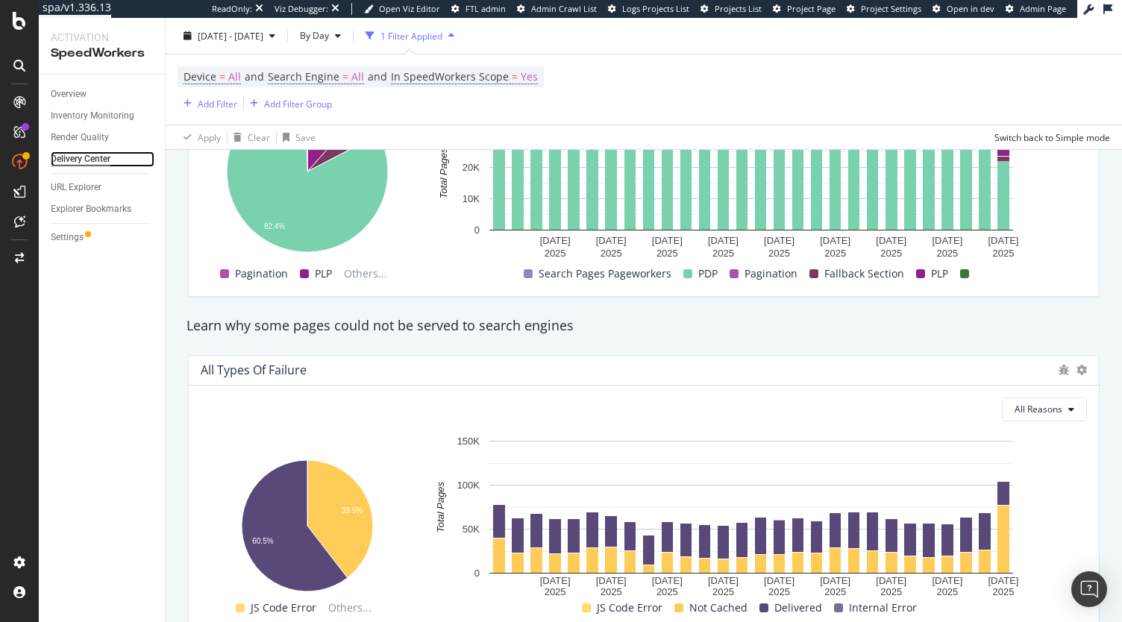
scroll to position [1429, 0]
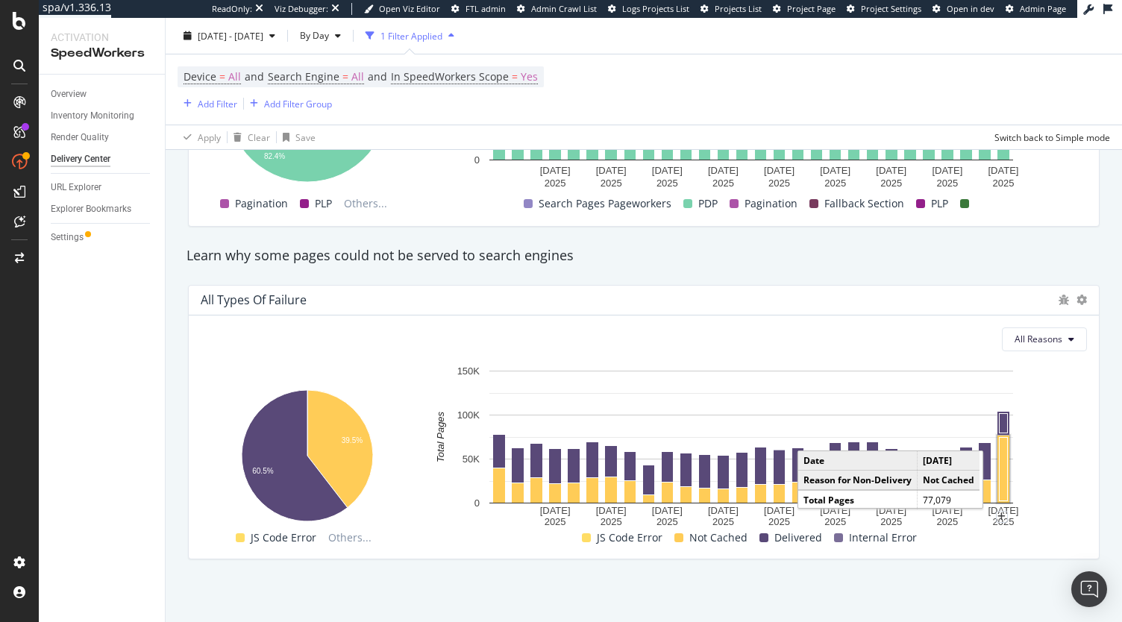
click at [1003, 466] on rect "A chart." at bounding box center [1004, 468] width 8 height 63
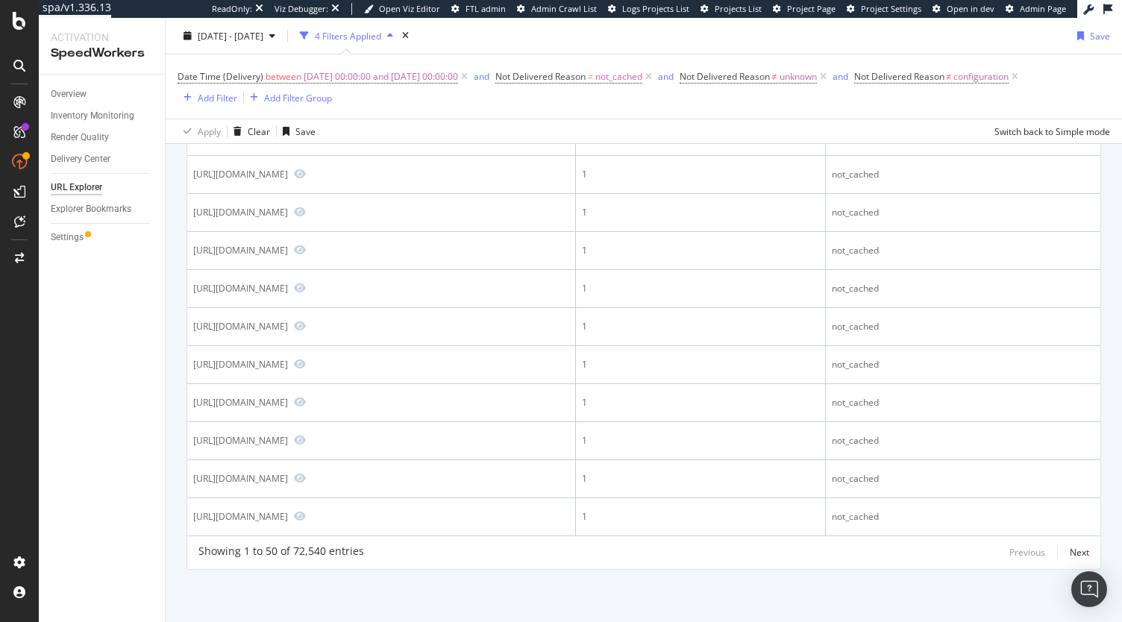
scroll to position [2403, 0]
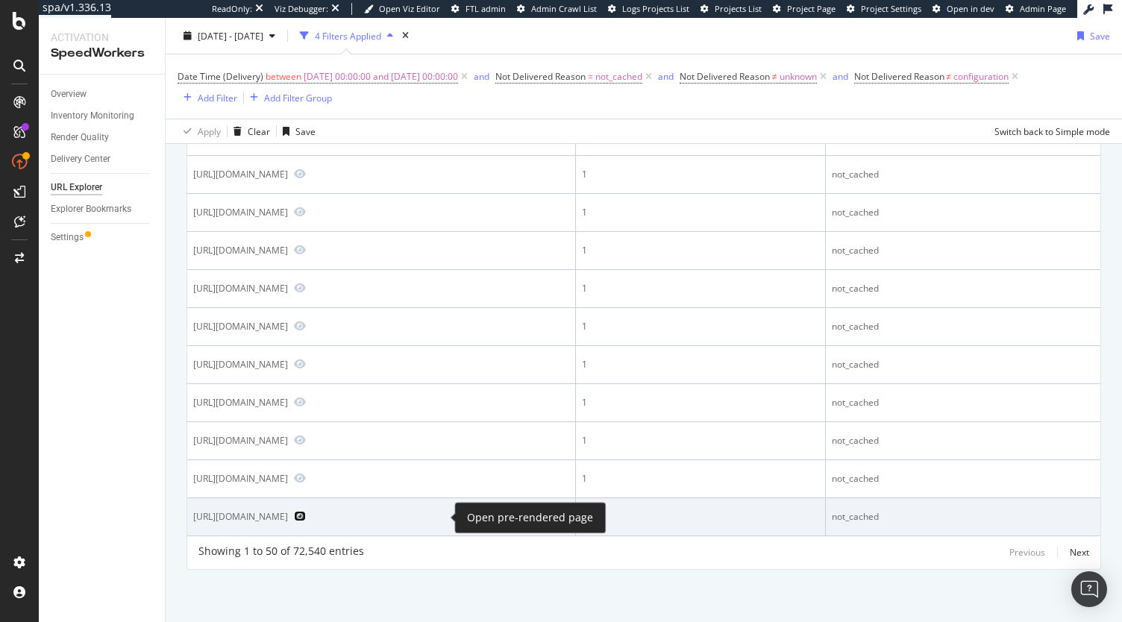
click at [306, 514] on icon "Preview https://www.sephora.pt/marcas/marcas-de-a-z/sephora-collection-sepho/?p…" at bounding box center [300, 516] width 12 height 10
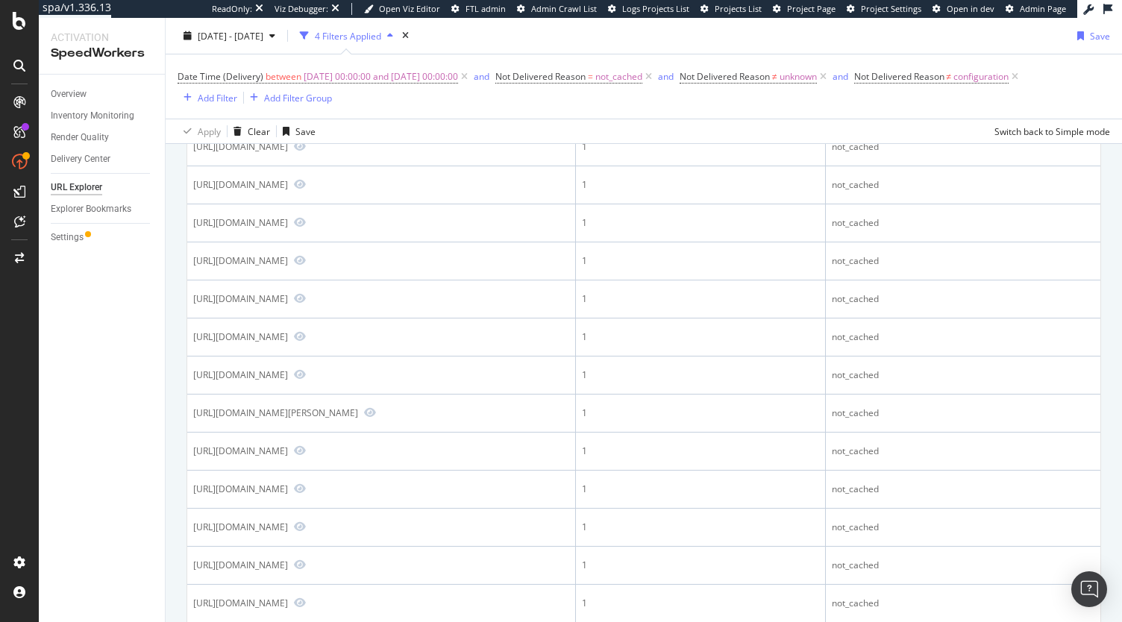
scroll to position [0, 0]
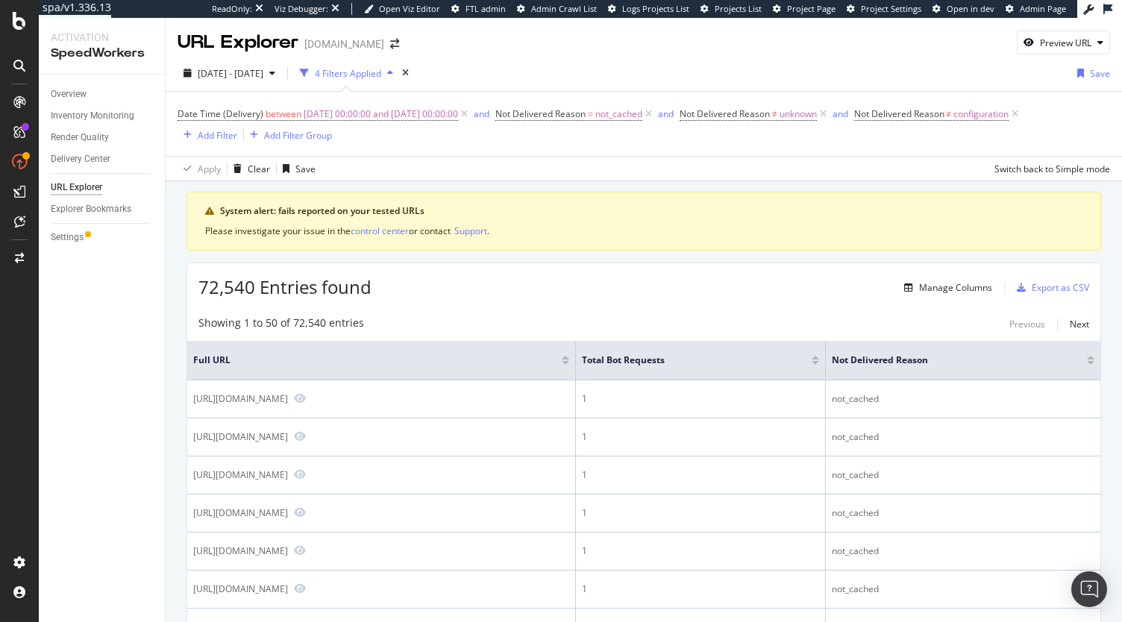
click at [819, 361] on div at bounding box center [815, 363] width 7 height 4
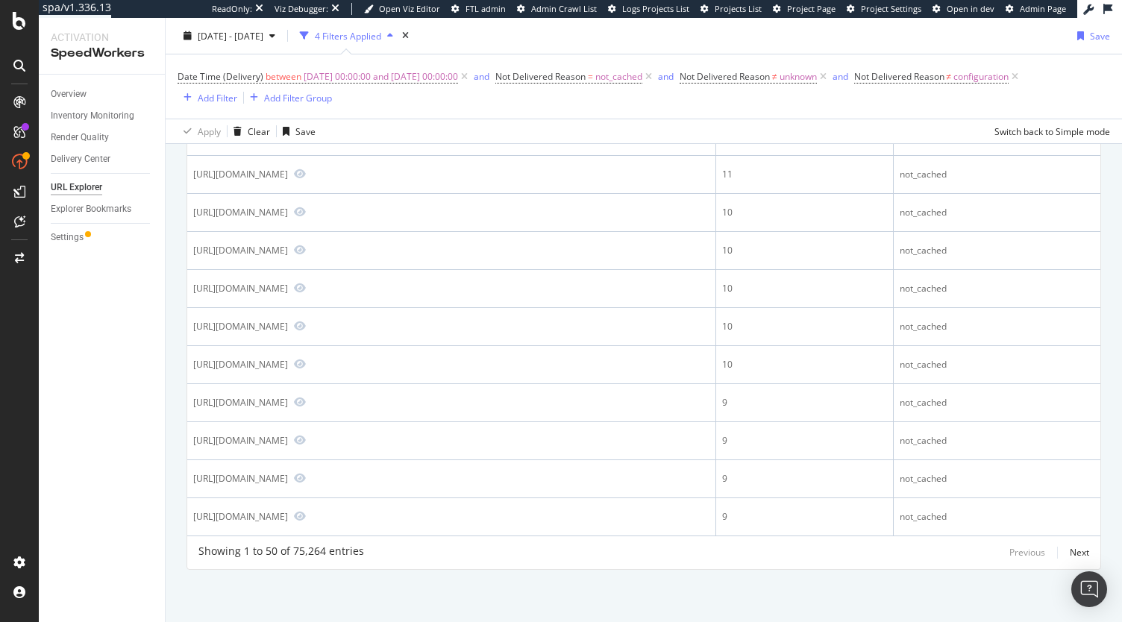
scroll to position [3195, 0]
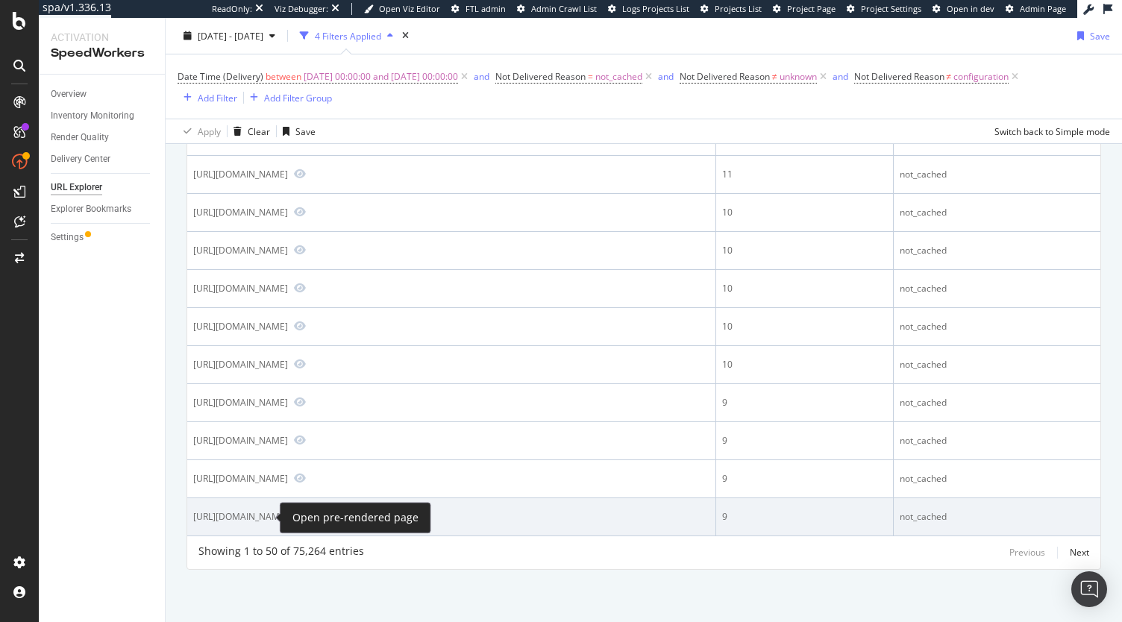
click at [294, 519] on icon "Preview https://www.sephora.pt/www/webmaster/maintenance/pageoopsPT.html?scaleW…" at bounding box center [300, 516] width 12 height 10
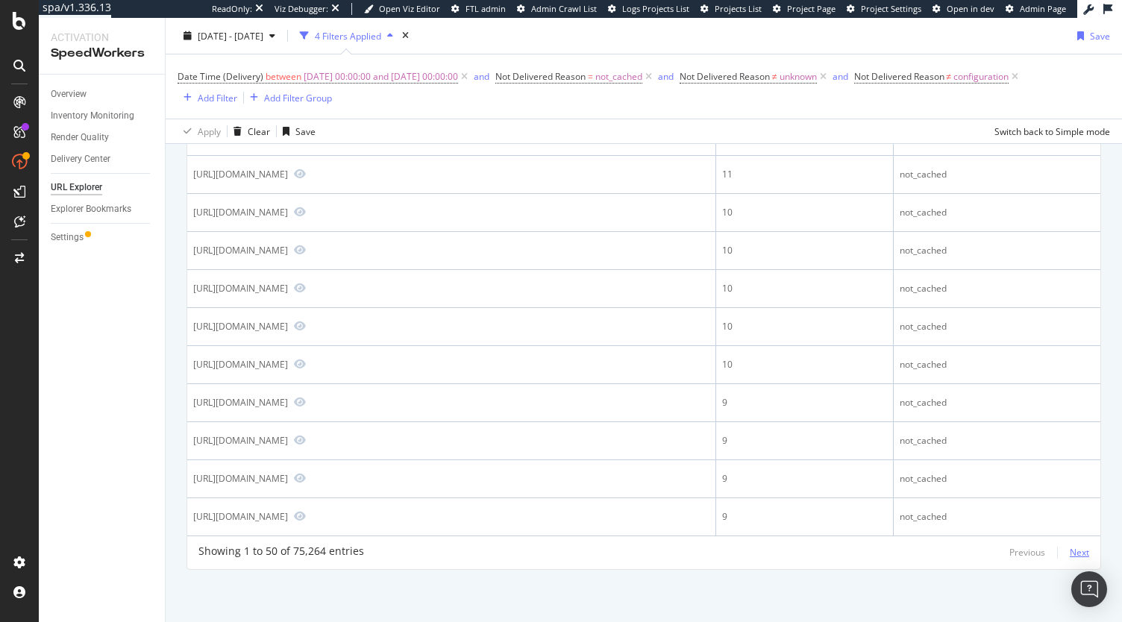
click at [1072, 553] on div "Next" at bounding box center [1079, 552] width 19 height 13
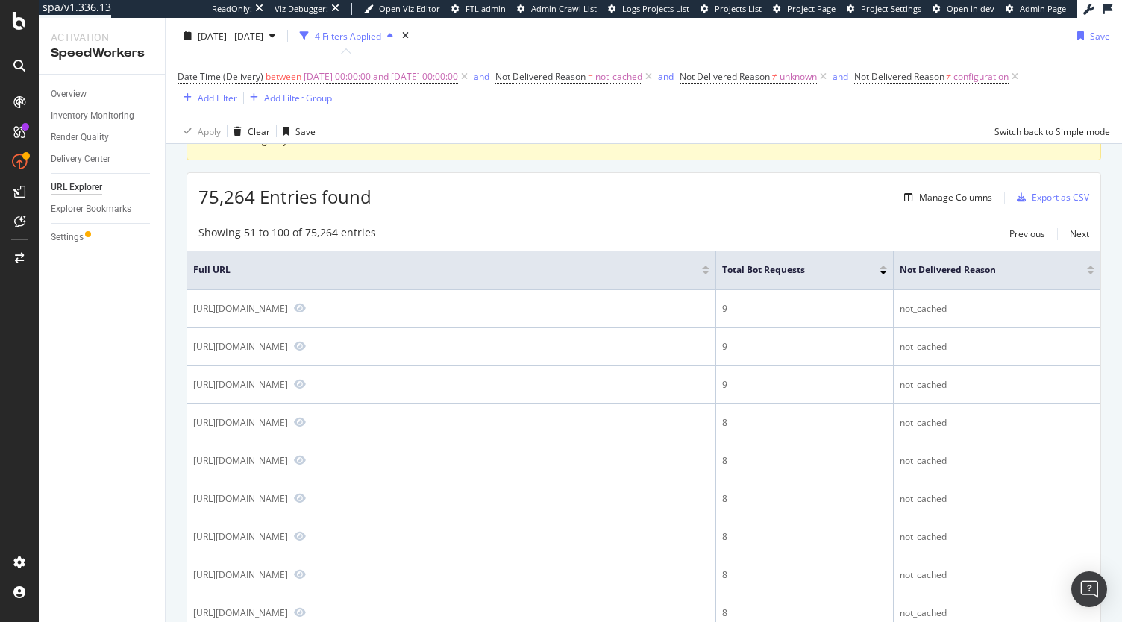
scroll to position [91, 0]
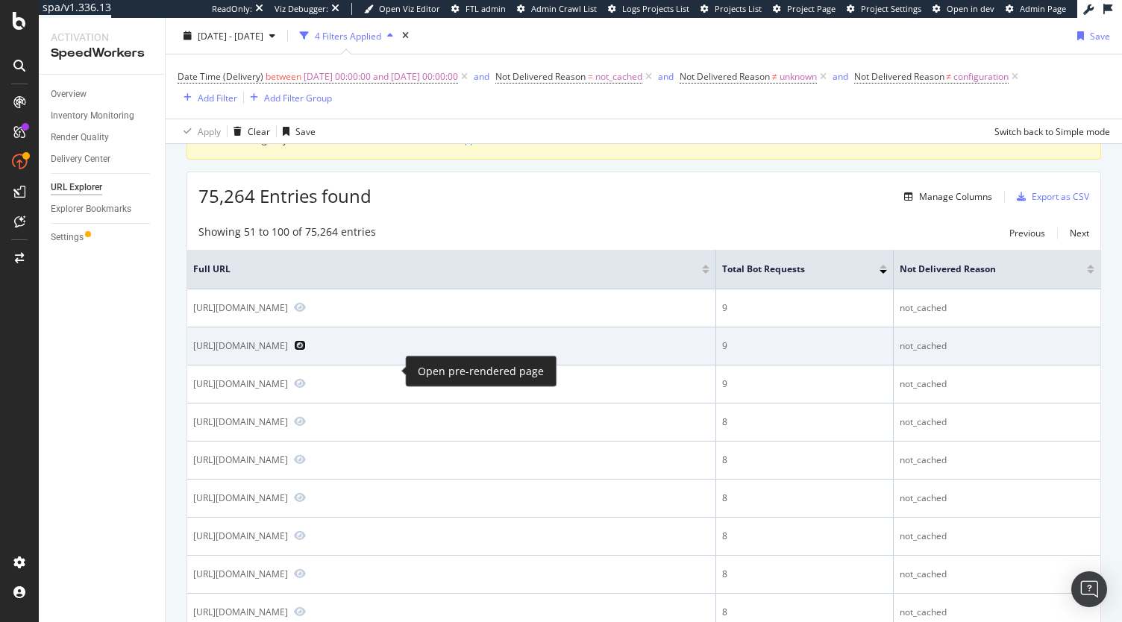
click at [306, 351] on icon "Preview https://www.sephora.pt/p-P1000207703.html" at bounding box center [300, 345] width 12 height 10
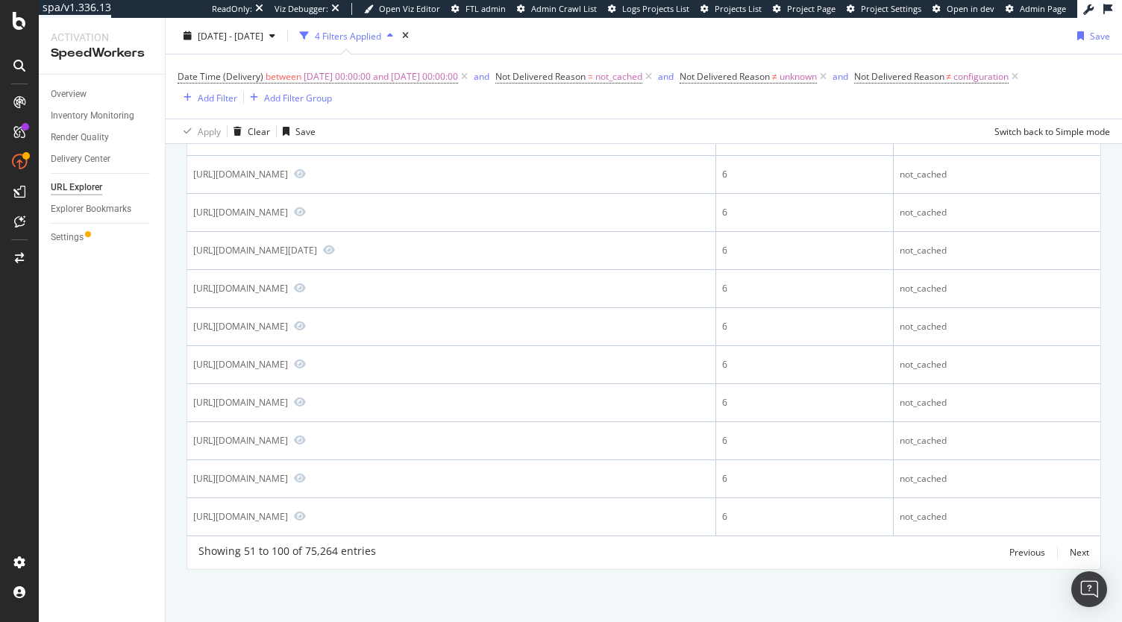
scroll to position [3115, 0]
click at [1070, 552] on div "Next" at bounding box center [1079, 552] width 19 height 13
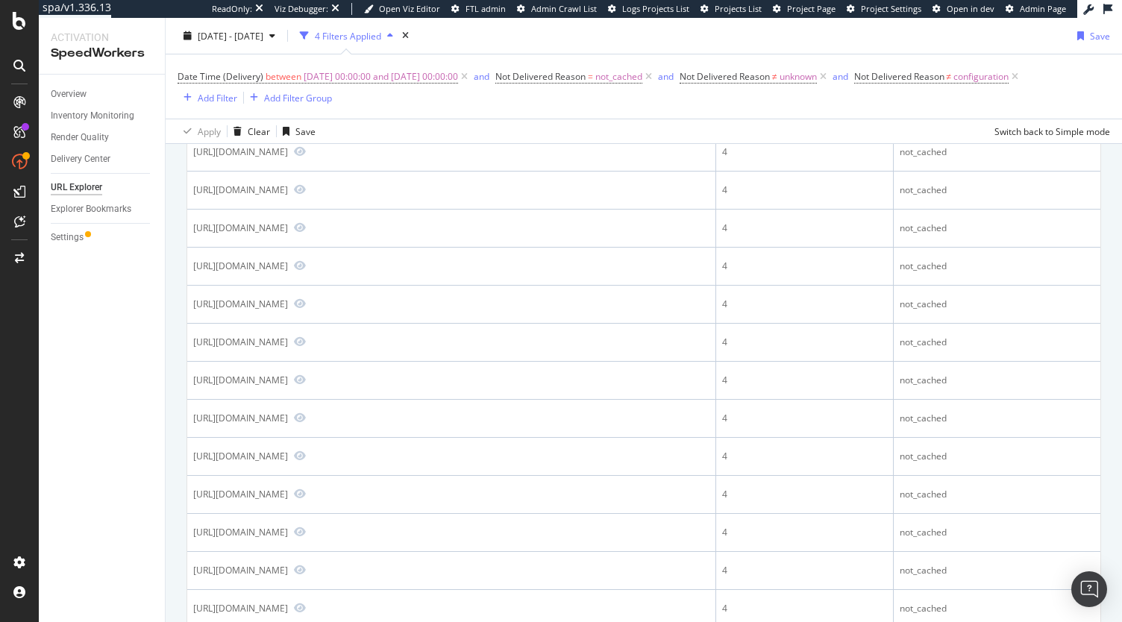
scroll to position [775, 0]
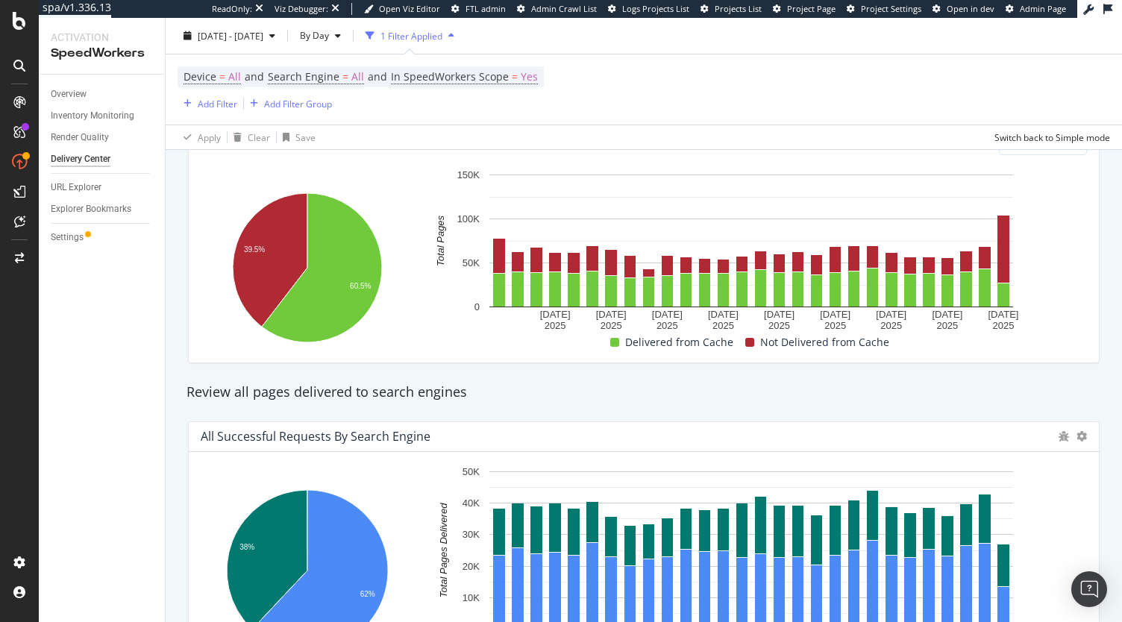
scroll to position [376, 0]
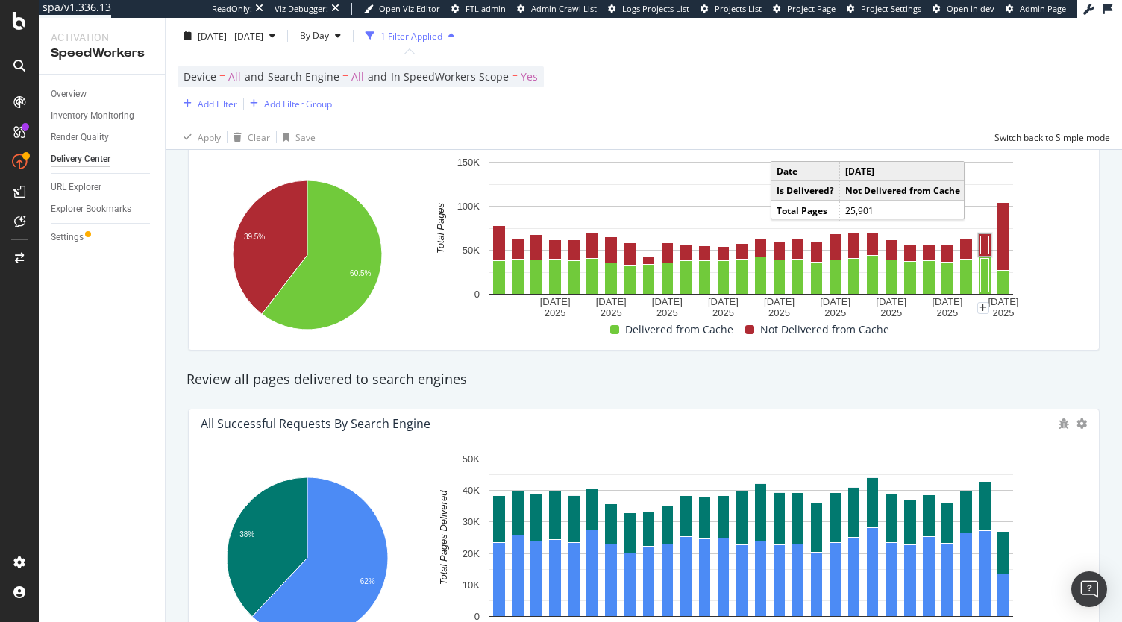
click at [982, 239] on rect "A chart." at bounding box center [985, 245] width 8 height 18
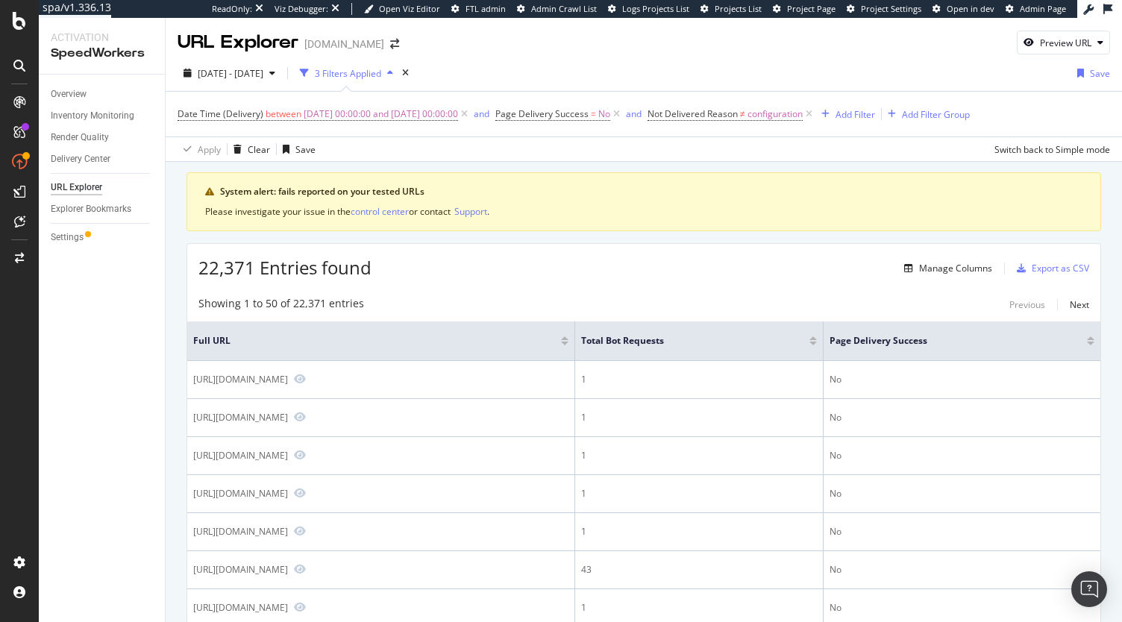
click at [817, 342] on div at bounding box center [812, 344] width 7 height 4
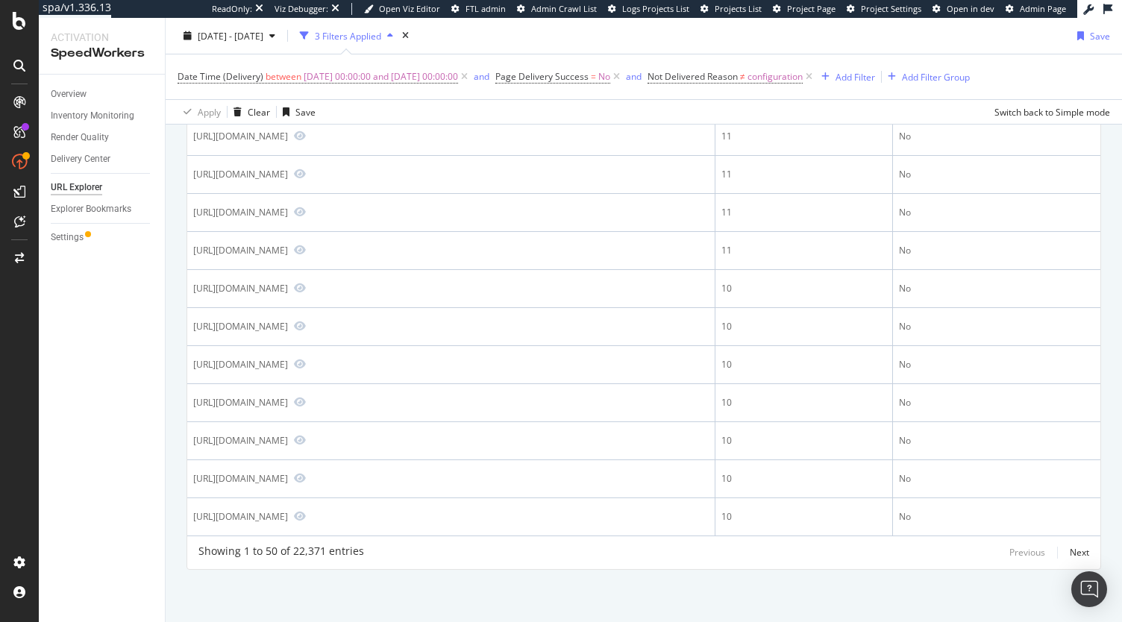
scroll to position [3082, 0]
click at [1070, 550] on div "Next" at bounding box center [1079, 552] width 19 height 13
click at [1072, 546] on div "Next" at bounding box center [1079, 552] width 19 height 13
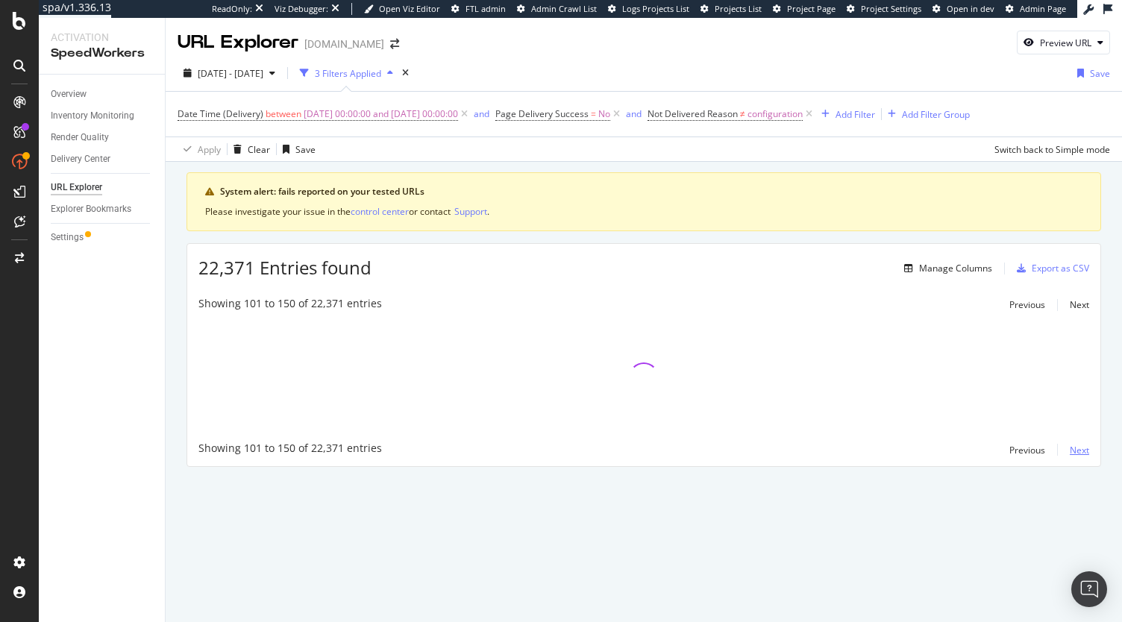
scroll to position [0, 0]
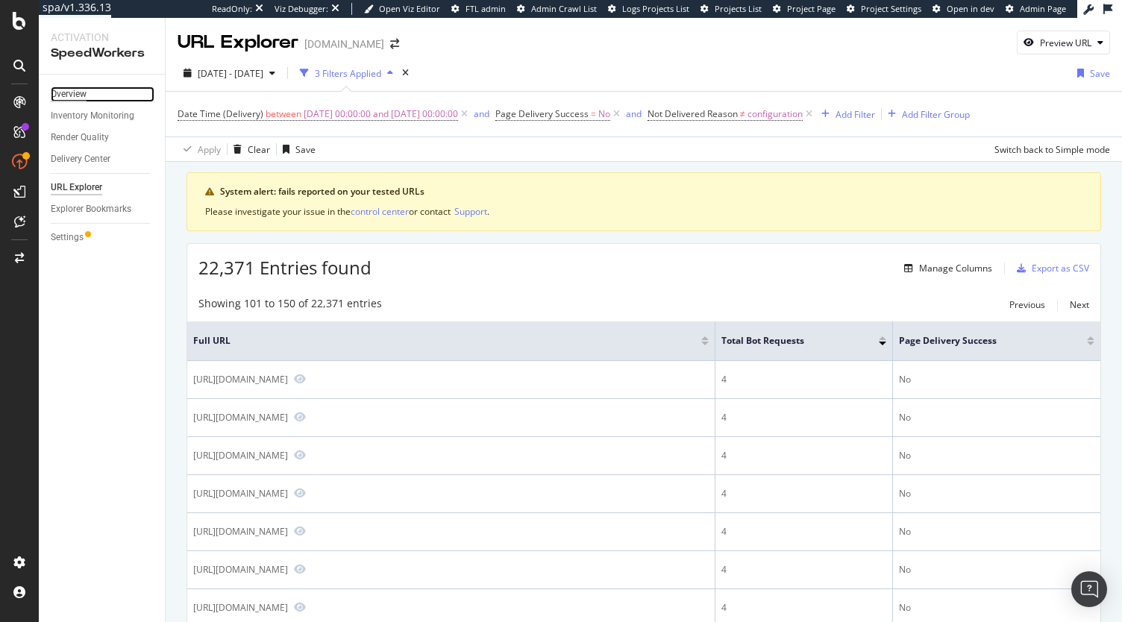
click at [75, 87] on div "Overview" at bounding box center [69, 95] width 36 height 16
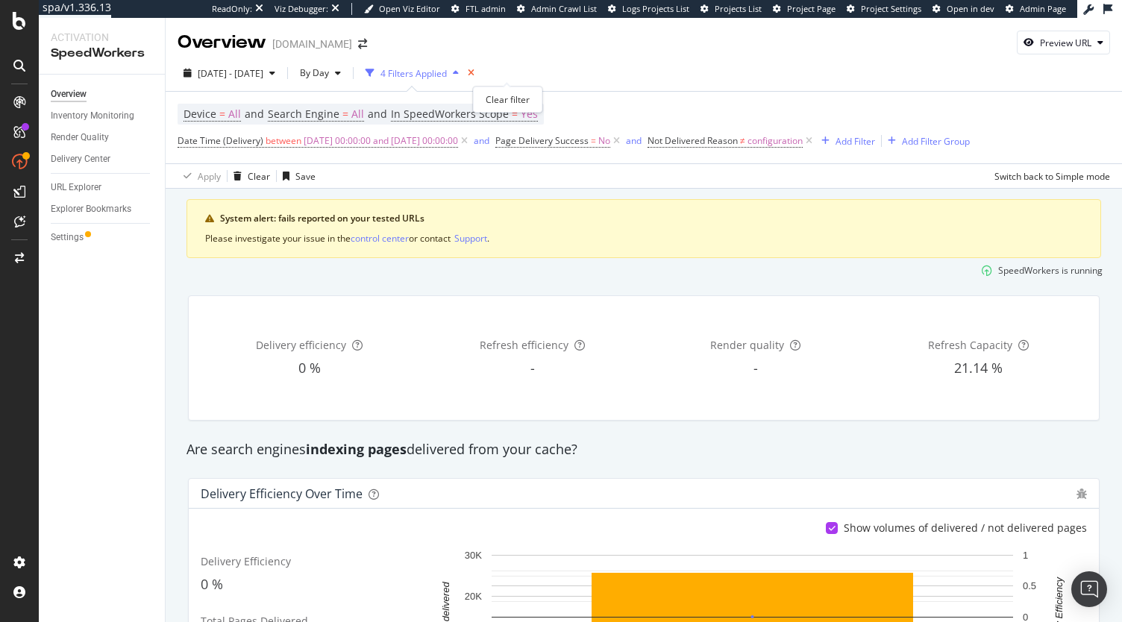
click at [474, 69] on icon "times" at bounding box center [471, 73] width 7 height 9
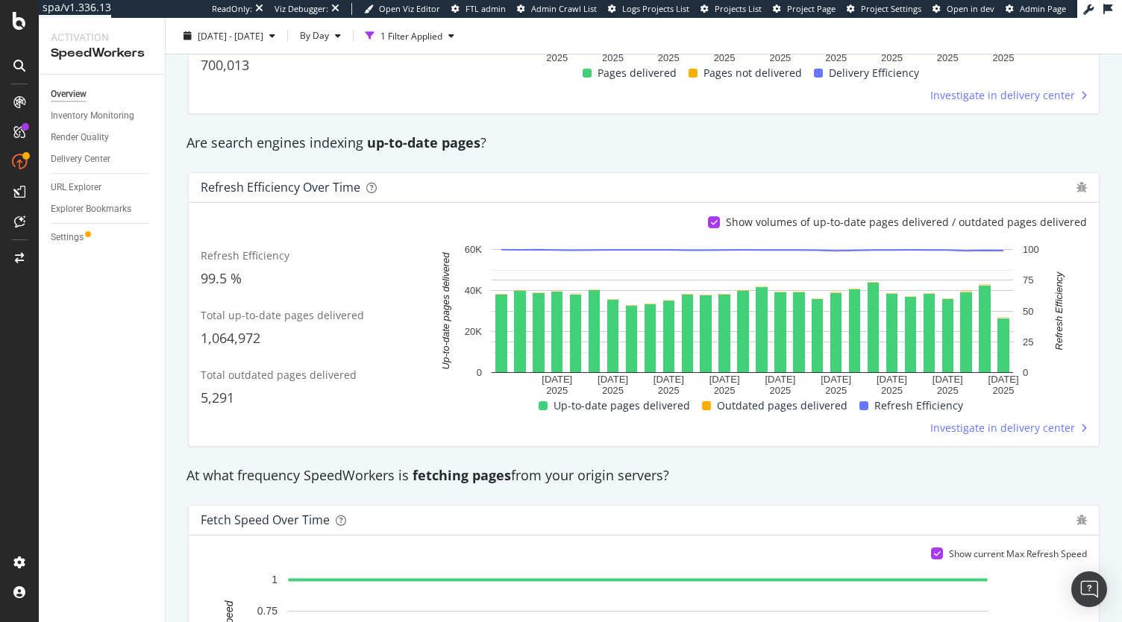
scroll to position [542, 0]
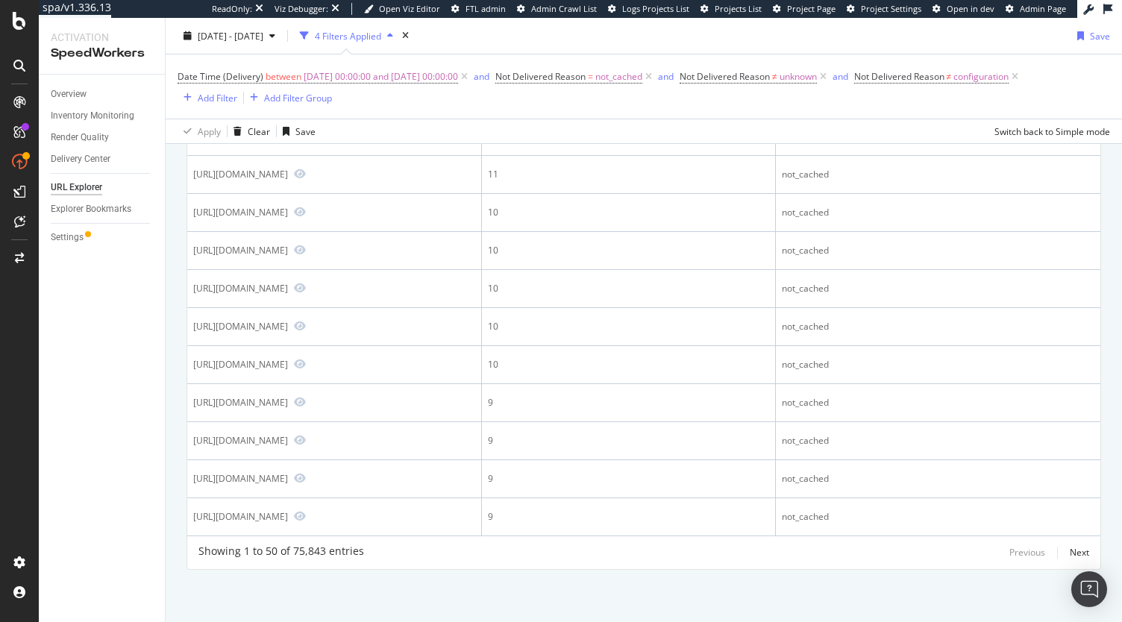
scroll to position [3168, 0]
click at [1070, 555] on div "Next" at bounding box center [1079, 552] width 19 height 13
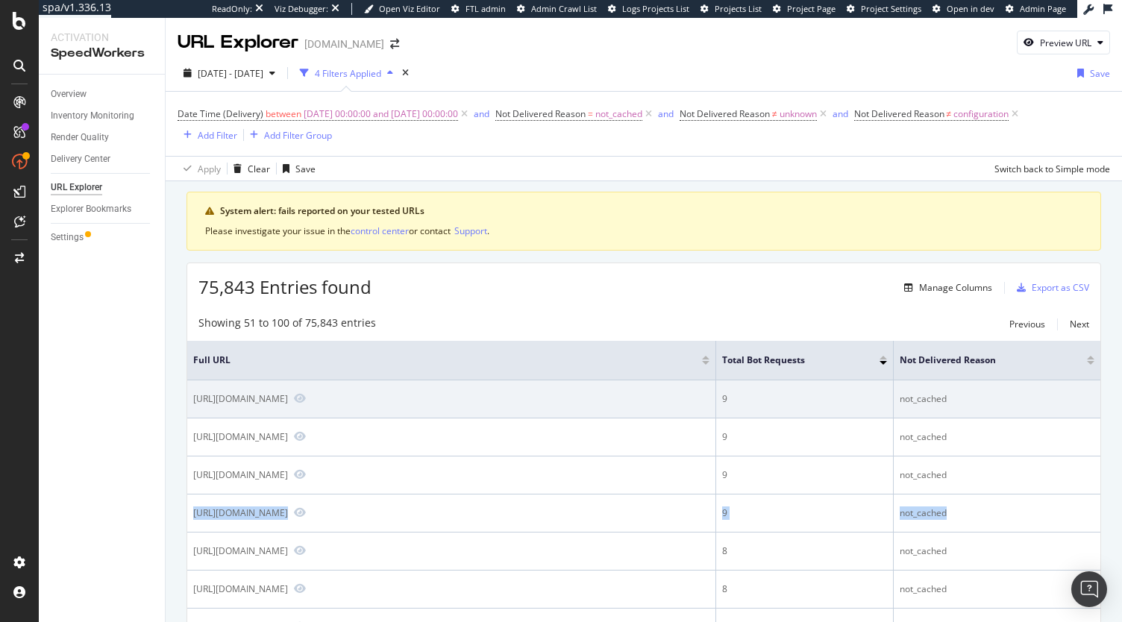
drag, startPoint x: 1068, startPoint y: 555, endPoint x: 1059, endPoint y: 436, distance: 119.7
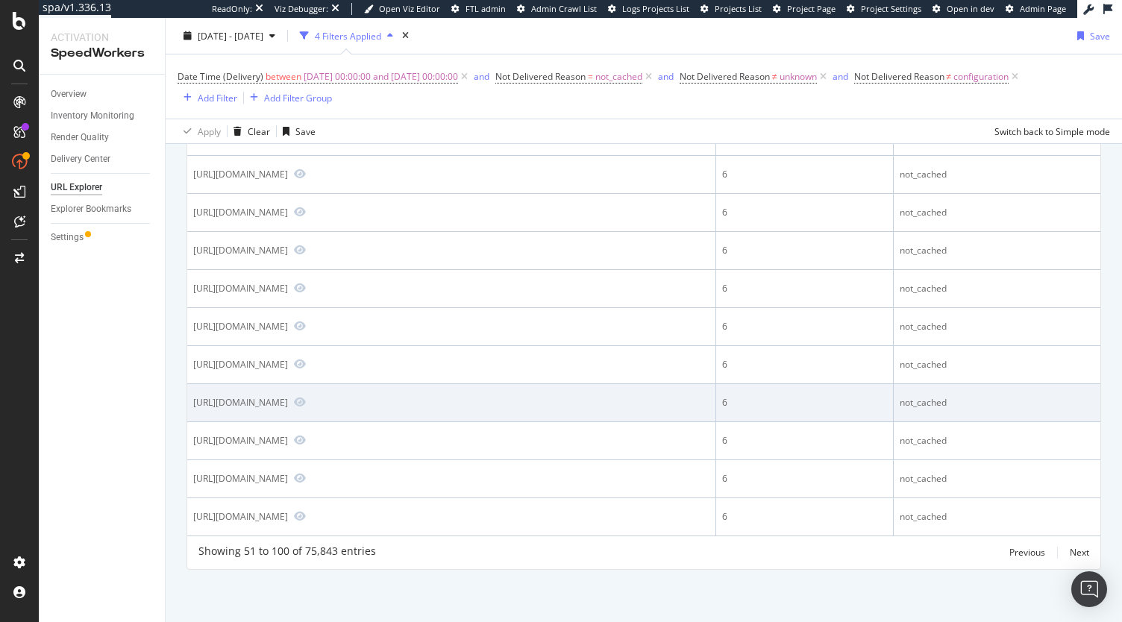
scroll to position [3141, 0]
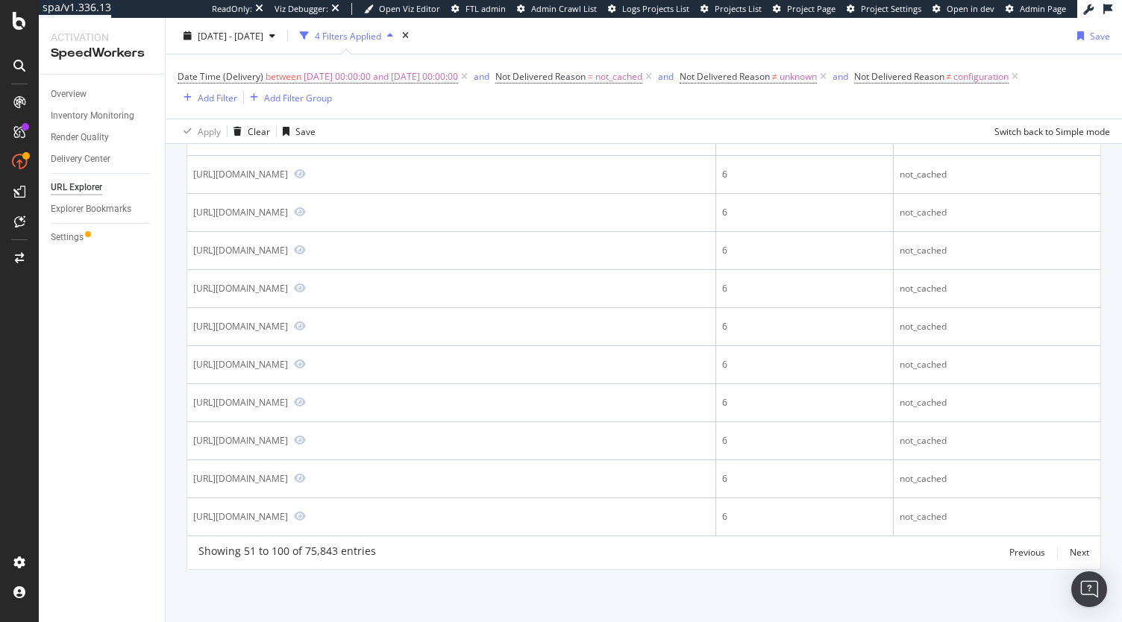
click at [1055, 554] on div "Previous Next" at bounding box center [1049, 553] width 80 height 18
click at [1071, 553] on div "Next" at bounding box center [1079, 552] width 19 height 13
click at [1070, 553] on div "Next" at bounding box center [1079, 552] width 19 height 13
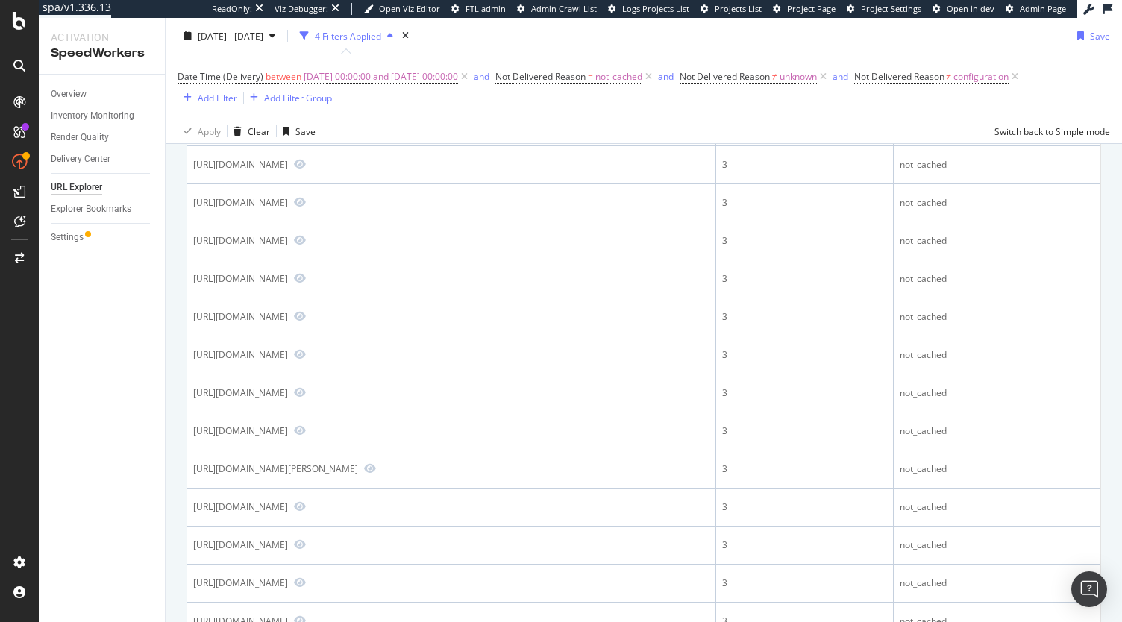
scroll to position [0, 0]
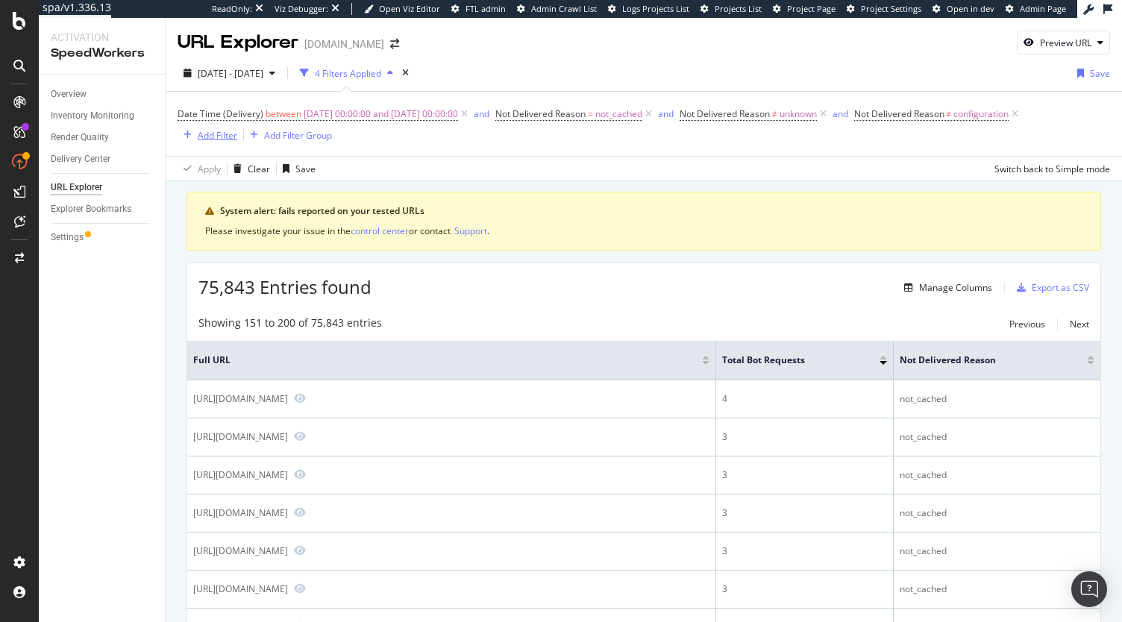
click at [219, 134] on div "Add Filter" at bounding box center [218, 135] width 40 height 13
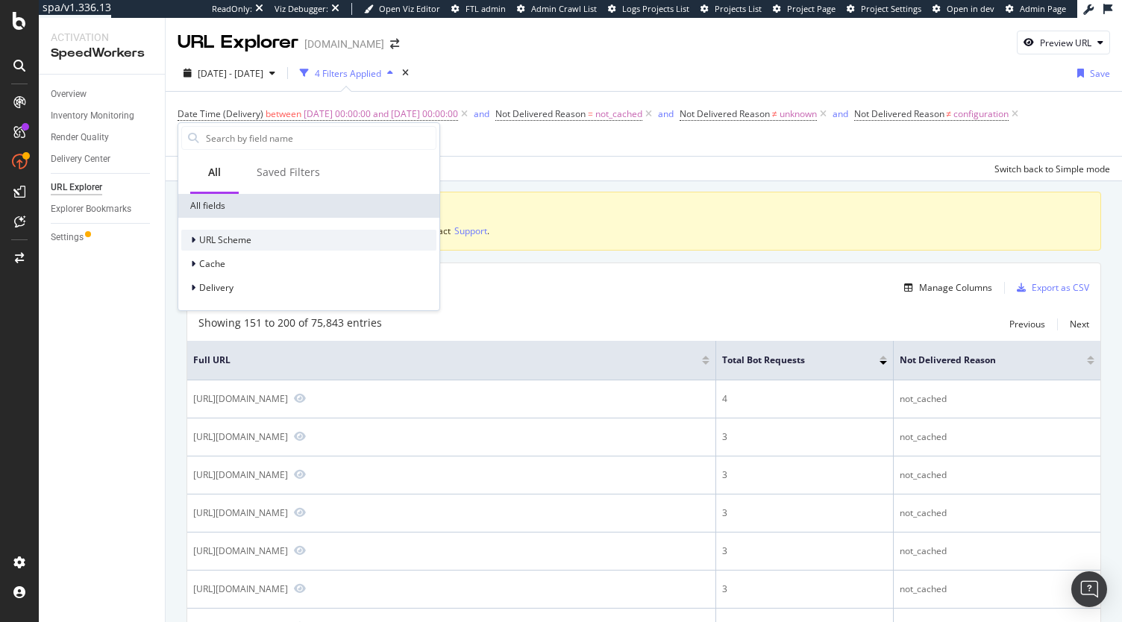
click at [219, 238] on span "URL Scheme" at bounding box center [225, 239] width 52 height 13
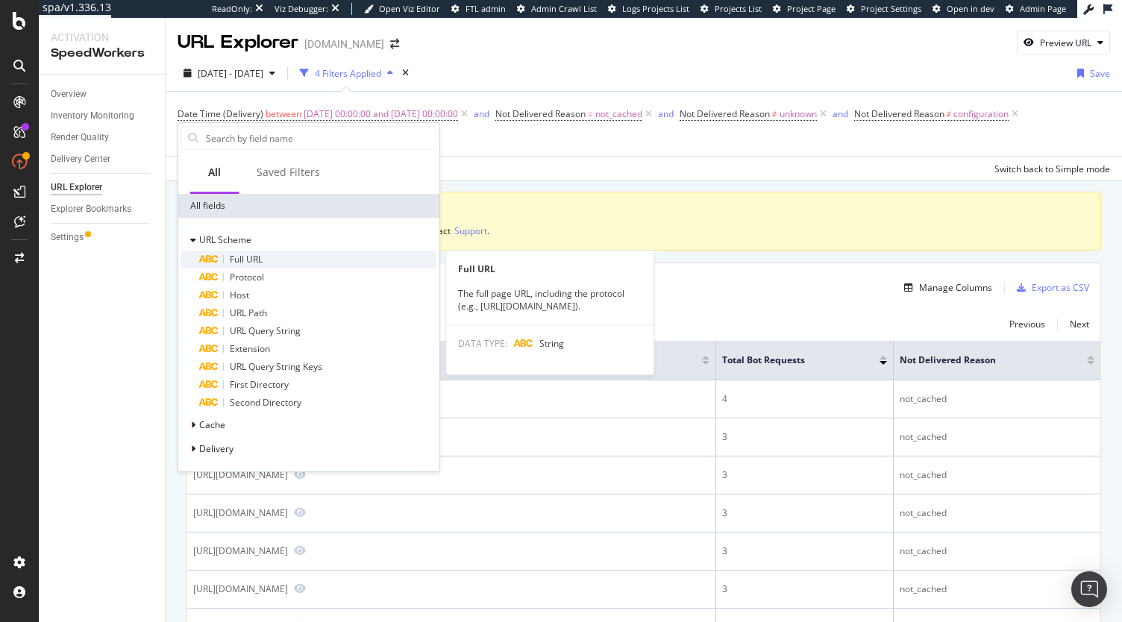
click at [259, 260] on span "Full URL" at bounding box center [246, 259] width 33 height 13
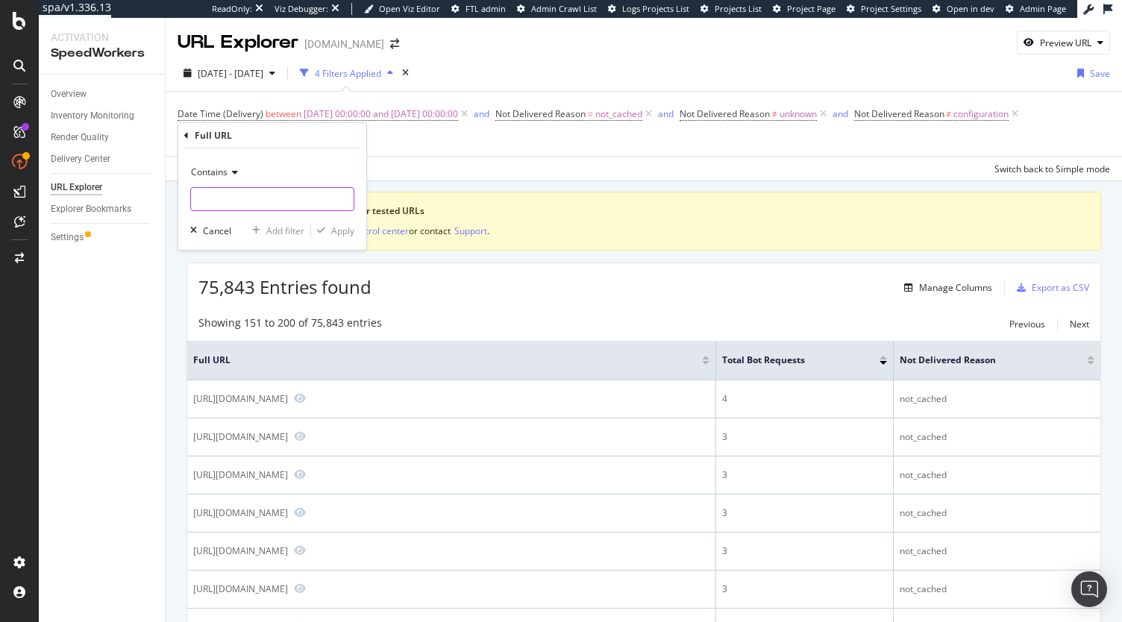
click at [225, 204] on input "text" at bounding box center [272, 199] width 163 height 24
type input "maintenance"
click at [214, 180] on div "Contains" at bounding box center [272, 172] width 164 height 24
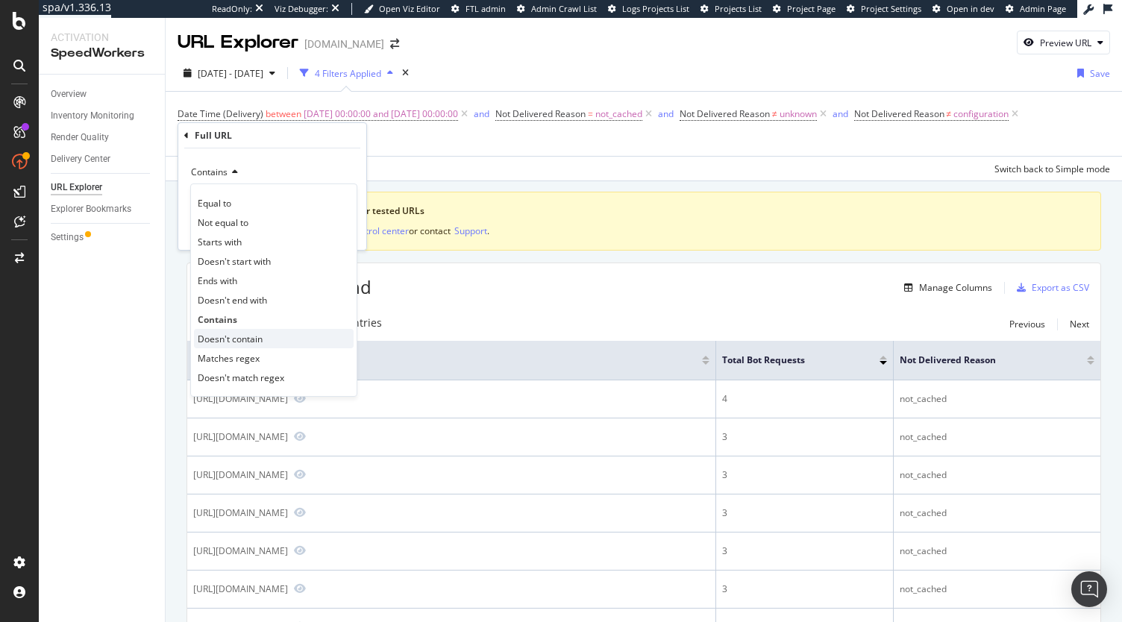
click at [242, 338] on span "Doesn't contain" at bounding box center [230, 339] width 65 height 13
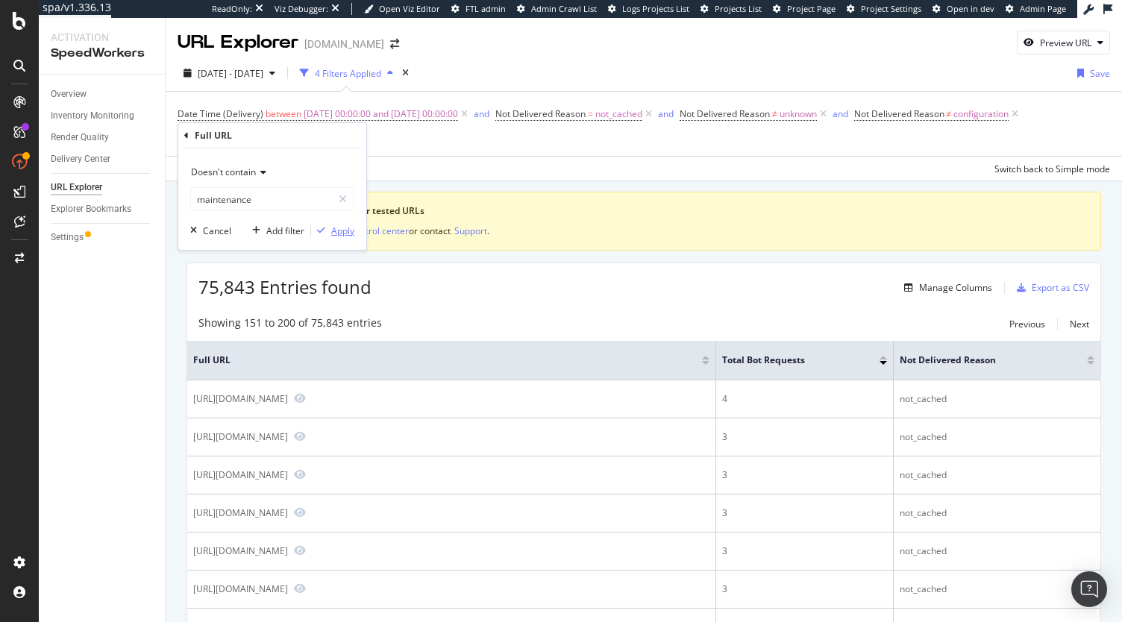
click at [335, 235] on div "Apply" at bounding box center [342, 231] width 23 height 13
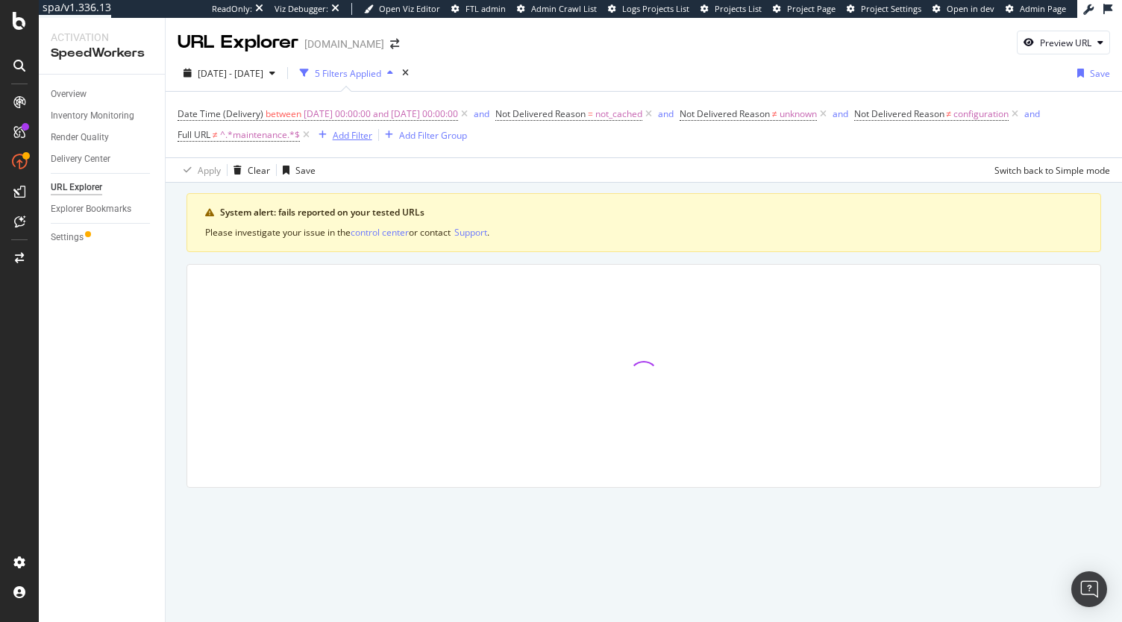
click at [351, 135] on div "Add Filter" at bounding box center [353, 135] width 40 height 13
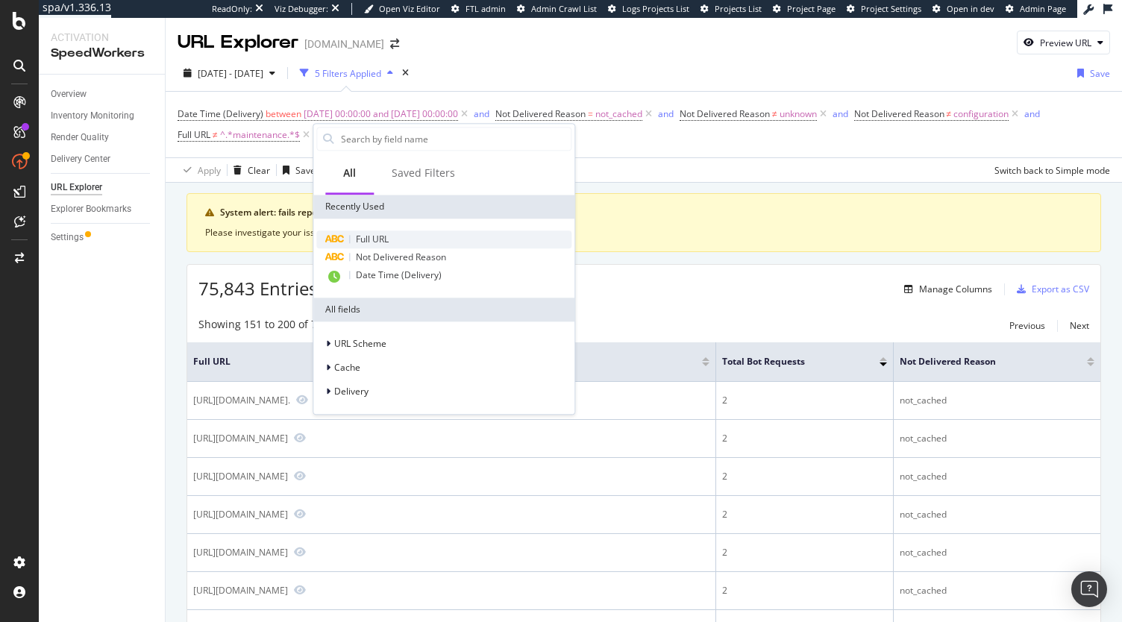
click at [399, 235] on div "Full URL" at bounding box center [443, 240] width 255 height 18
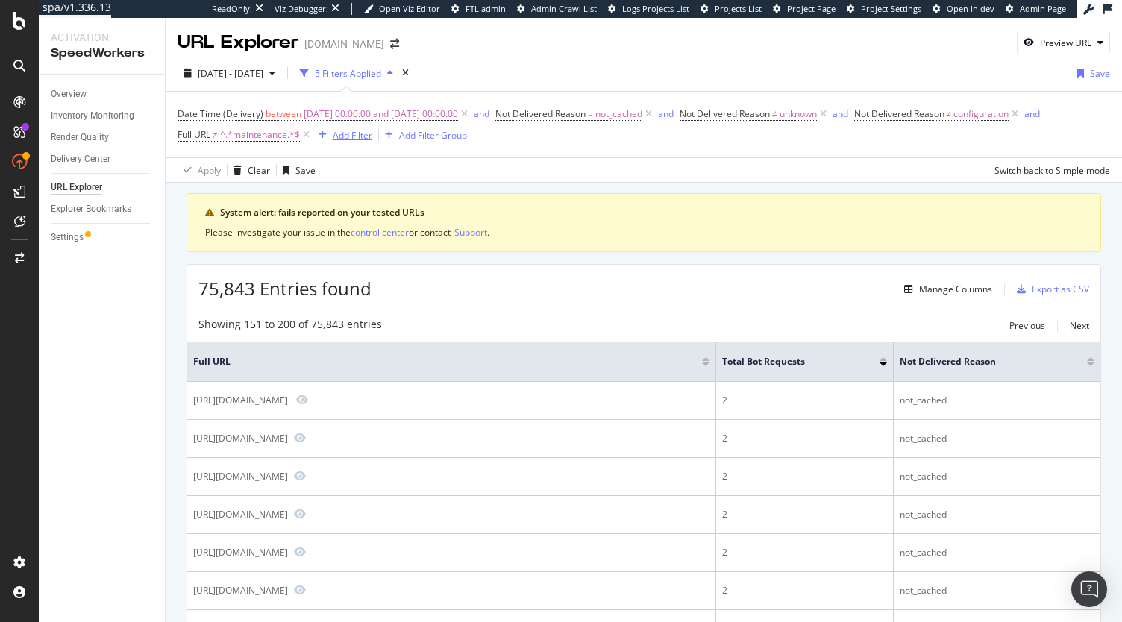
click at [354, 135] on div "Add Filter" at bounding box center [353, 135] width 40 height 13
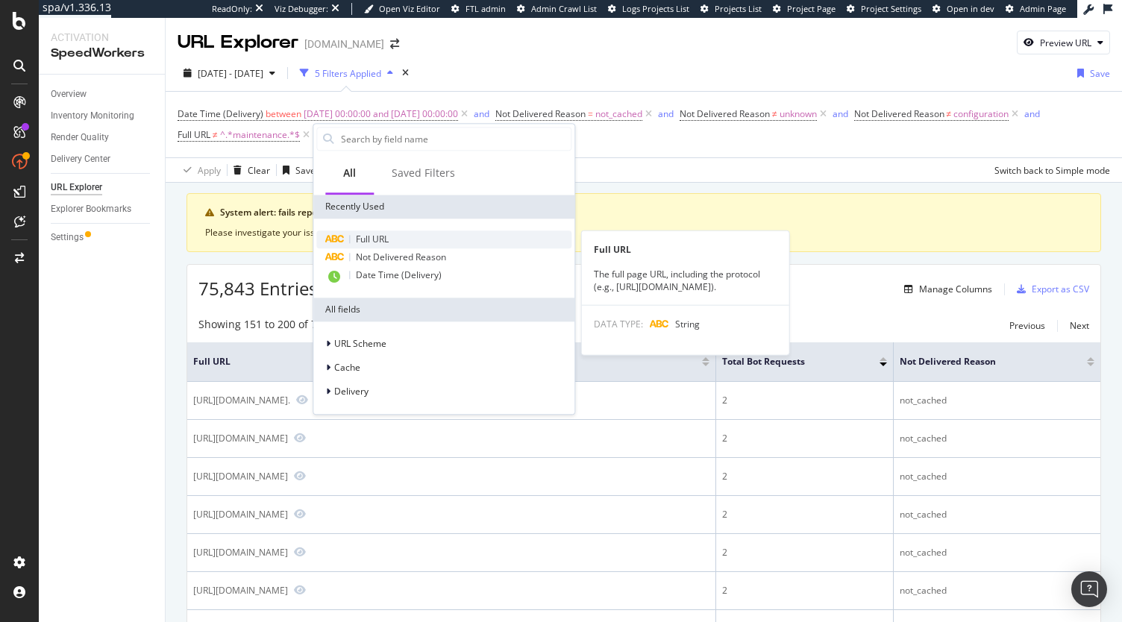
click at [377, 233] on span "Full URL" at bounding box center [372, 239] width 33 height 13
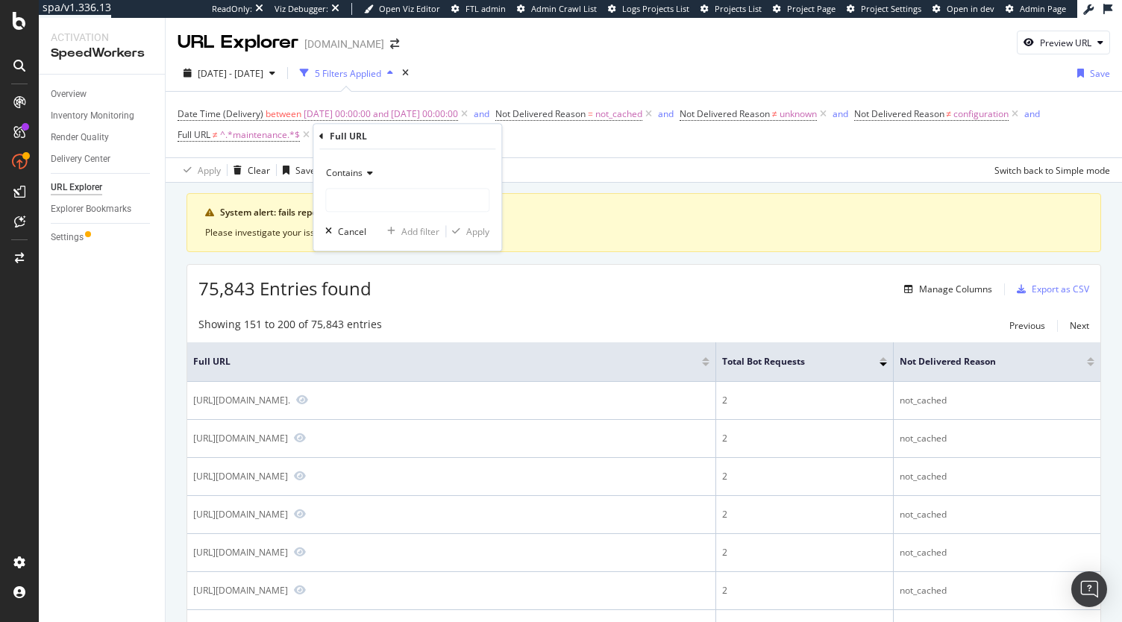
click at [357, 166] on div "Contains" at bounding box center [407, 173] width 164 height 24
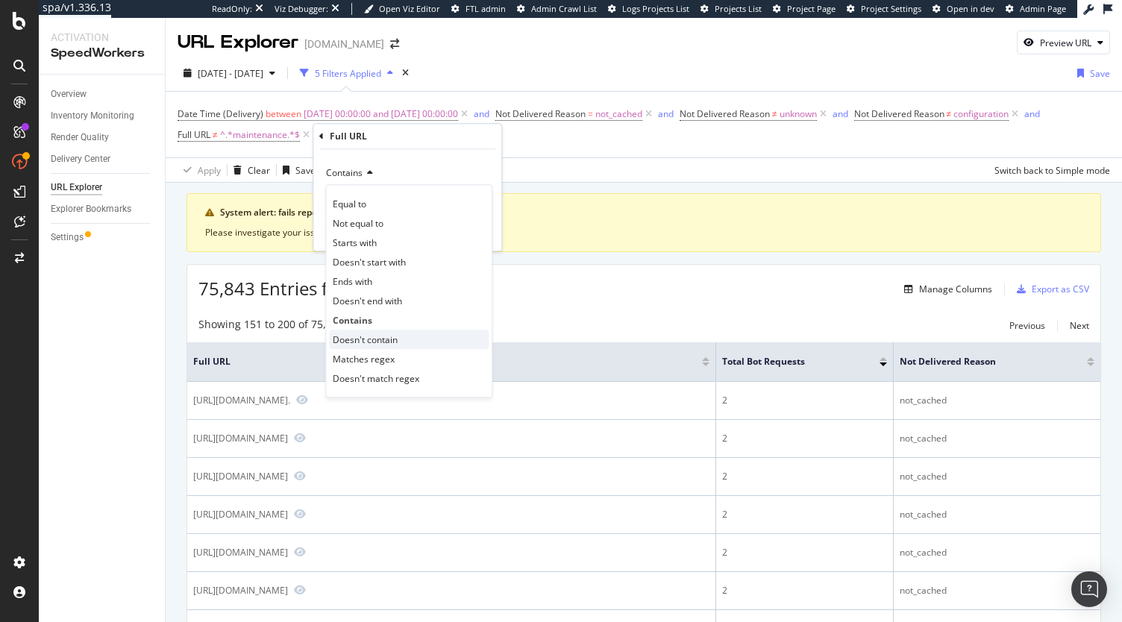
click at [386, 335] on span "Doesn't contain" at bounding box center [365, 339] width 65 height 13
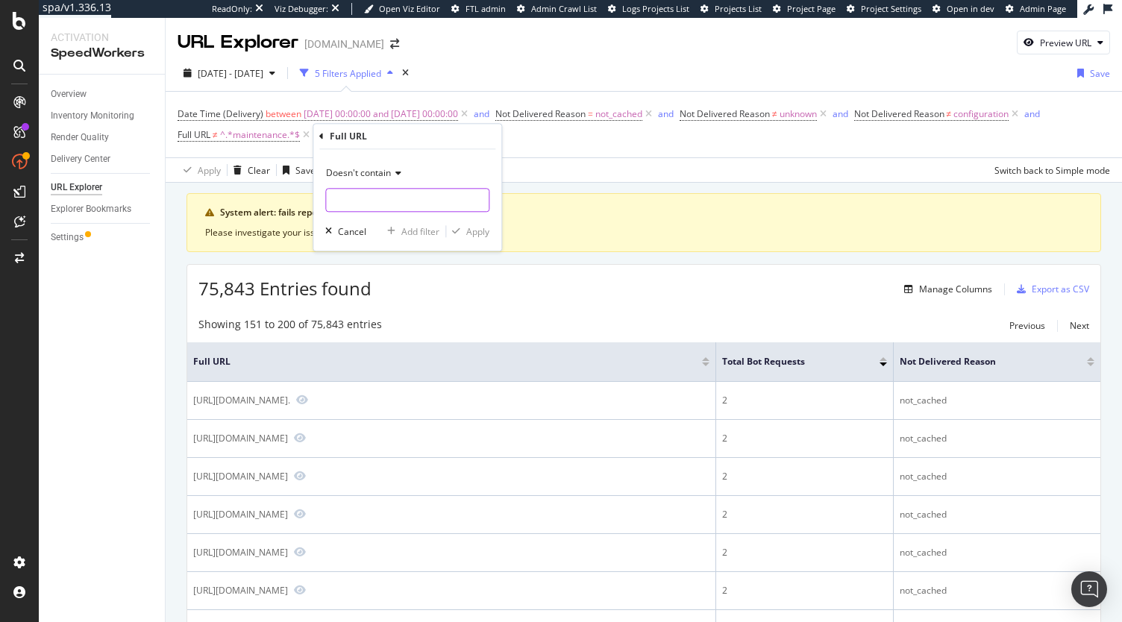
click at [350, 198] on input "text" at bounding box center [407, 200] width 163 height 24
type input "prefn1"
click at [486, 228] on div "Apply" at bounding box center [477, 231] width 23 height 13
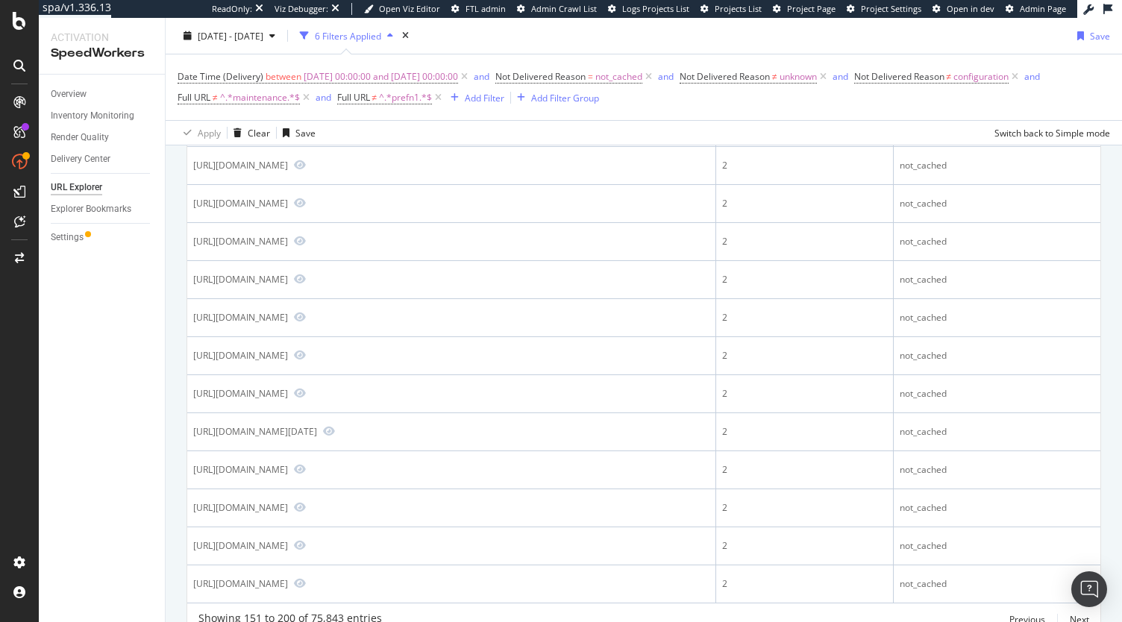
scroll to position [1734, 0]
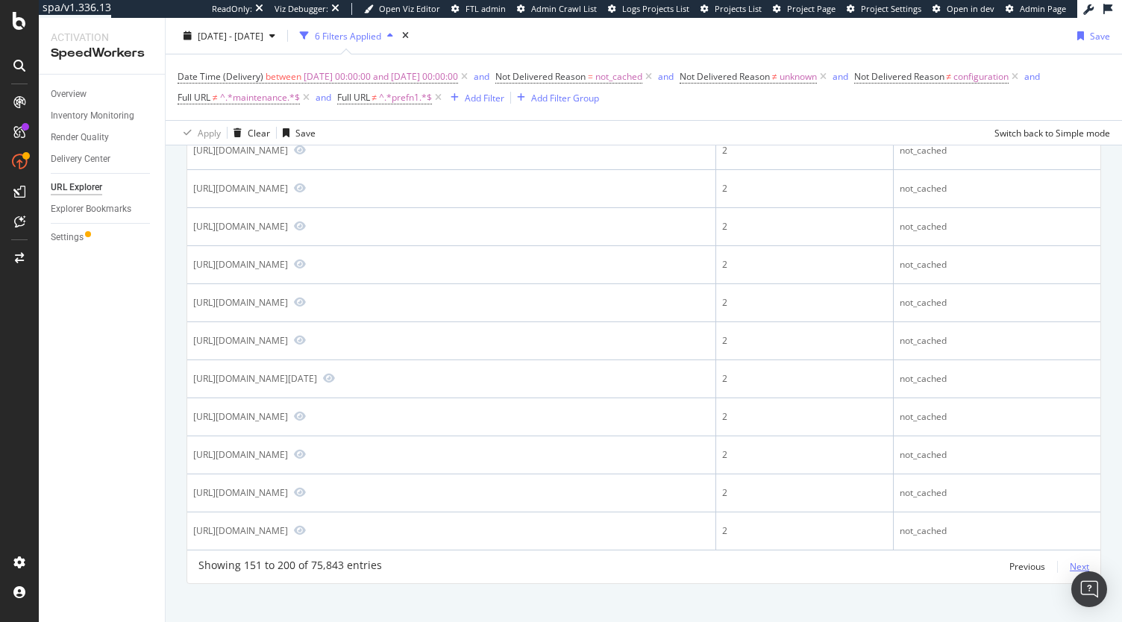
click at [1070, 560] on div "Next" at bounding box center [1079, 566] width 19 height 13
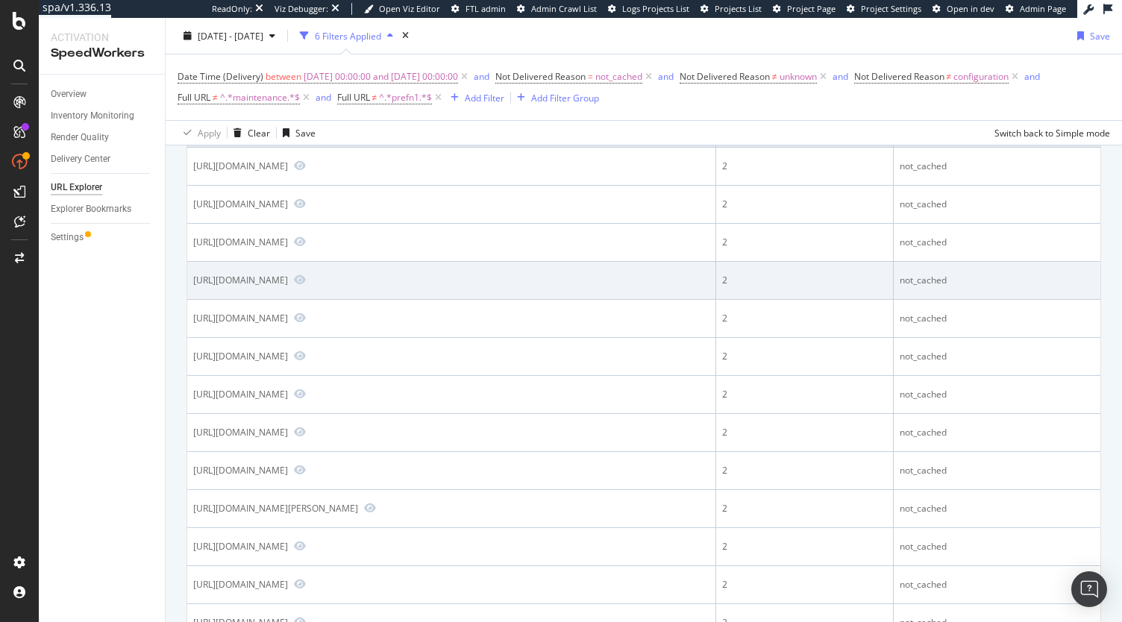
scroll to position [0, 0]
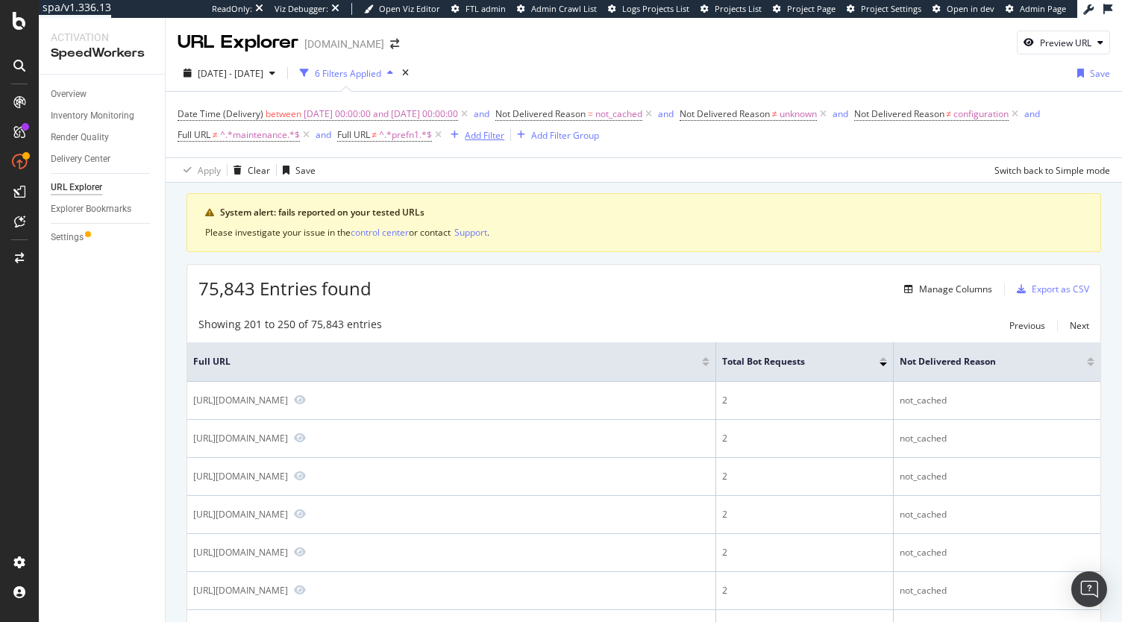
click at [484, 140] on div "Add Filter" at bounding box center [485, 135] width 40 height 13
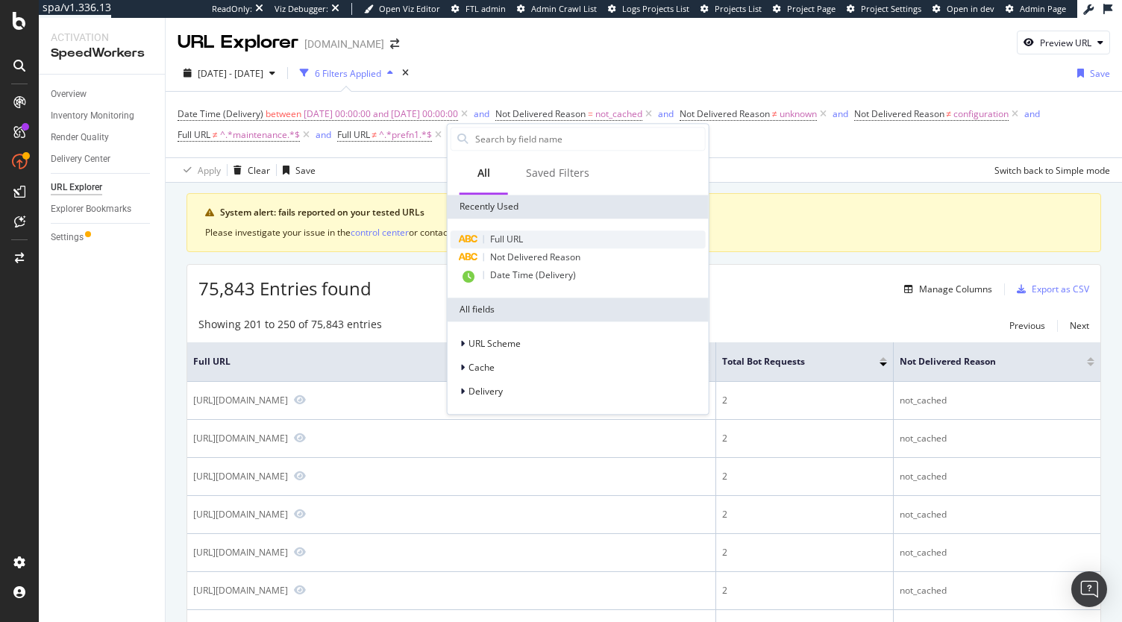
click at [513, 238] on span "Full URL" at bounding box center [506, 239] width 33 height 13
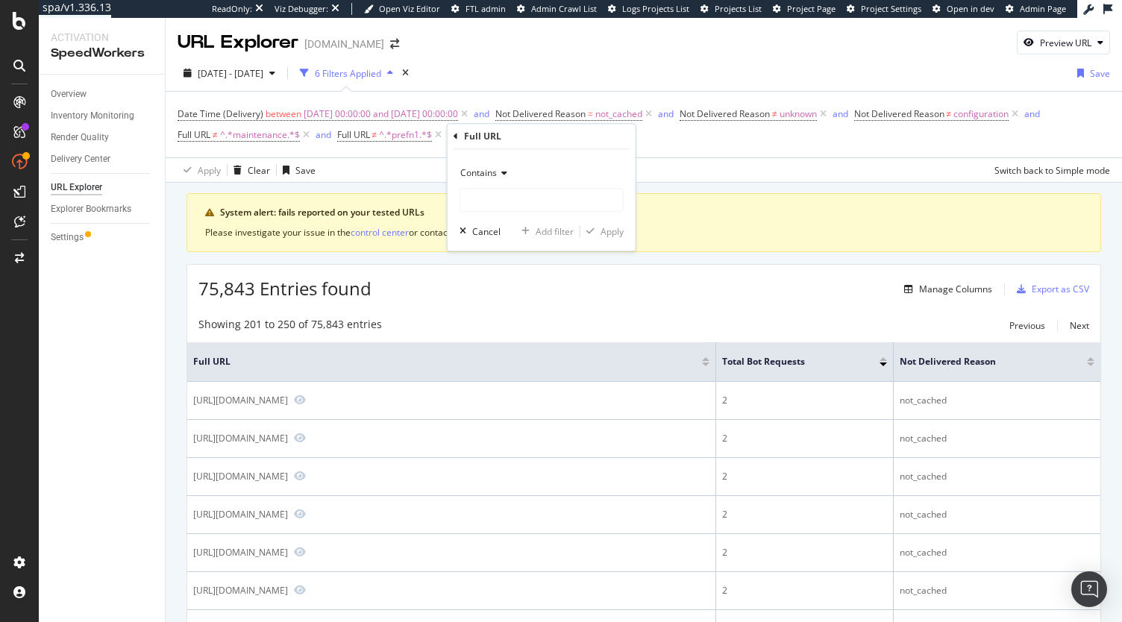
click at [474, 172] on span "Contains" at bounding box center [478, 172] width 37 height 13
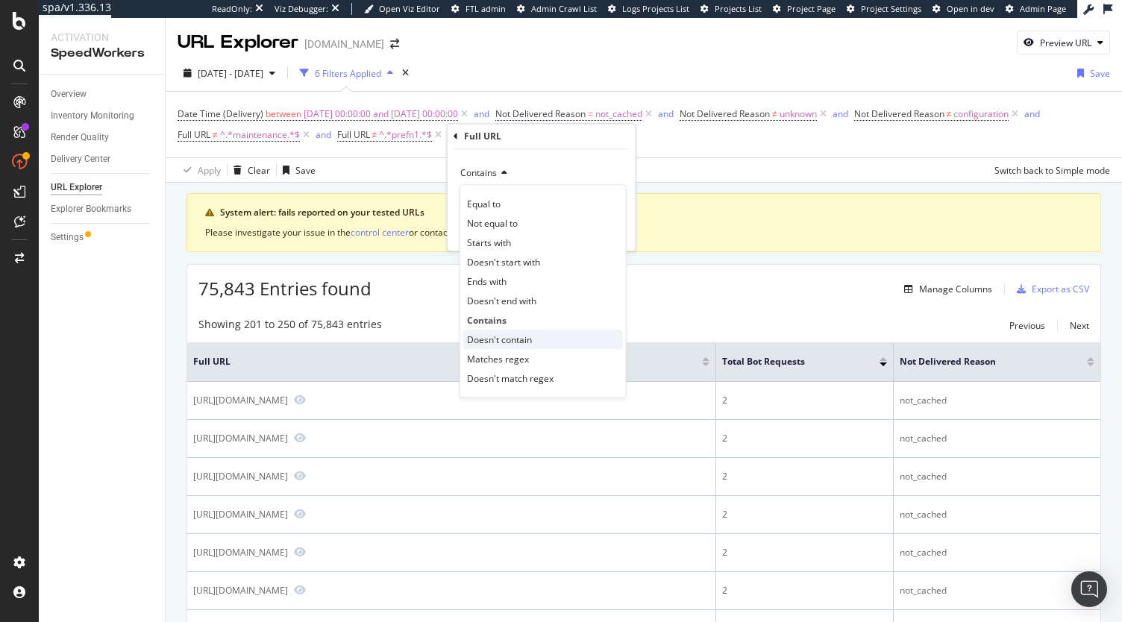
click at [498, 344] on span "Doesn't contain" at bounding box center [499, 339] width 65 height 13
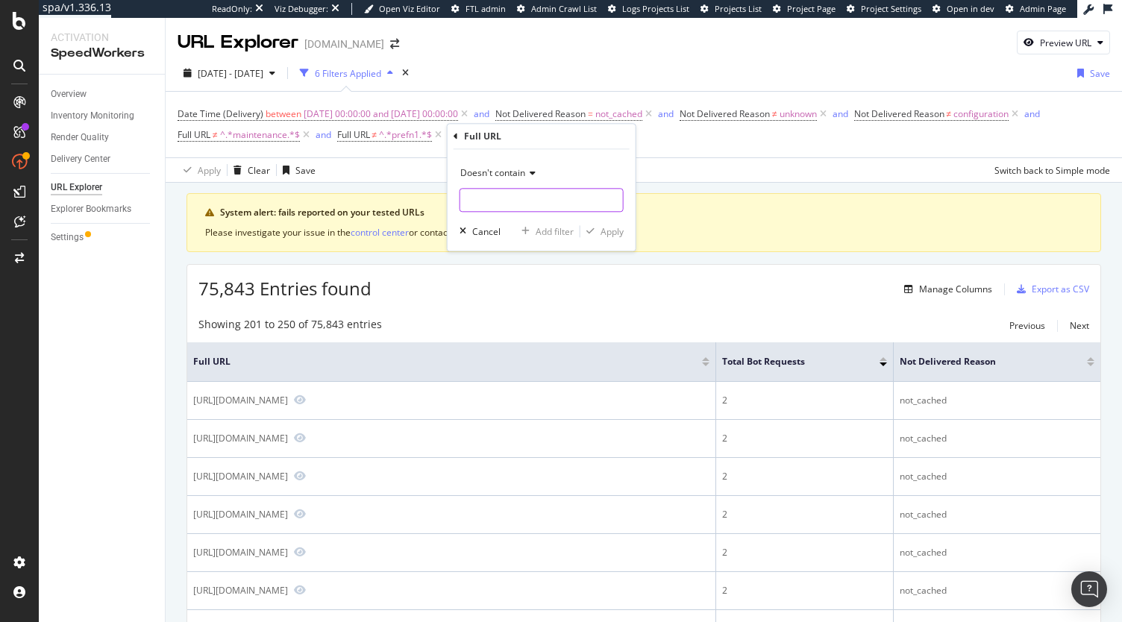
click at [502, 203] on input "text" at bounding box center [541, 200] width 163 height 24
type input "scgid"
click at [602, 228] on div "Apply" at bounding box center [612, 231] width 23 height 13
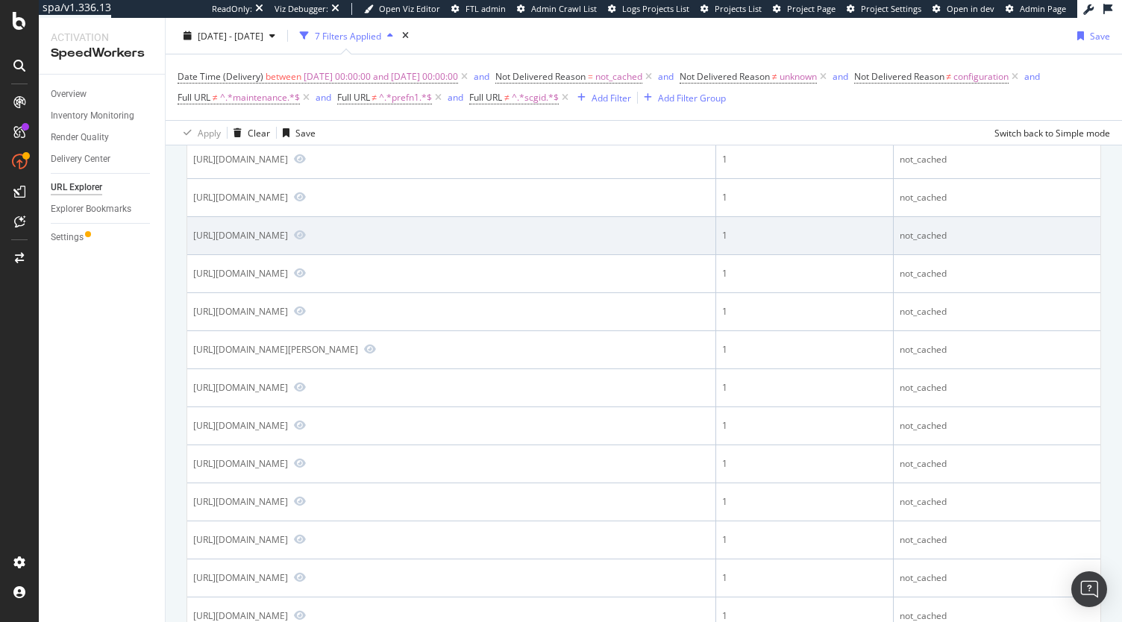
scroll to position [242, 0]
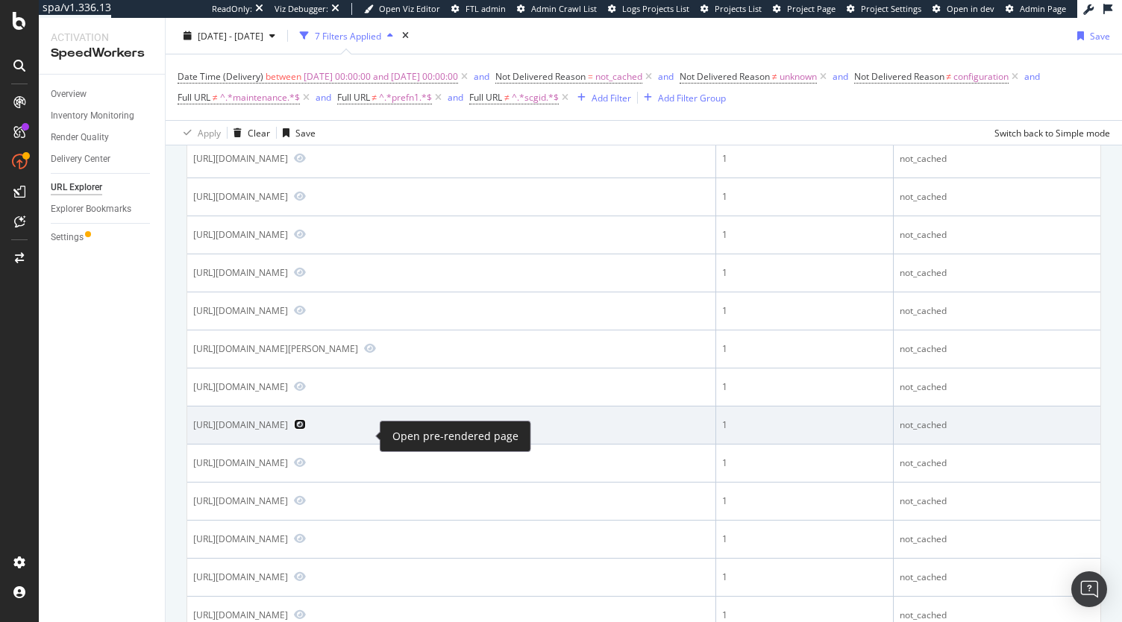
click at [306, 430] on icon "Preview https://www.sephora.pt/p-152114.html" at bounding box center [300, 424] width 12 height 10
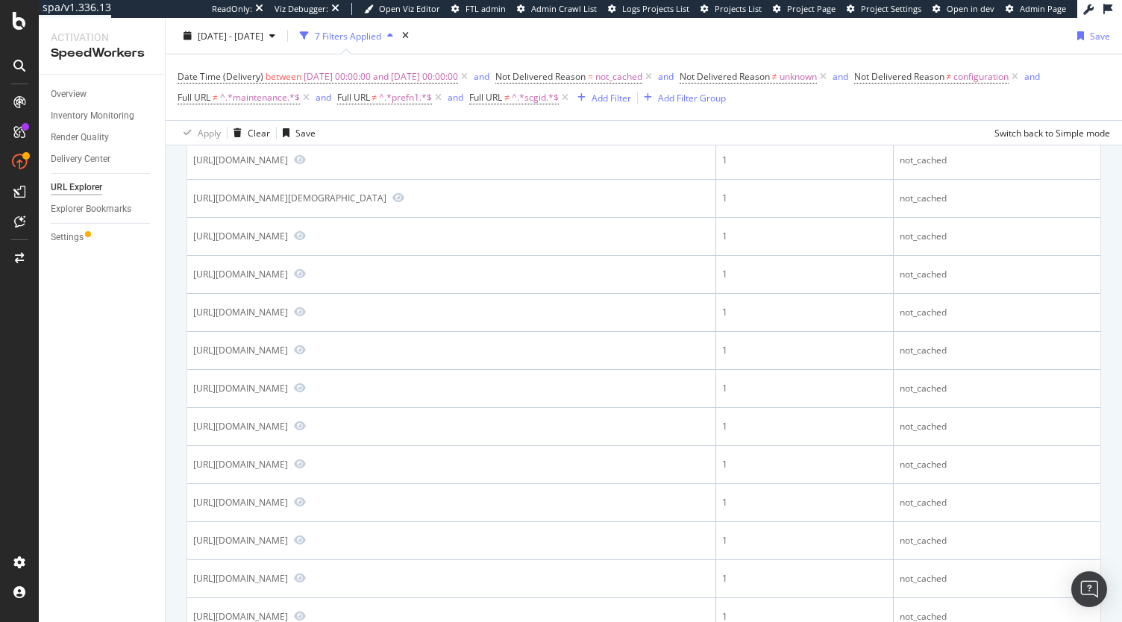
scroll to position [0, 0]
